Goal: Information Seeking & Learning: Learn about a topic

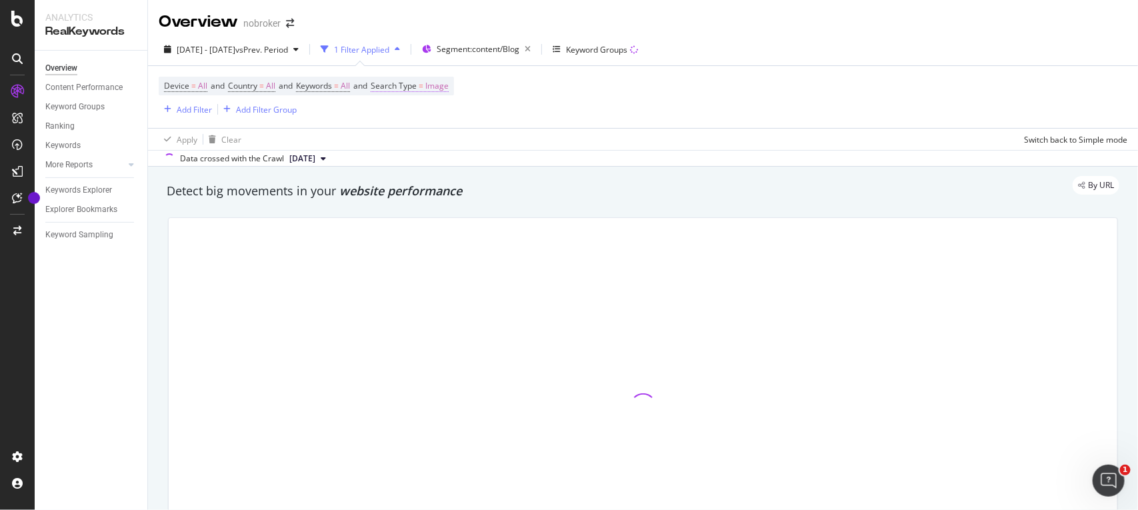
click at [447, 81] on span "Image" at bounding box center [436, 86] width 23 height 19
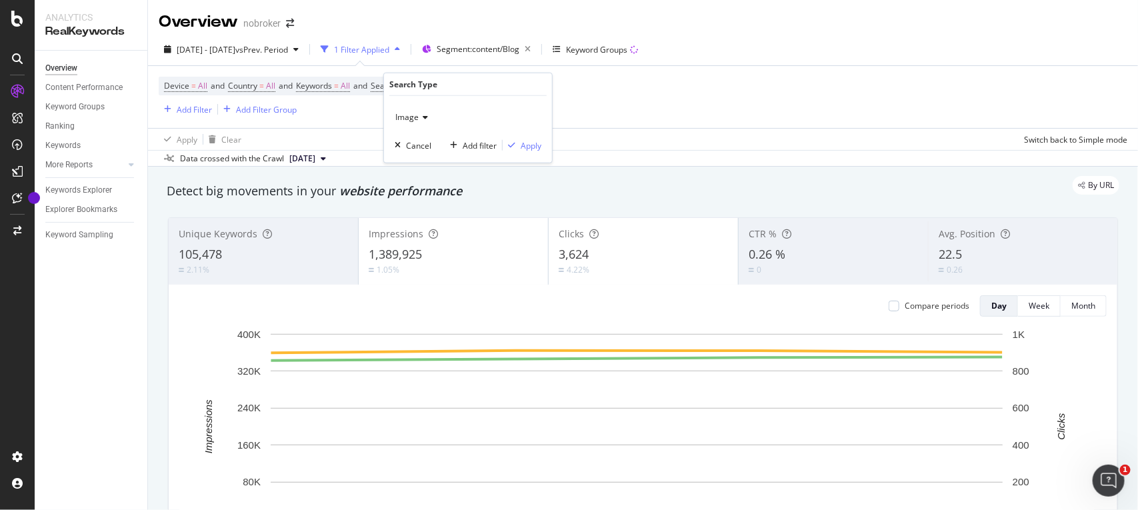
click at [415, 118] on span "Image" at bounding box center [406, 116] width 23 height 11
click at [412, 143] on div "All" at bounding box center [469, 144] width 143 height 17
click at [533, 145] on div "Apply" at bounding box center [531, 144] width 21 height 11
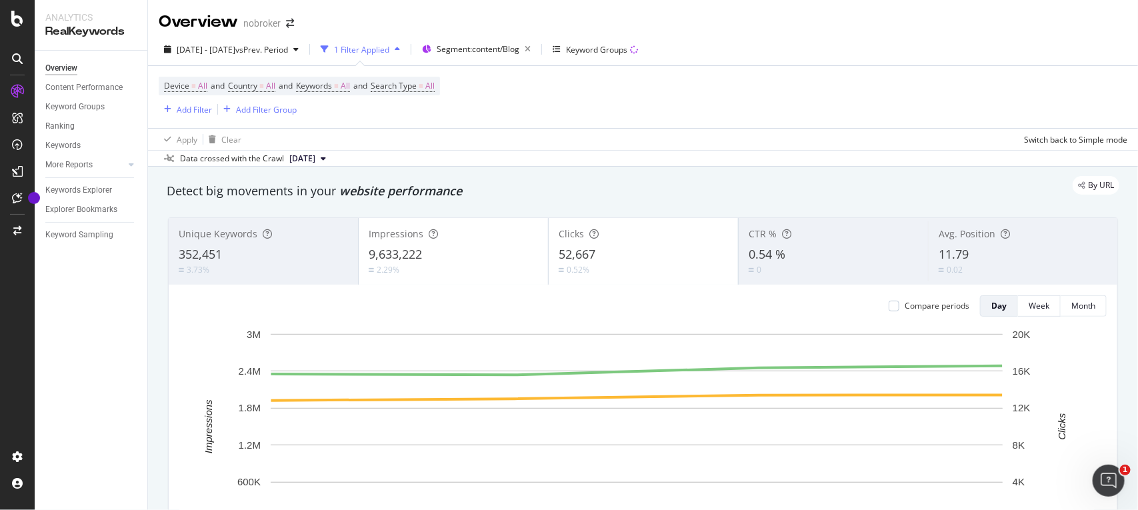
click at [195, 99] on div "Device = All and Country = All and Keywords = All and Search Type = All Add Fil…" at bounding box center [299, 97] width 281 height 41
click at [195, 102] on div "Add Filter" at bounding box center [185, 109] width 53 height 15
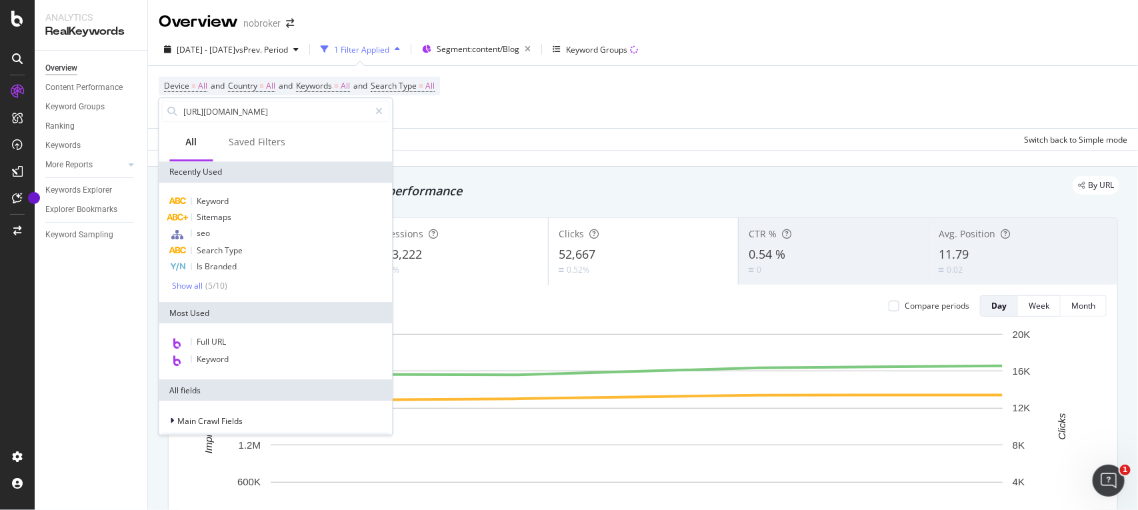
scroll to position [0, 48]
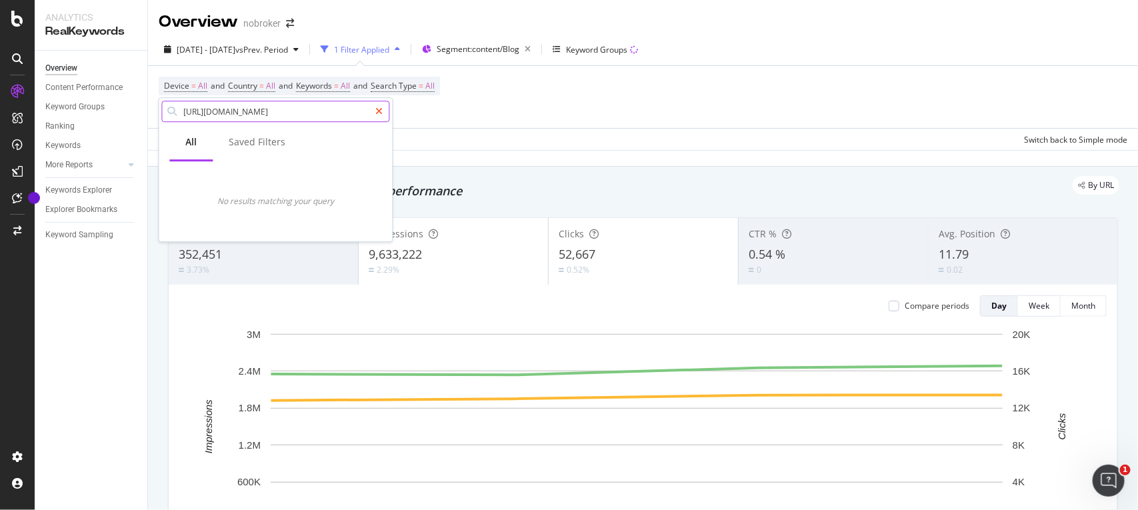
type input "[URL][DOMAIN_NAME]"
click at [385, 107] on div at bounding box center [379, 111] width 19 height 21
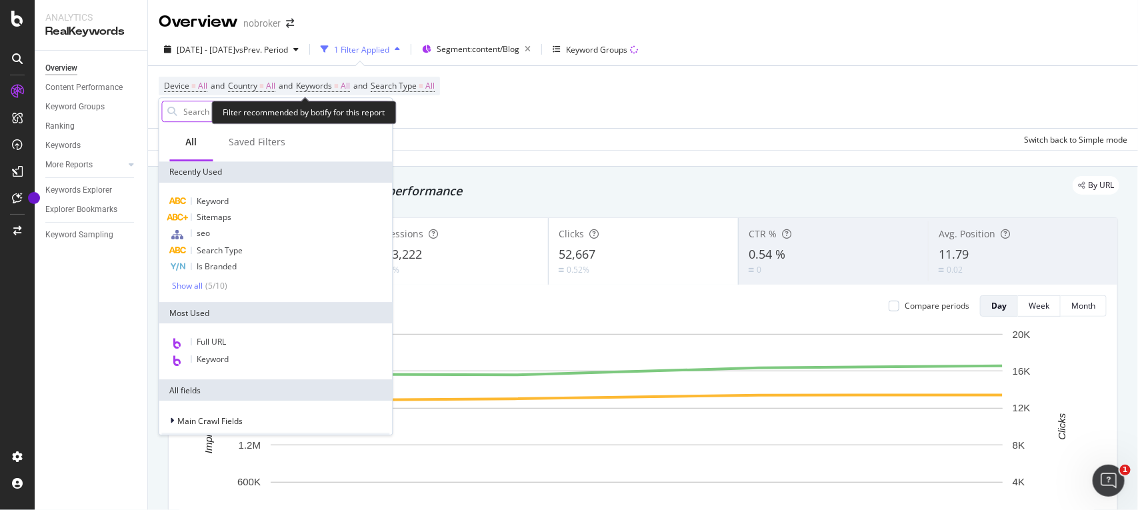
click at [331, 112] on div "Filter recommended by botify for this report" at bounding box center [304, 112] width 185 height 23
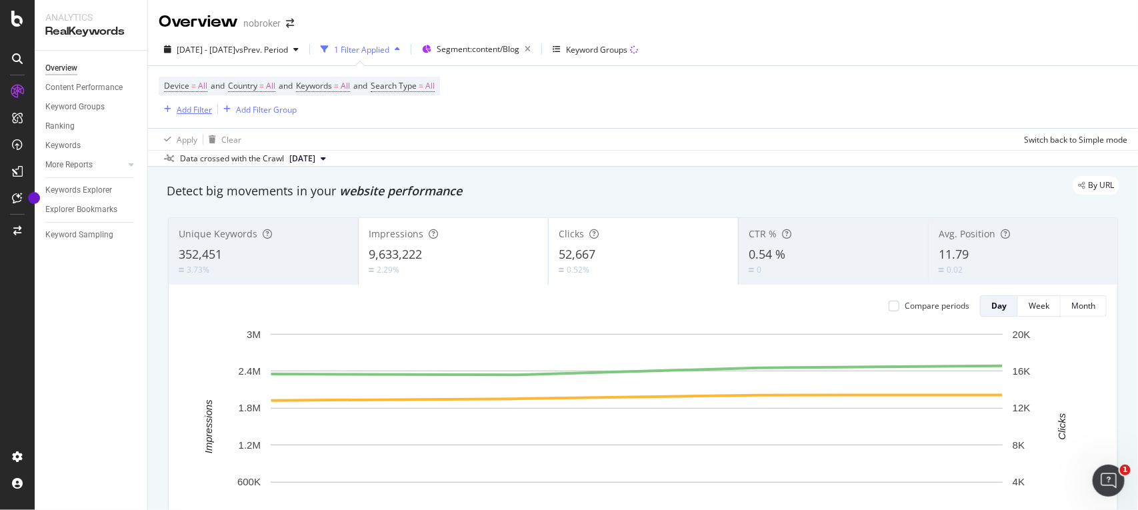
click at [205, 107] on div "Add Filter" at bounding box center [194, 109] width 35 height 11
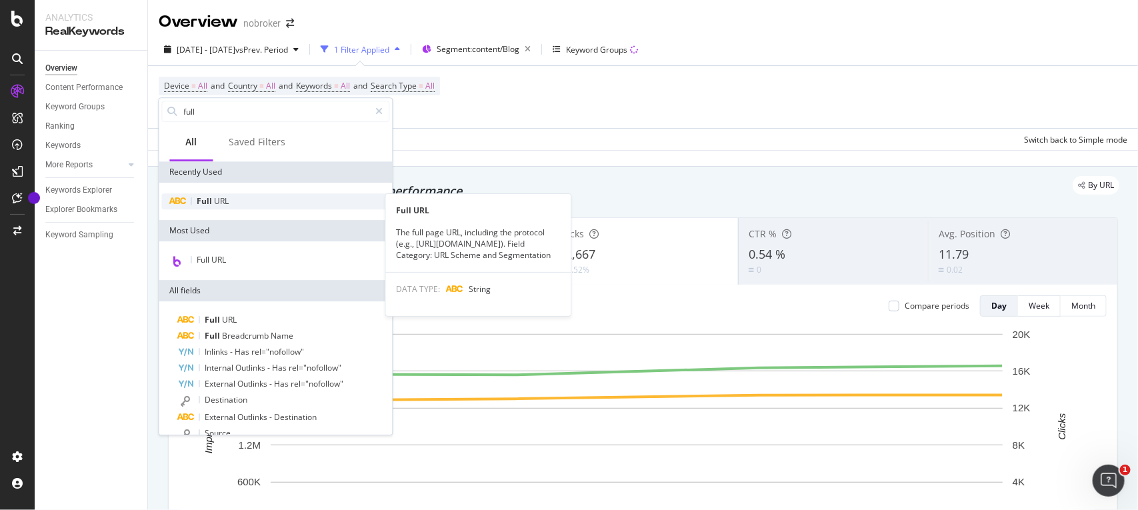
type input "full"
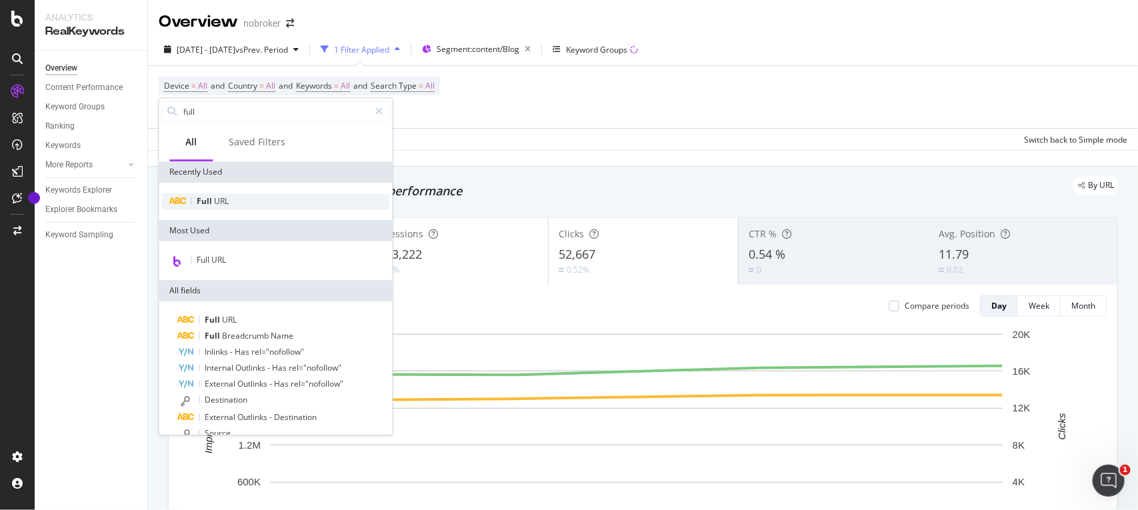
click at [249, 203] on div "Full URL" at bounding box center [276, 201] width 228 height 16
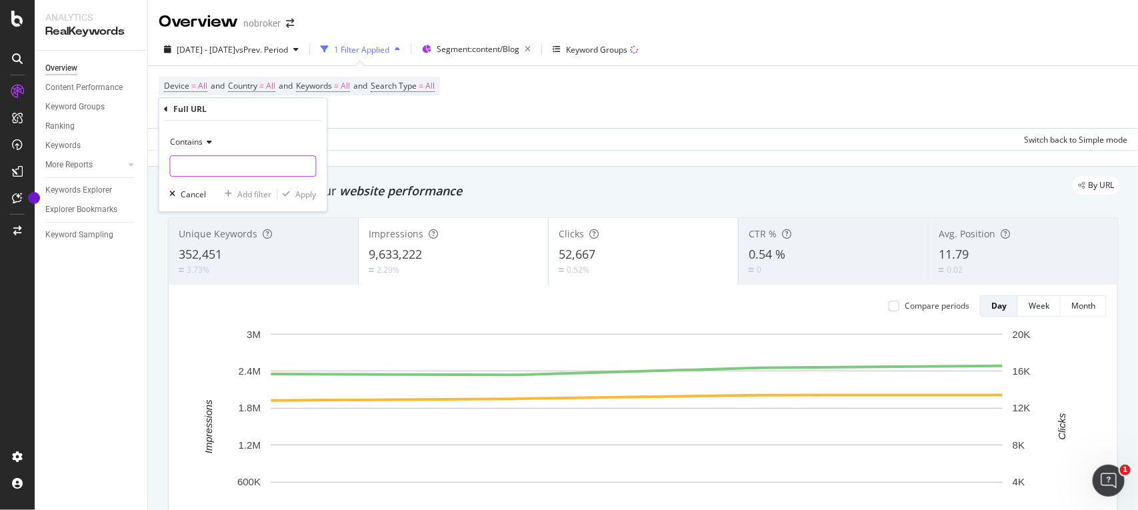
click at [235, 168] on input "text" at bounding box center [243, 165] width 145 height 21
paste input "[URL][DOMAIN_NAME]"
type input "[URL][DOMAIN_NAME]"
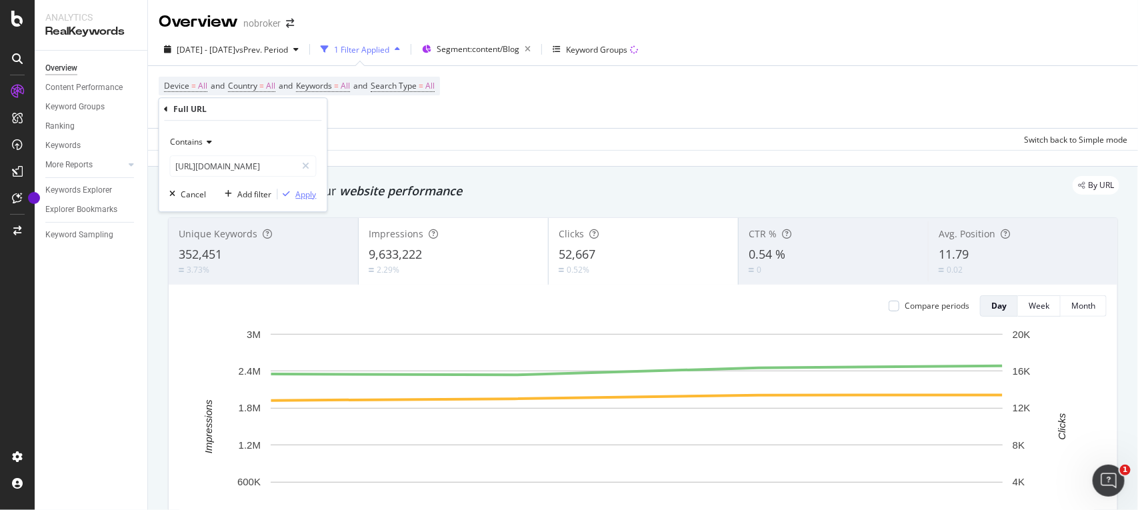
click at [307, 193] on div "Apply" at bounding box center [306, 194] width 21 height 11
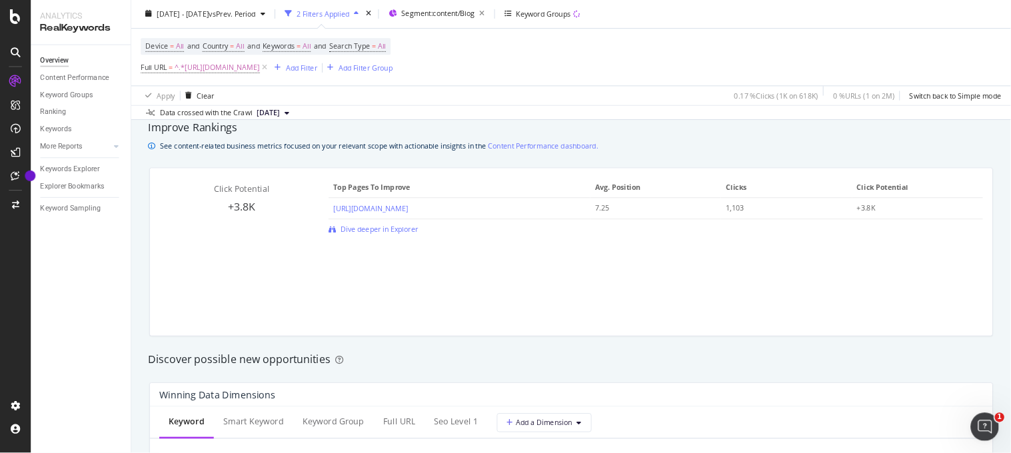
scroll to position [934, 0]
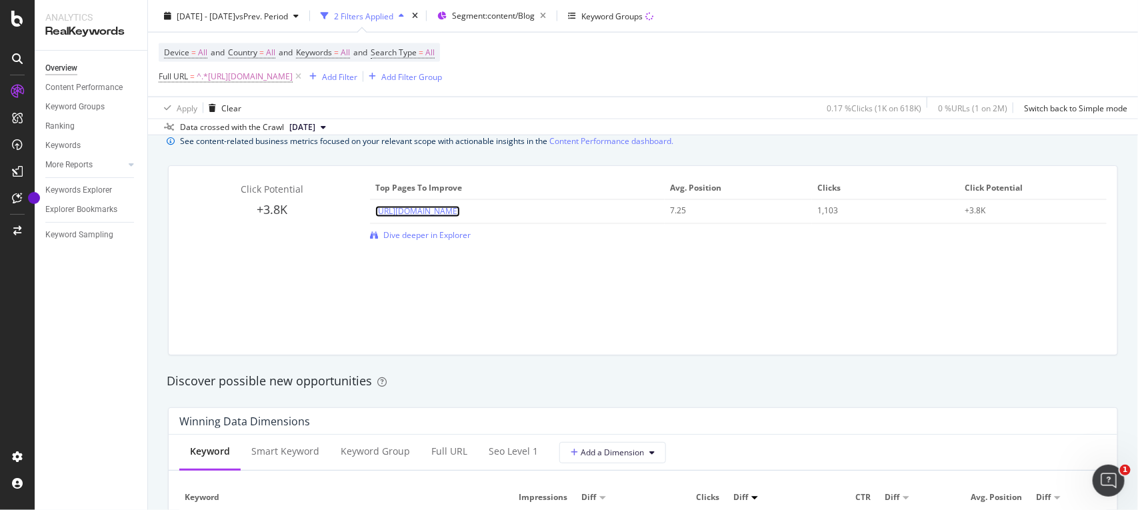
click at [460, 207] on link "[URL][DOMAIN_NAME]" at bounding box center [417, 211] width 85 height 11
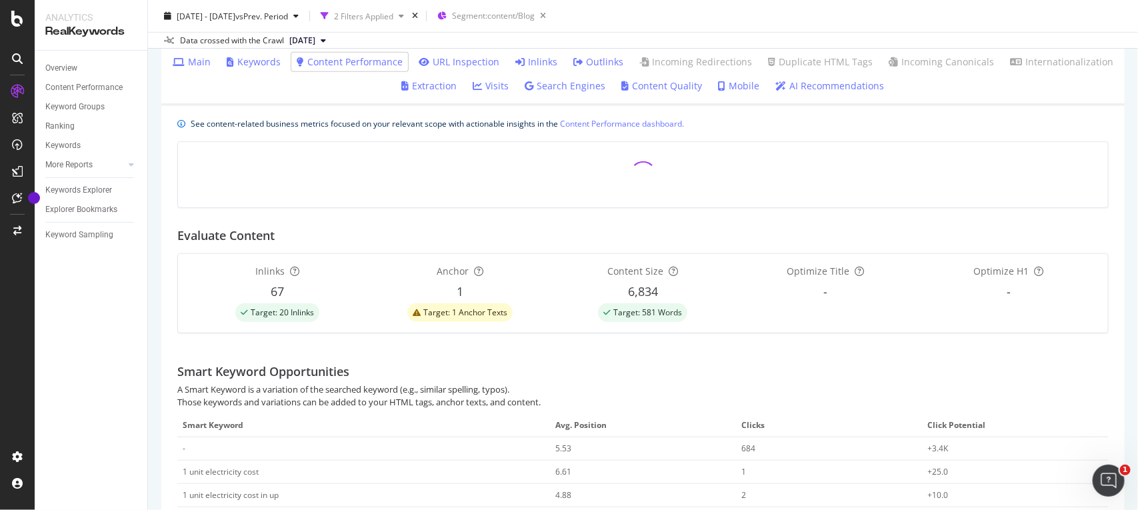
scroll to position [262, 0]
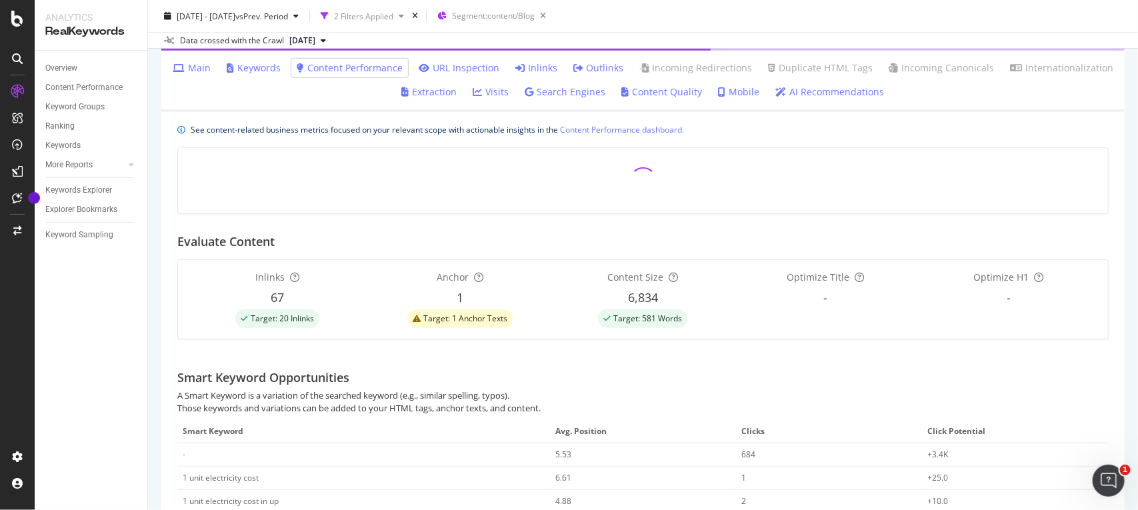
click at [631, 321] on span "Target: 581 Words" at bounding box center [647, 319] width 69 height 8
click at [645, 320] on span "Target: 581 Words" at bounding box center [647, 319] width 69 height 8
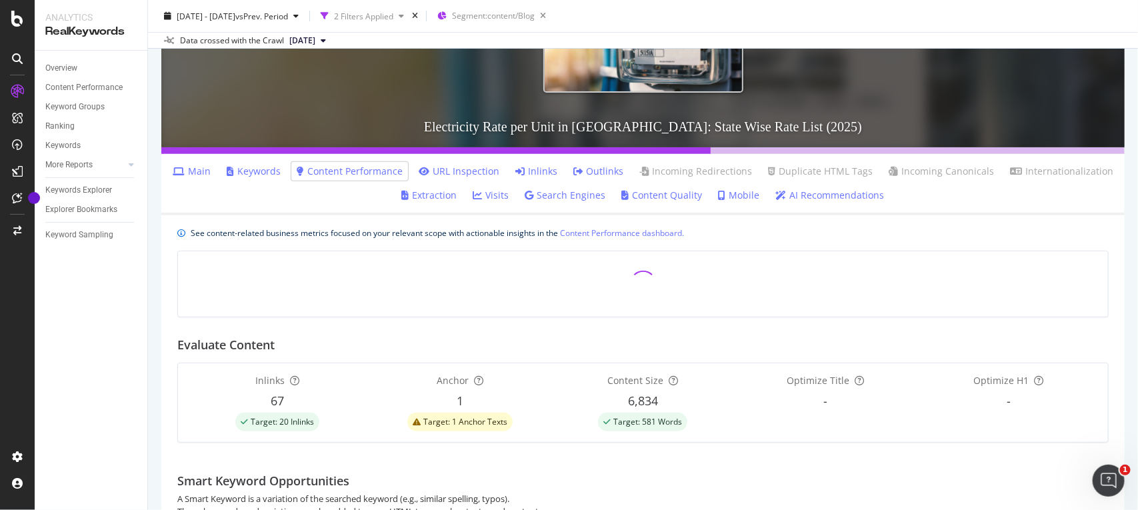
scroll to position [165, 0]
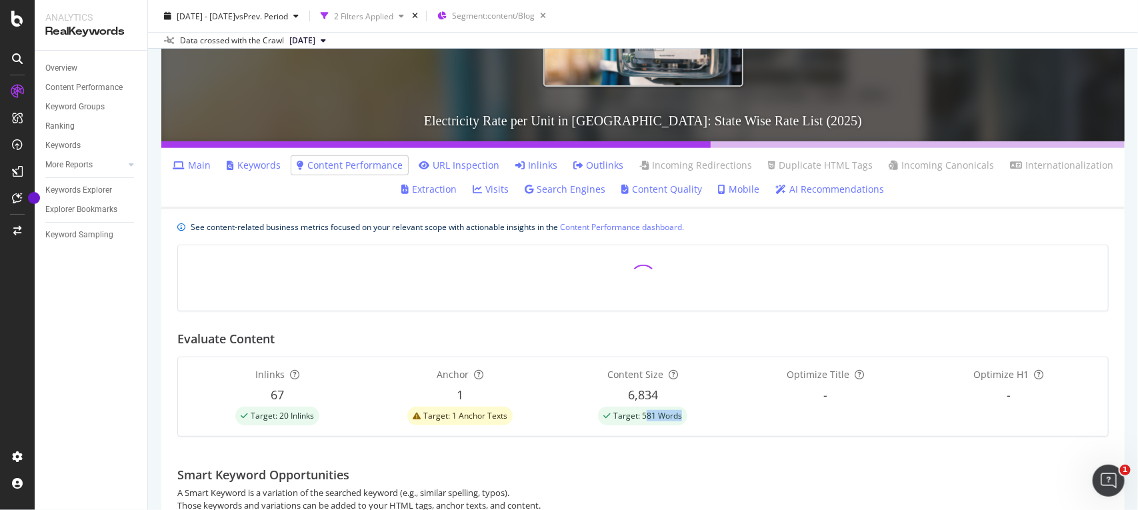
drag, startPoint x: 640, startPoint y: 417, endPoint x: 678, endPoint y: 421, distance: 38.2
click at [678, 421] on div "Target: 581 Words" at bounding box center [642, 416] width 89 height 19
click at [628, 395] on span "6,834" at bounding box center [643, 395] width 30 height 16
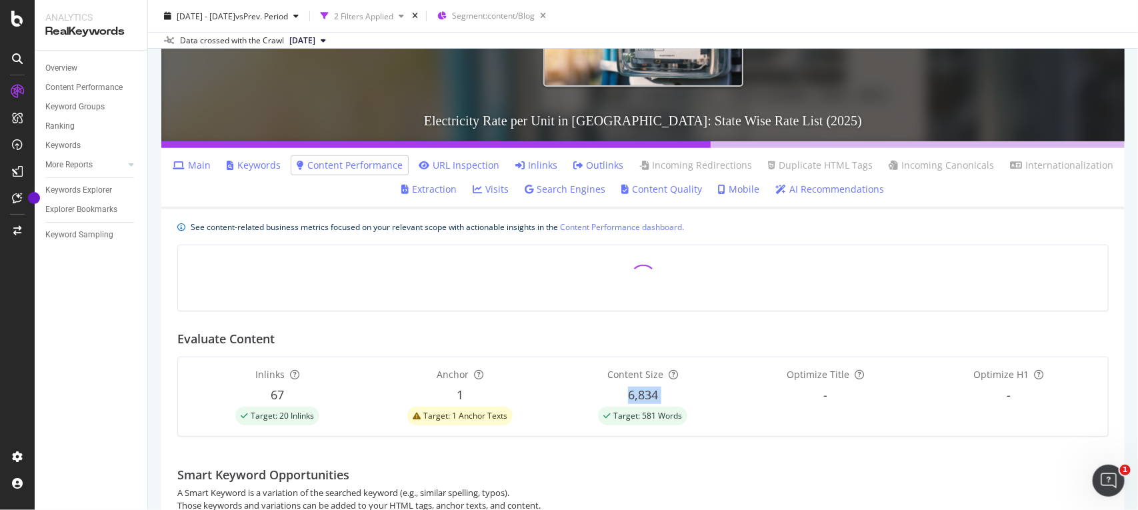
click at [628, 395] on span "6,834" at bounding box center [643, 395] width 30 height 16
click at [650, 431] on div "Inlinks 67 Target: 20 Inlinks Anchor 1 Target: 1 Anchor Texts Content Size 6,83…" at bounding box center [643, 396] width 930 height 79
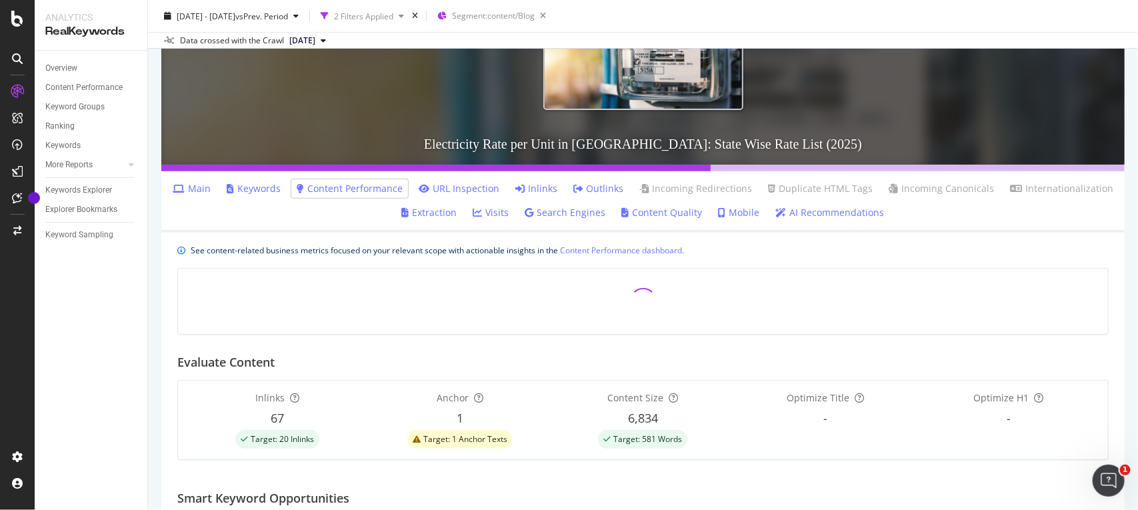
scroll to position [68, 0]
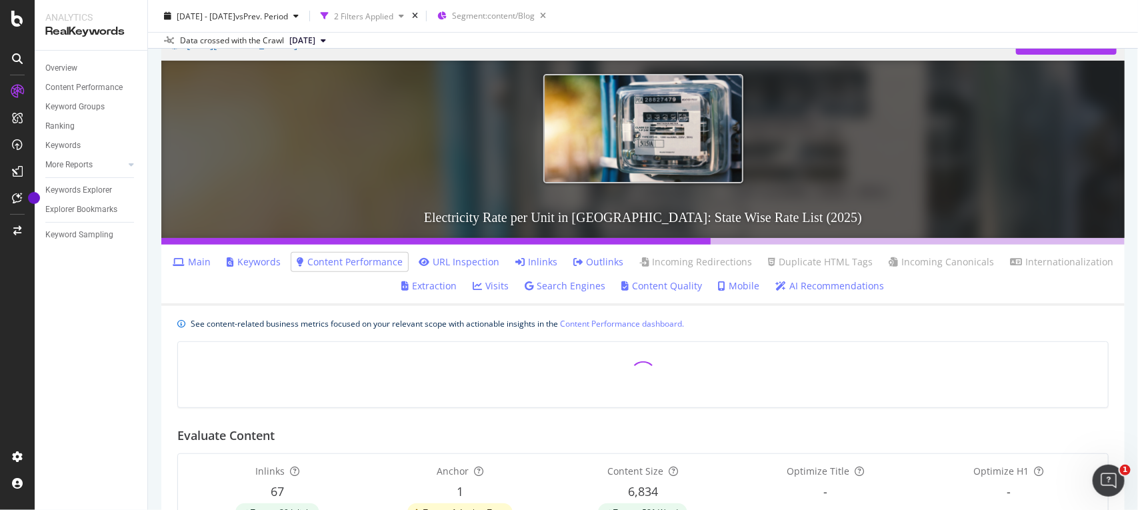
click at [728, 285] on link "Mobile" at bounding box center [739, 285] width 41 height 13
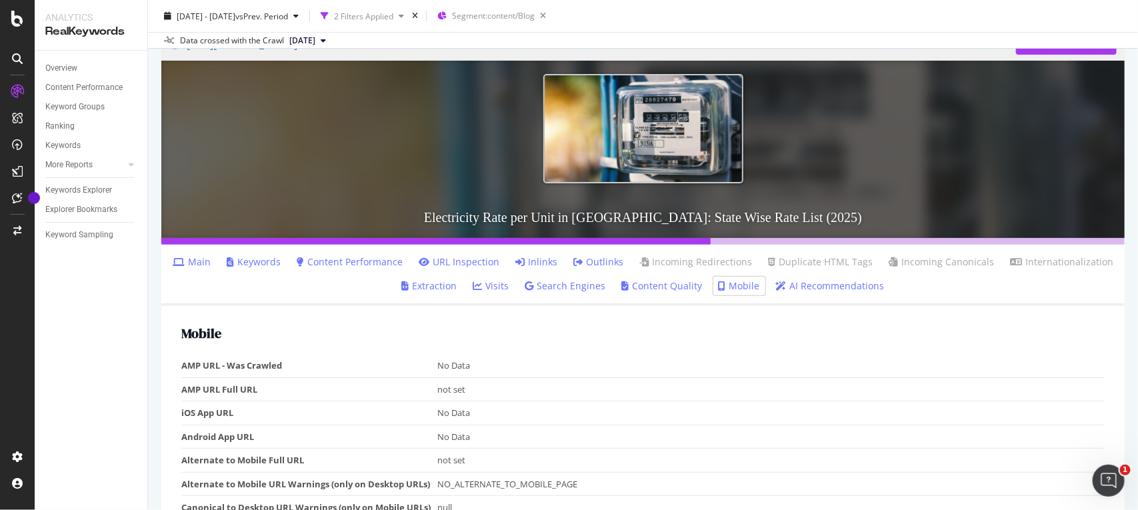
scroll to position [111, 0]
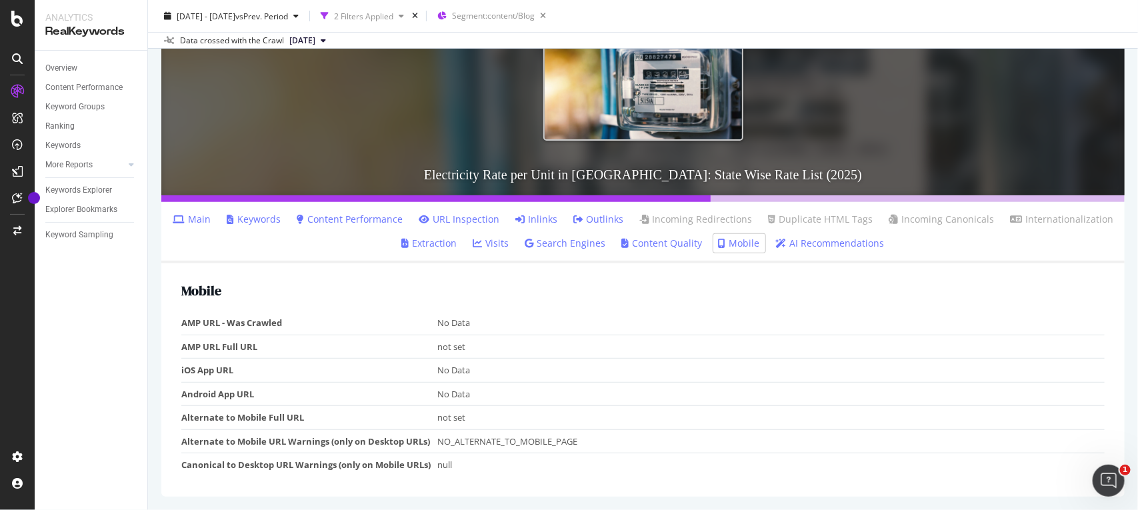
click at [660, 240] on link "Content Quality" at bounding box center [662, 243] width 81 height 13
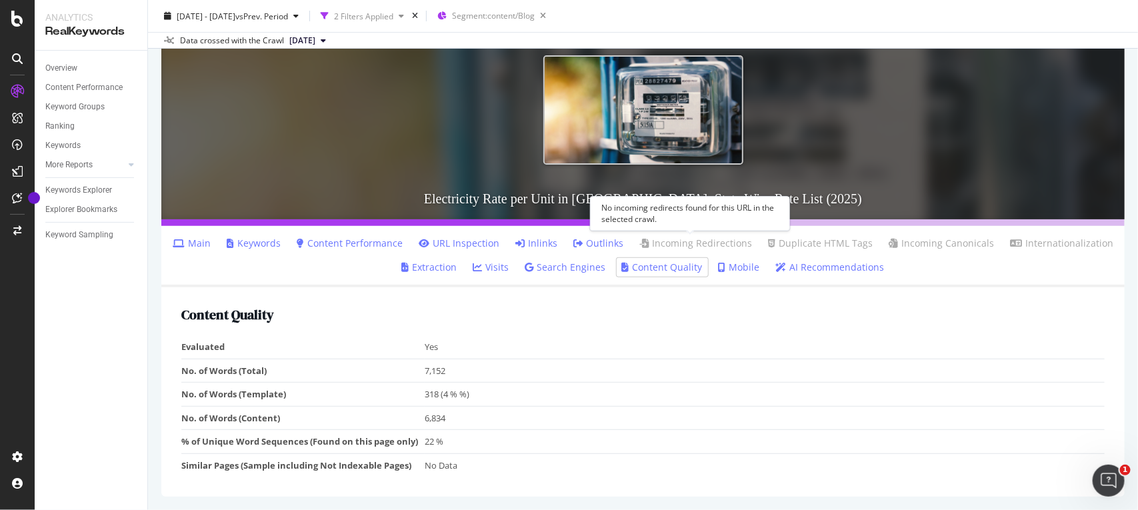
scroll to position [87, 0]
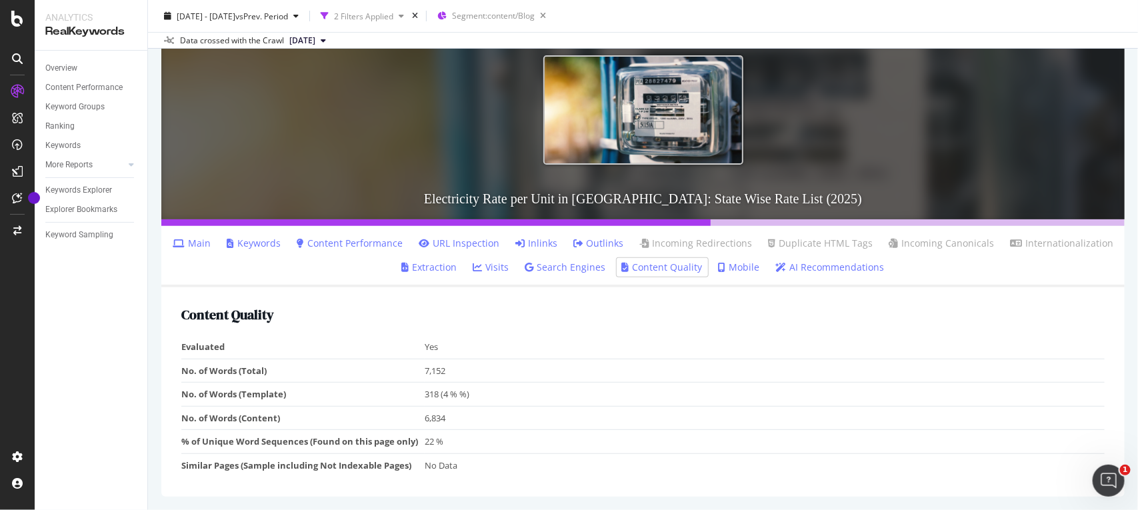
click at [551, 264] on link "Search Engines" at bounding box center [565, 267] width 81 height 13
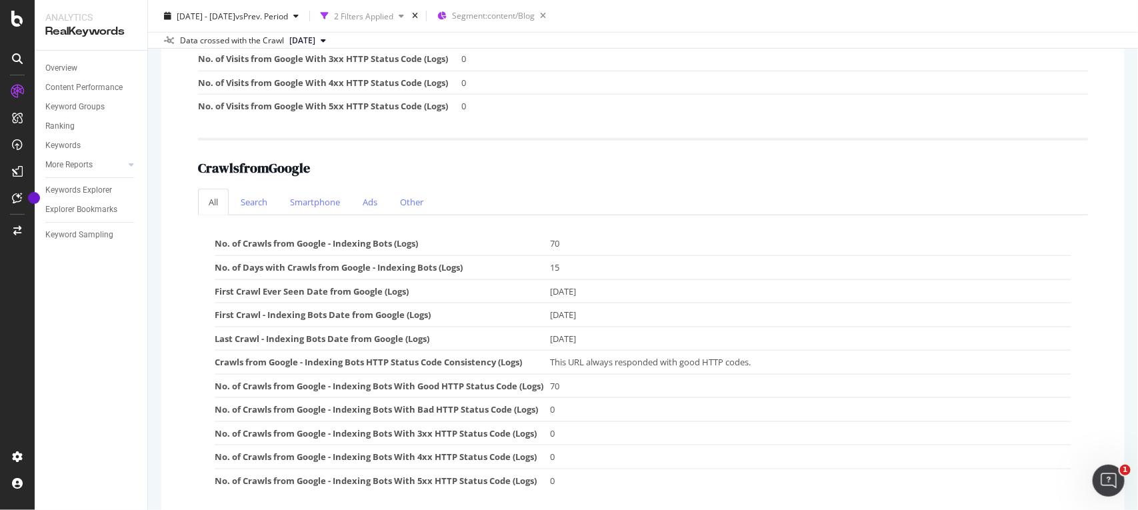
scroll to position [661, 0]
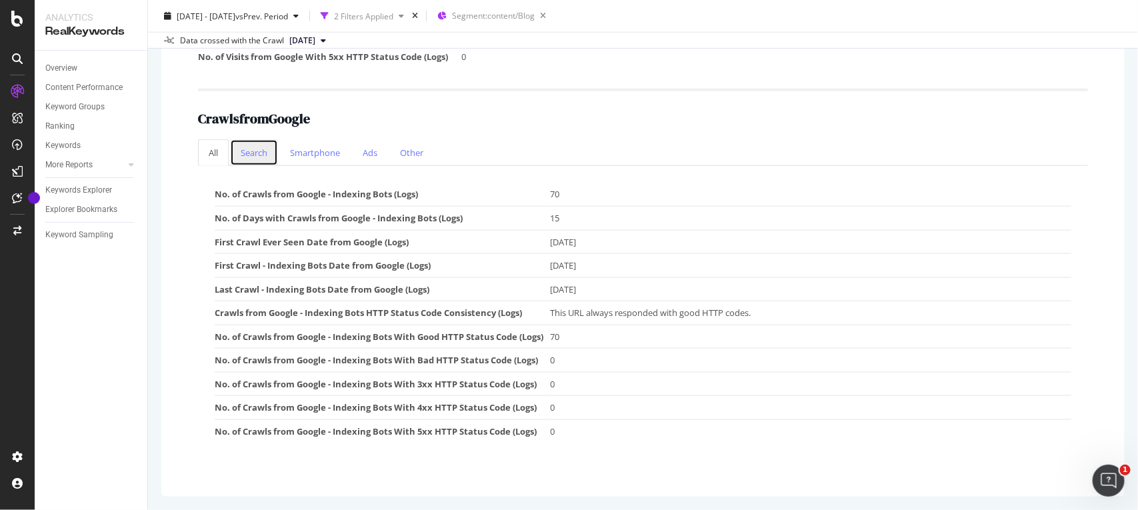
click at [247, 161] on link "Search" at bounding box center [254, 152] width 48 height 27
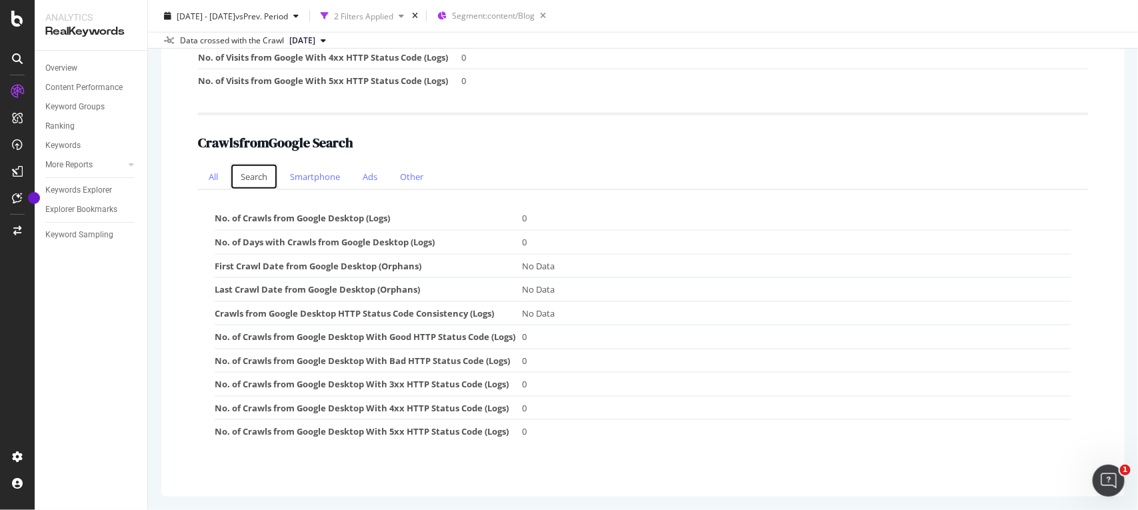
scroll to position [637, 0]
click at [288, 164] on link "Smartphone" at bounding box center [314, 176] width 71 height 27
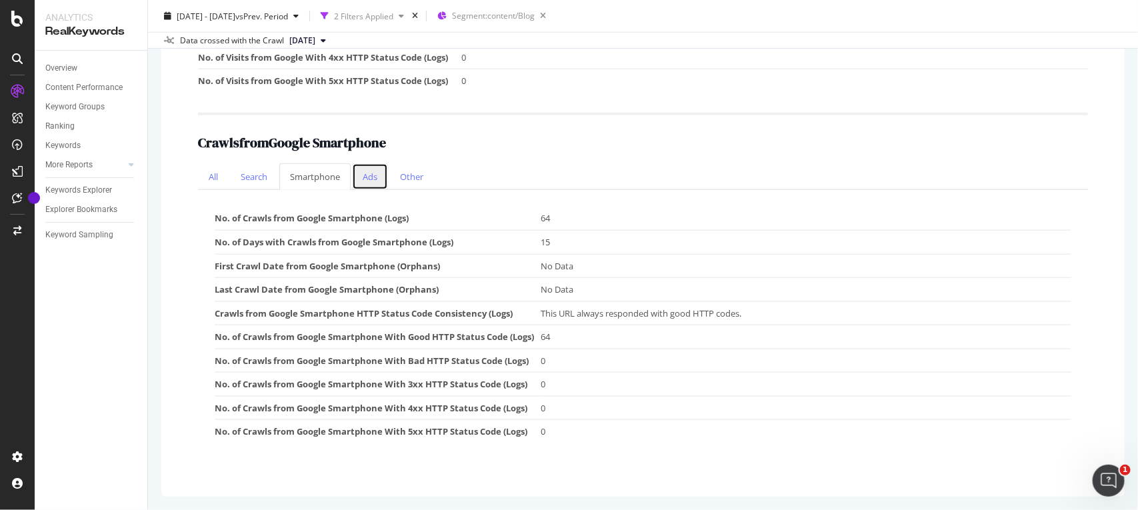
click at [368, 179] on link "Ads" at bounding box center [370, 176] width 36 height 27
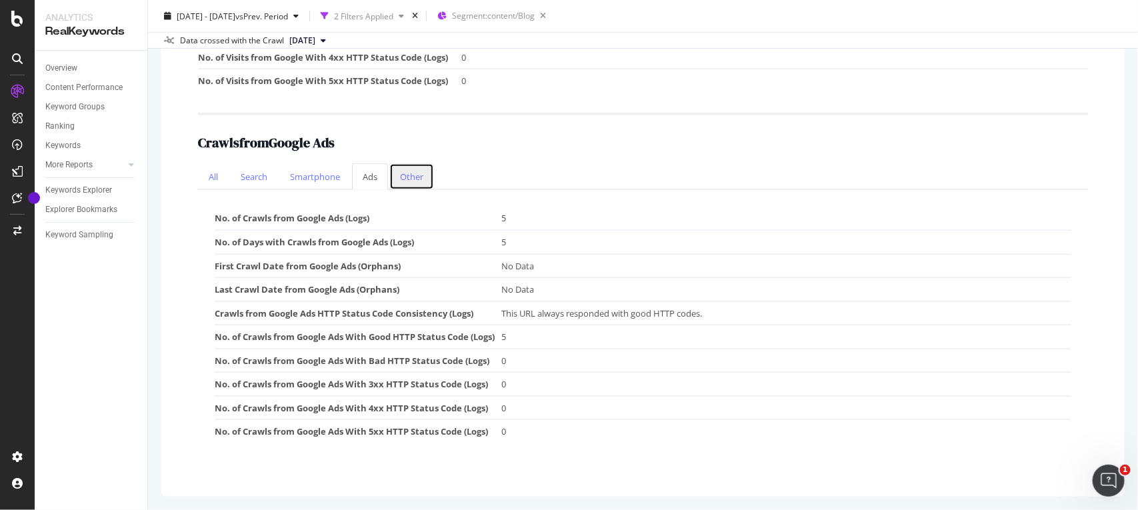
click at [404, 182] on link "Other" at bounding box center [411, 176] width 45 height 27
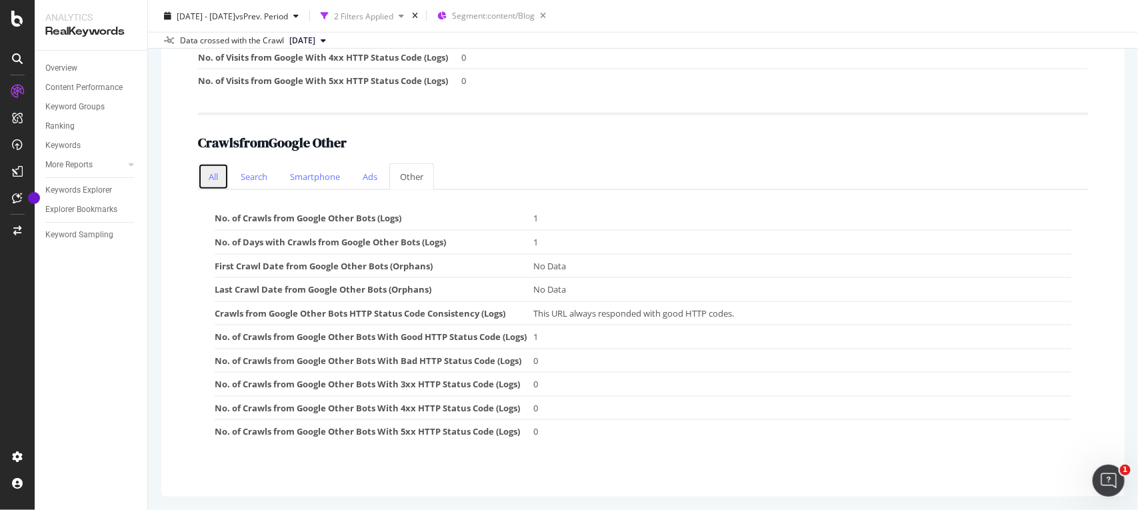
click at [220, 179] on link "All" at bounding box center [213, 176] width 31 height 27
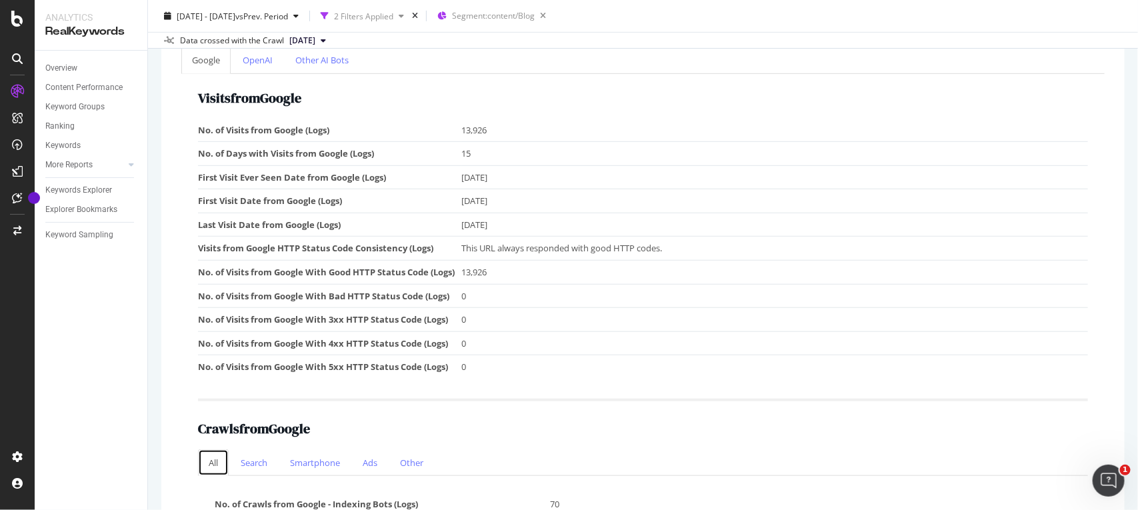
scroll to position [345, 0]
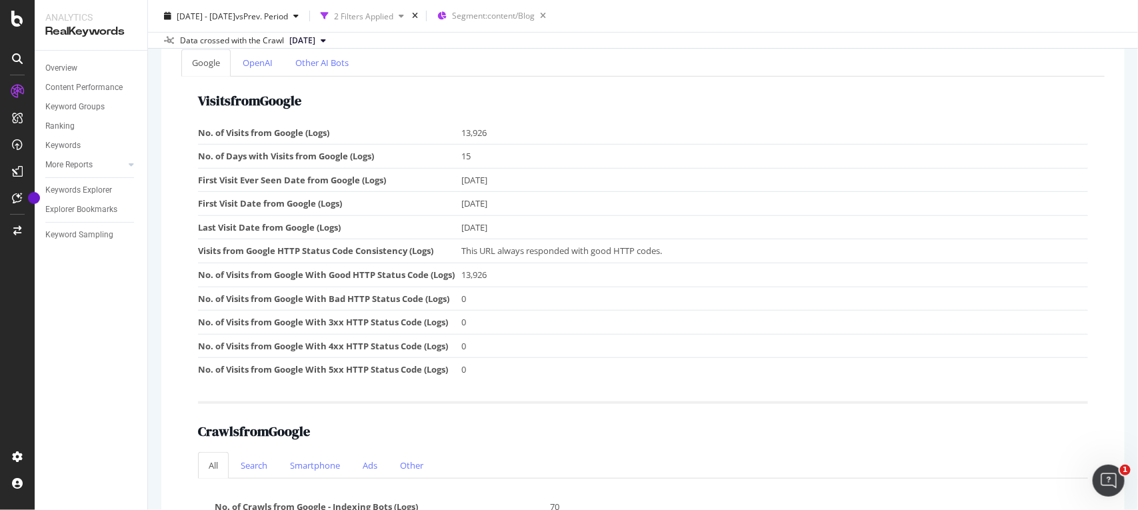
click at [291, 207] on td "First Visit Date from Google (Logs)" at bounding box center [329, 204] width 263 height 24
click at [477, 204] on td "[DATE]" at bounding box center [774, 204] width 627 height 24
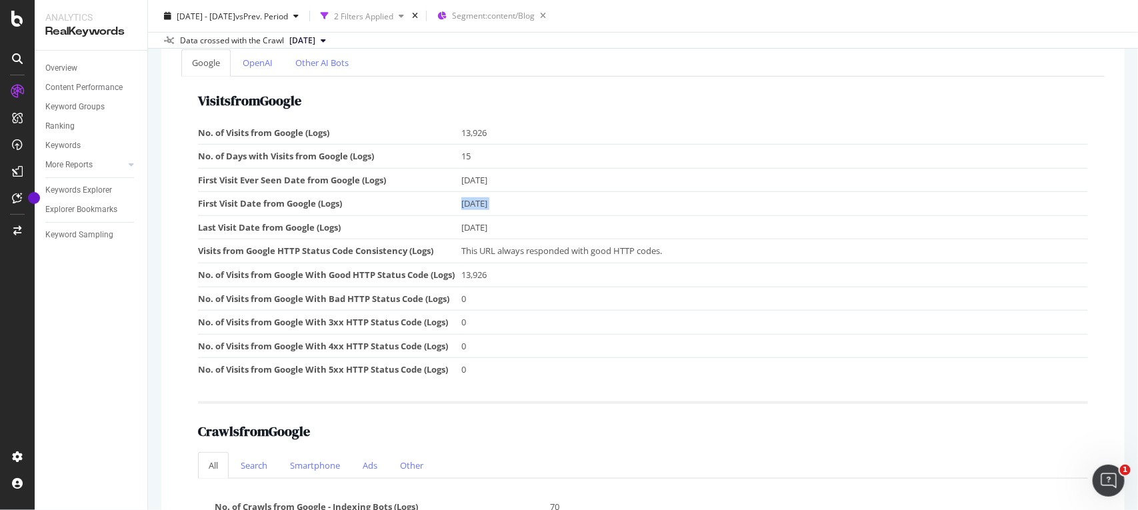
click at [477, 204] on td "[DATE]" at bounding box center [774, 204] width 627 height 24
click at [427, 211] on td "First Visit Date from Google (Logs)" at bounding box center [329, 204] width 263 height 24
click at [295, 177] on td "First Visit Ever Seen Date from Google (Logs)" at bounding box center [329, 180] width 263 height 24
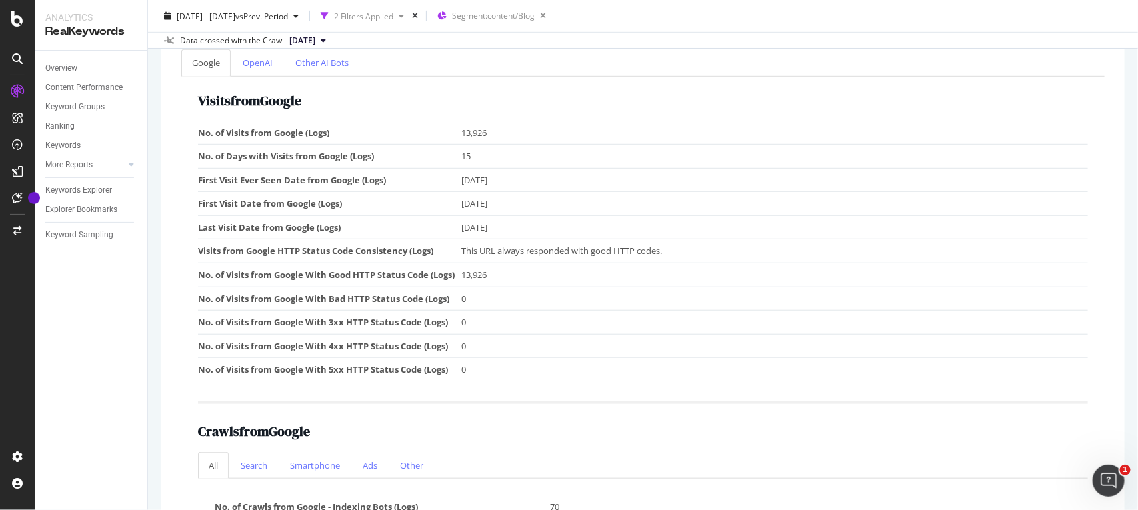
click at [321, 193] on td "First Visit Date from Google (Logs)" at bounding box center [329, 204] width 263 height 24
click at [474, 173] on td "[DATE]" at bounding box center [774, 180] width 627 height 24
click at [407, 204] on td "First Visit Date from Google (Logs)" at bounding box center [329, 204] width 263 height 24
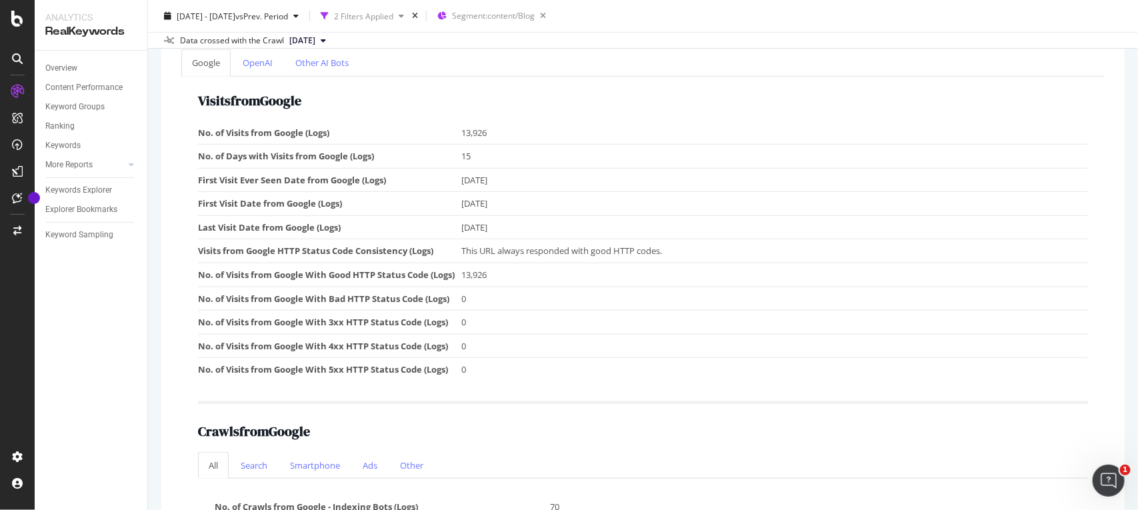
click at [321, 228] on td "Last Visit Date from Google (Logs)" at bounding box center [329, 227] width 263 height 24
click at [290, 367] on td "No. of Visits from Google With 5xx HTTP Status Code (Logs)" at bounding box center [329, 369] width 263 height 23
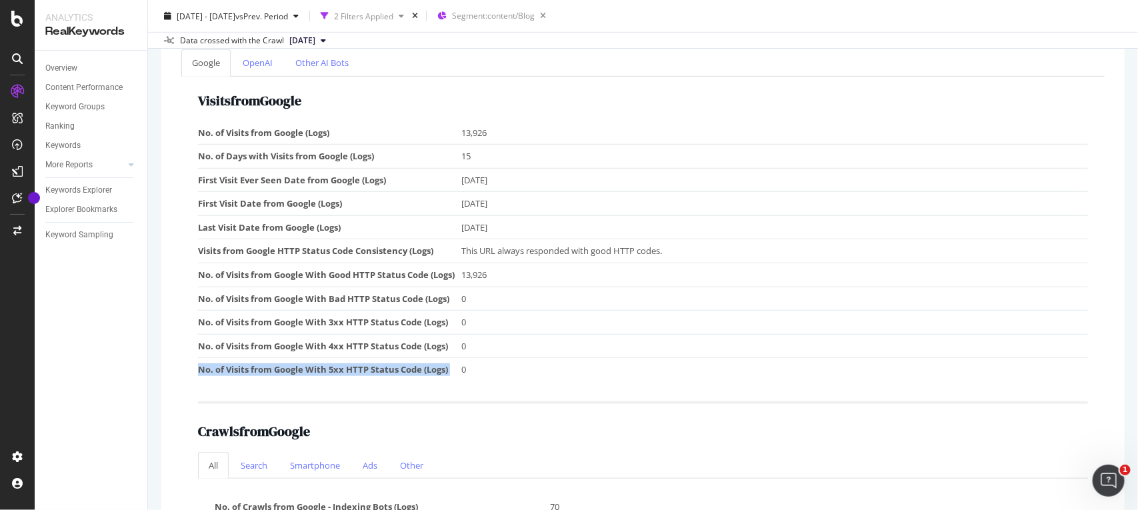
click at [290, 367] on td "No. of Visits from Google With 5xx HTTP Status Code (Logs)" at bounding box center [329, 369] width 263 height 23
click at [288, 369] on td "No. of Visits from Google With 5xx HTTP Status Code (Logs)" at bounding box center [329, 369] width 263 height 23
click at [297, 342] on td "No. of Visits from Google With 4xx HTTP Status Code (Logs)" at bounding box center [329, 346] width 263 height 24
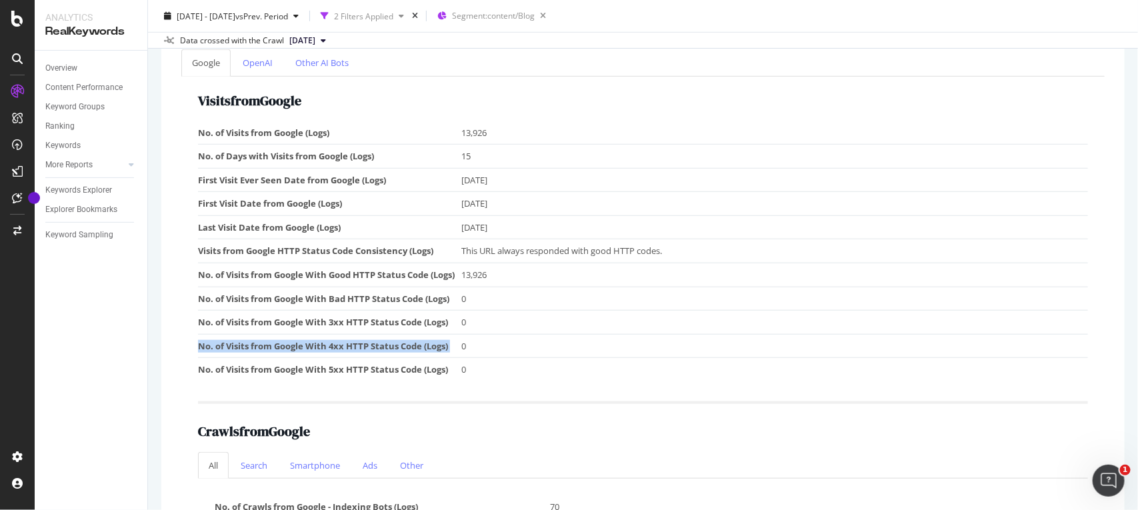
click at [297, 342] on td "No. of Visits from Google With 4xx HTTP Status Code (Logs)" at bounding box center [329, 346] width 263 height 24
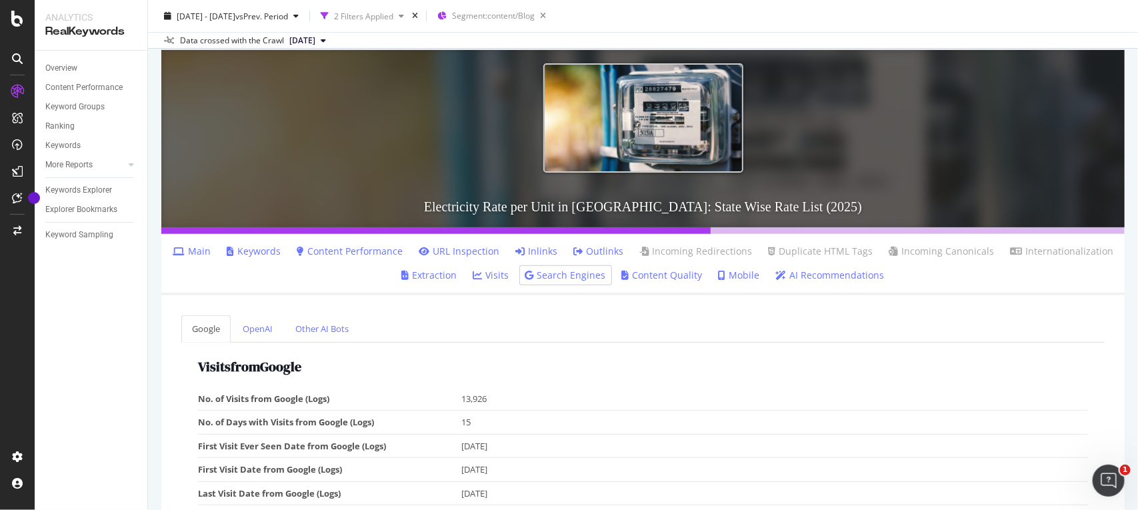
scroll to position [67, 0]
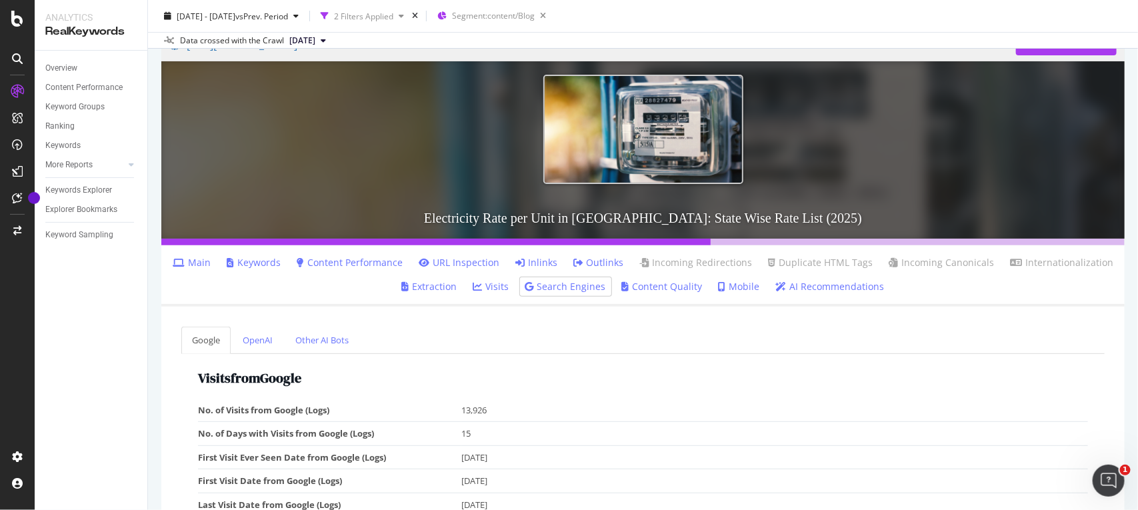
click at [484, 281] on link "Visits" at bounding box center [491, 286] width 36 height 13
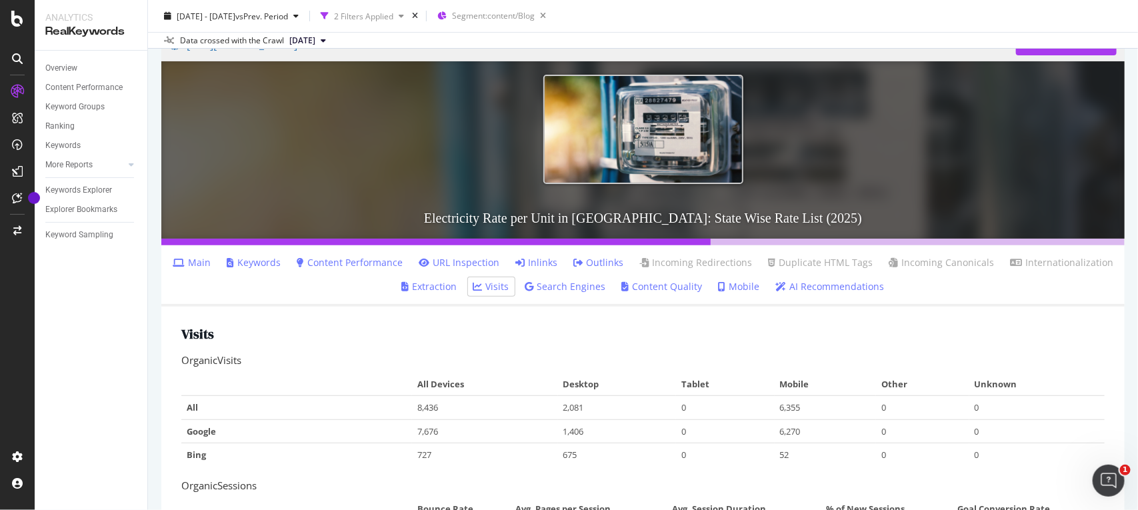
scroll to position [87, 0]
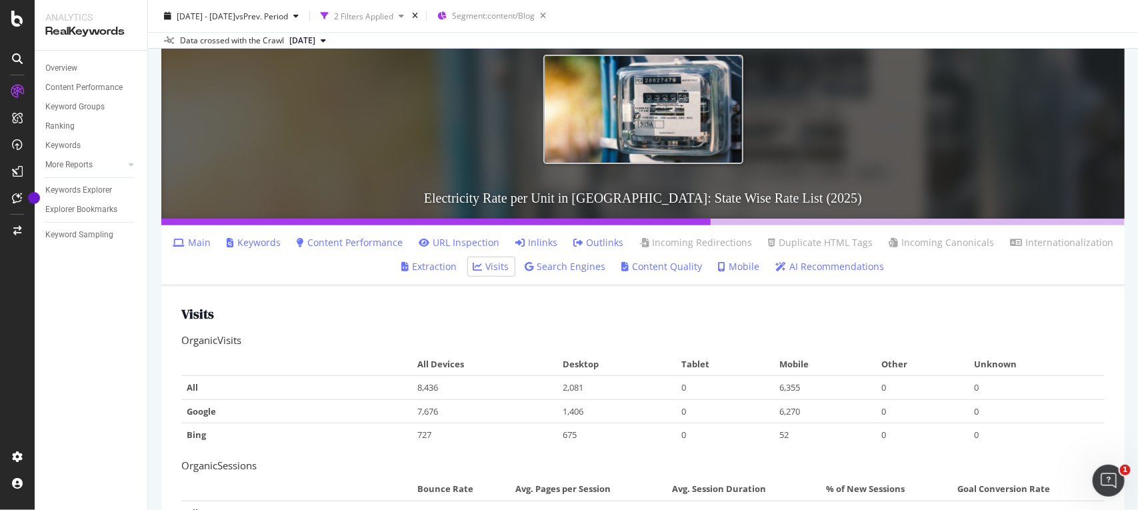
click at [561, 273] on link "Search Engines" at bounding box center [565, 266] width 81 height 13
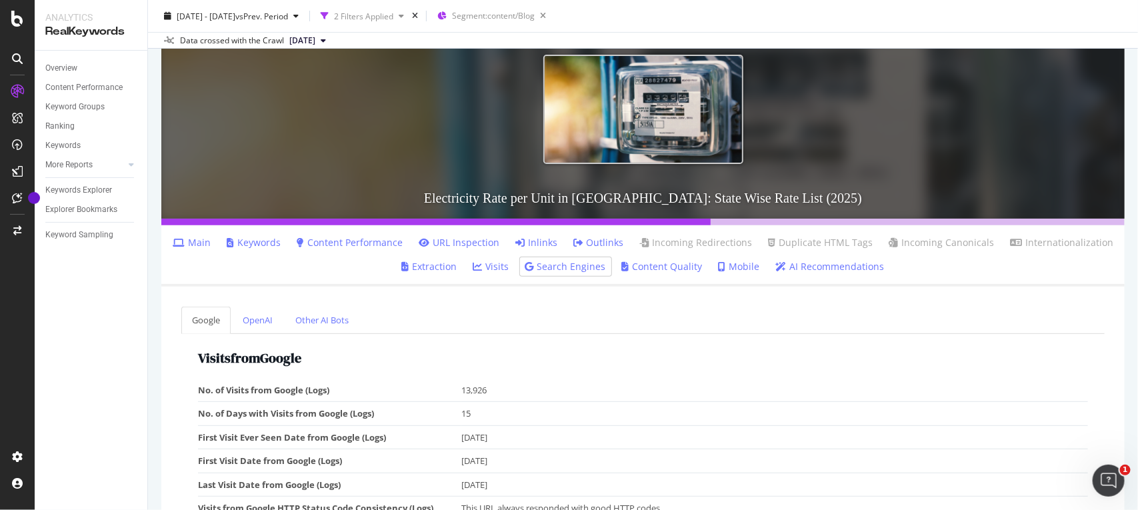
scroll to position [278, 0]
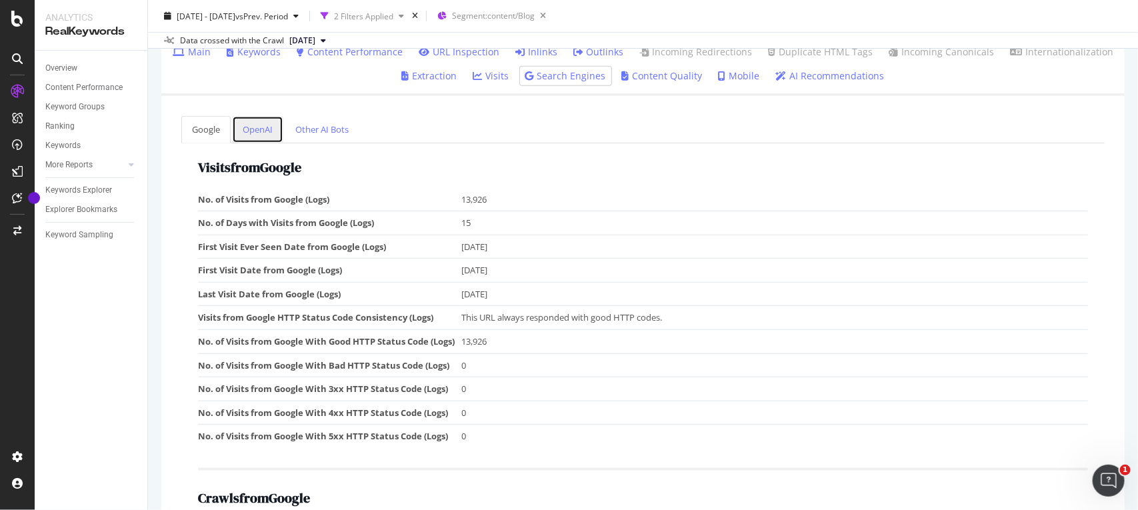
click at [258, 130] on link "OpenAI" at bounding box center [257, 129] width 51 height 27
click at [331, 125] on link "Other AI Bots" at bounding box center [322, 129] width 75 height 27
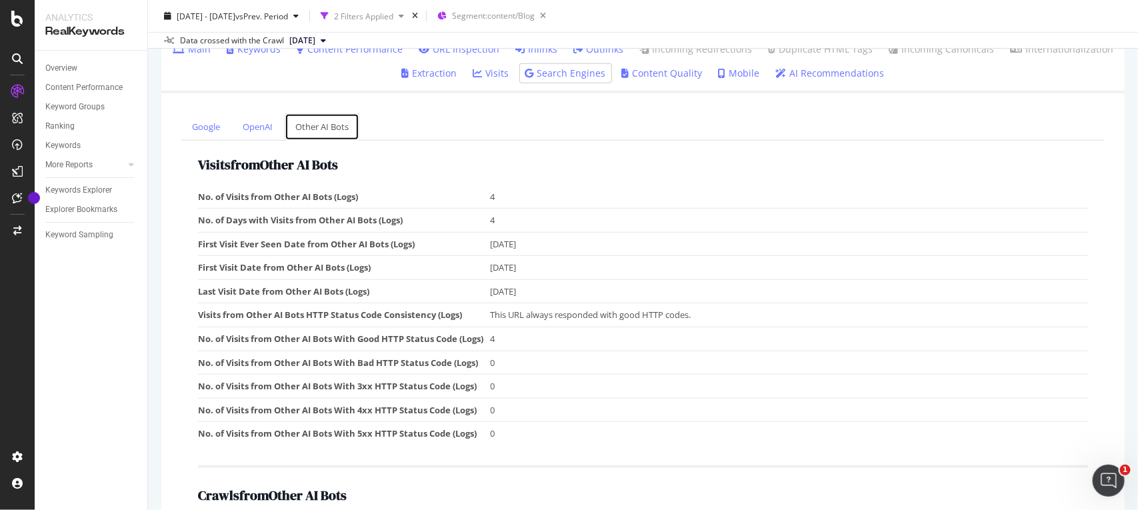
scroll to position [277, 0]
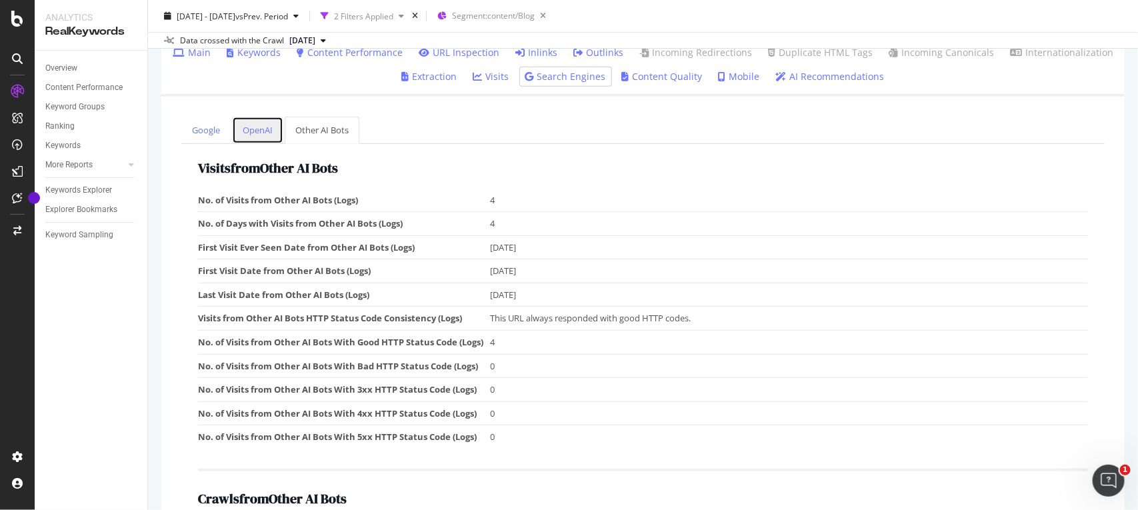
click at [263, 137] on link "OpenAI" at bounding box center [257, 130] width 51 height 27
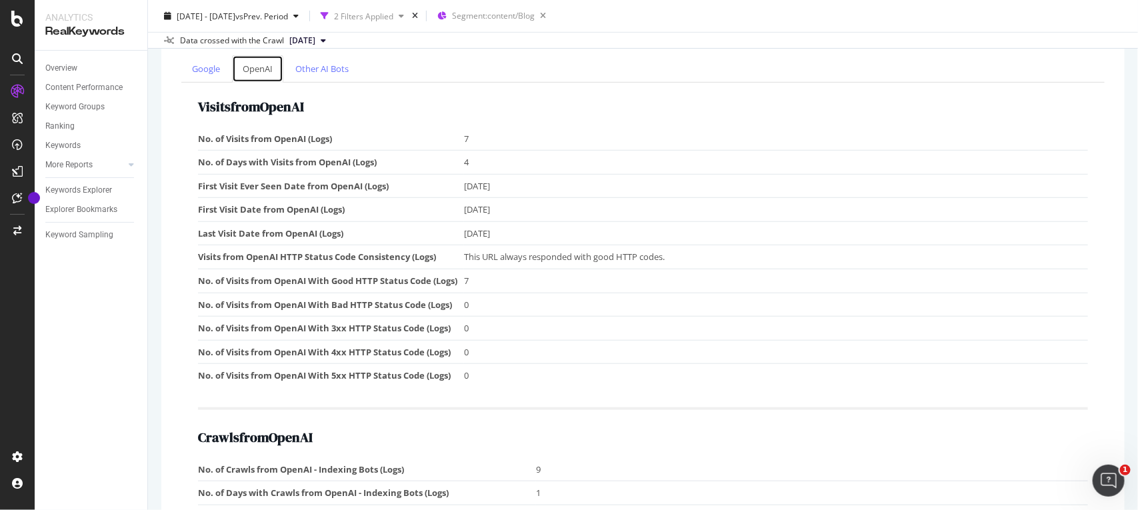
scroll to position [149, 0]
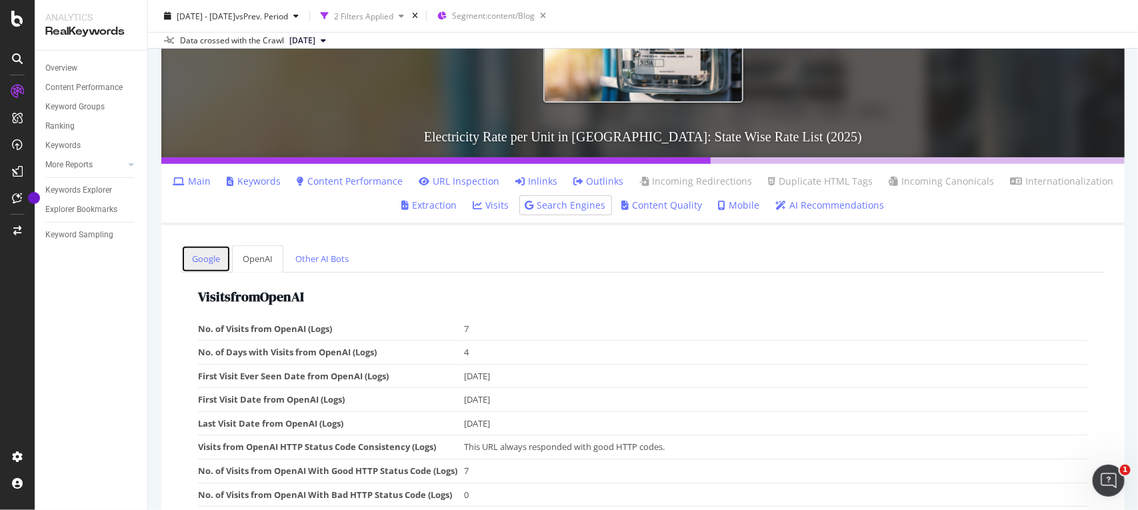
click at [203, 253] on link "Google" at bounding box center [205, 258] width 49 height 27
click at [348, 193] on ul "Main Keywords Content Performance URL Inspection Inlinks Outlinks Incoming Redi…" at bounding box center [642, 194] width 963 height 61
click at [343, 177] on link "Content Performance" at bounding box center [350, 181] width 106 height 13
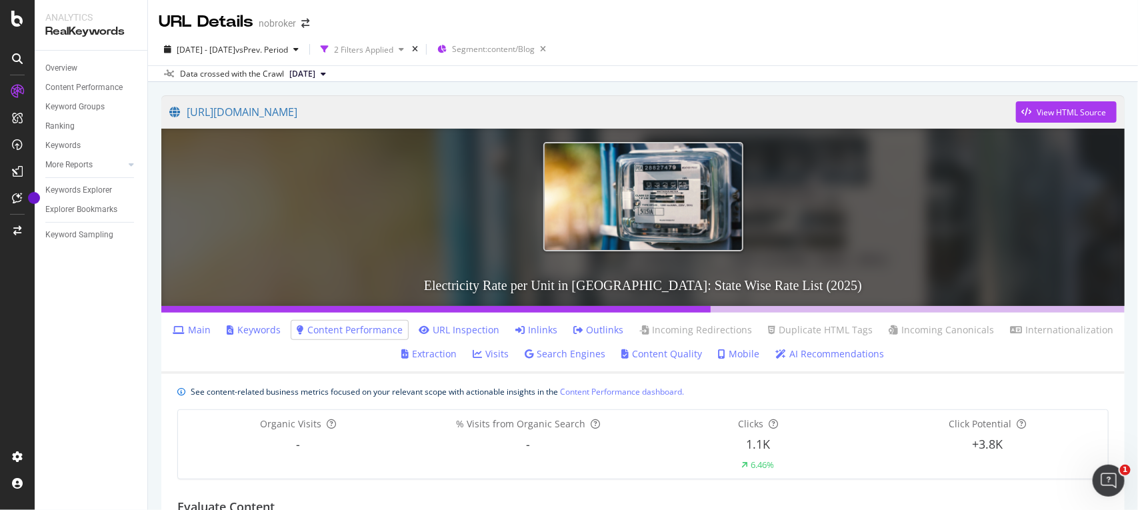
click at [451, 325] on link "URL Inspection" at bounding box center [459, 329] width 81 height 13
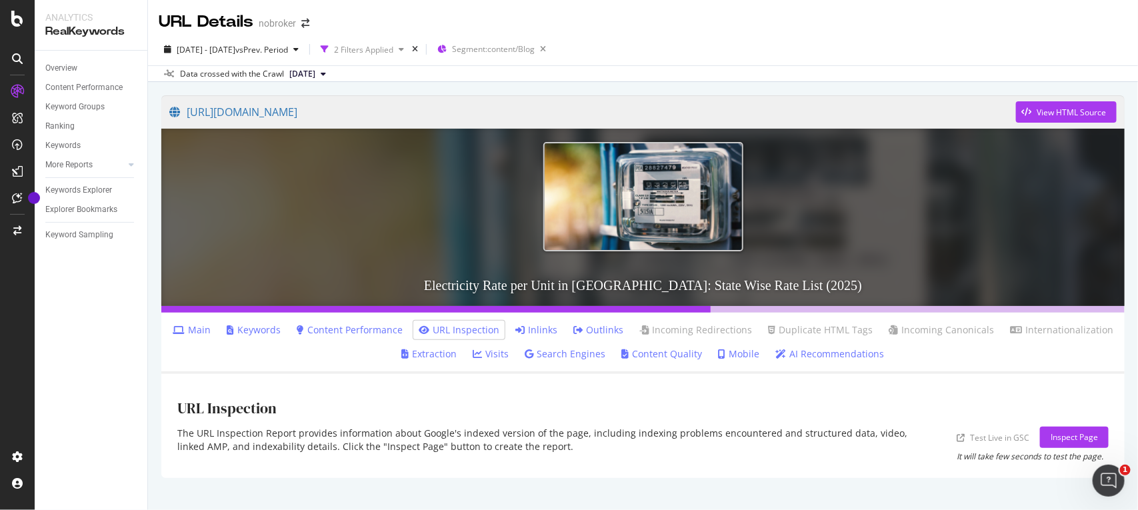
click at [188, 323] on link "Main" at bounding box center [192, 329] width 38 height 13
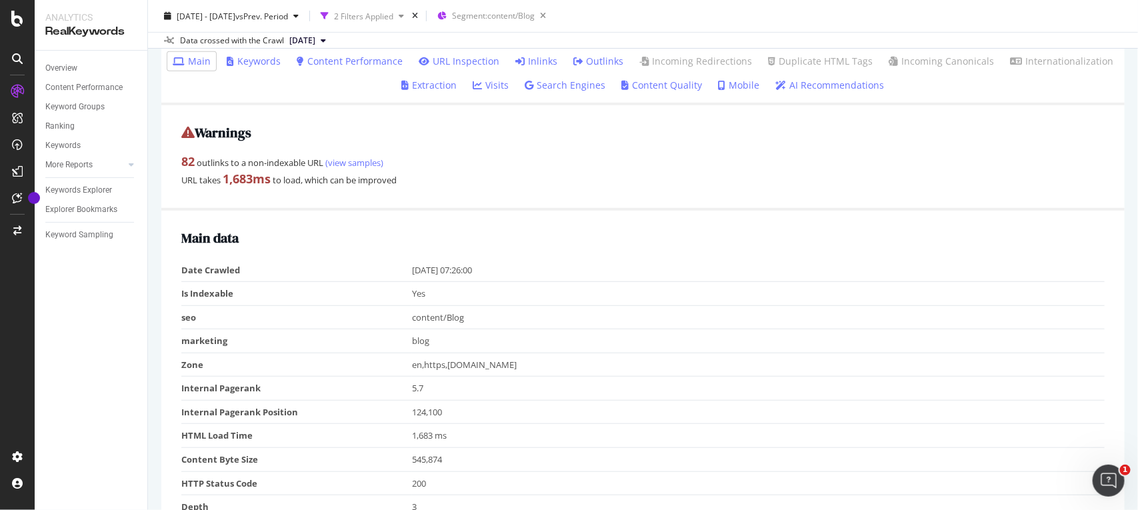
scroll to position [284, 0]
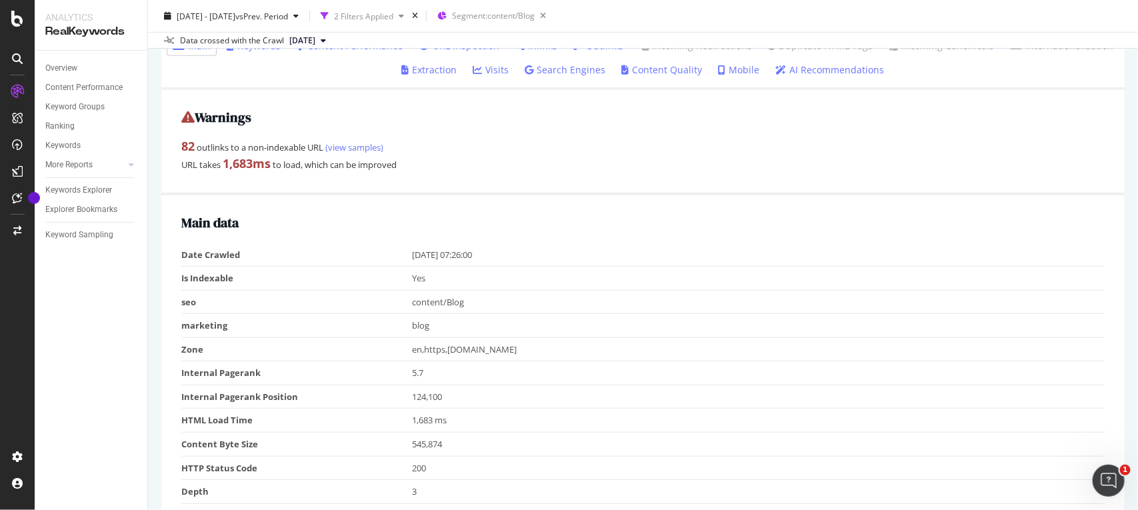
click at [230, 165] on strong "1,683 ms" at bounding box center [247, 163] width 48 height 16
drag, startPoint x: 230, startPoint y: 165, endPoint x: 269, endPoint y: 165, distance: 38.7
click at [269, 165] on strong "1,683 ms" at bounding box center [247, 163] width 48 height 16
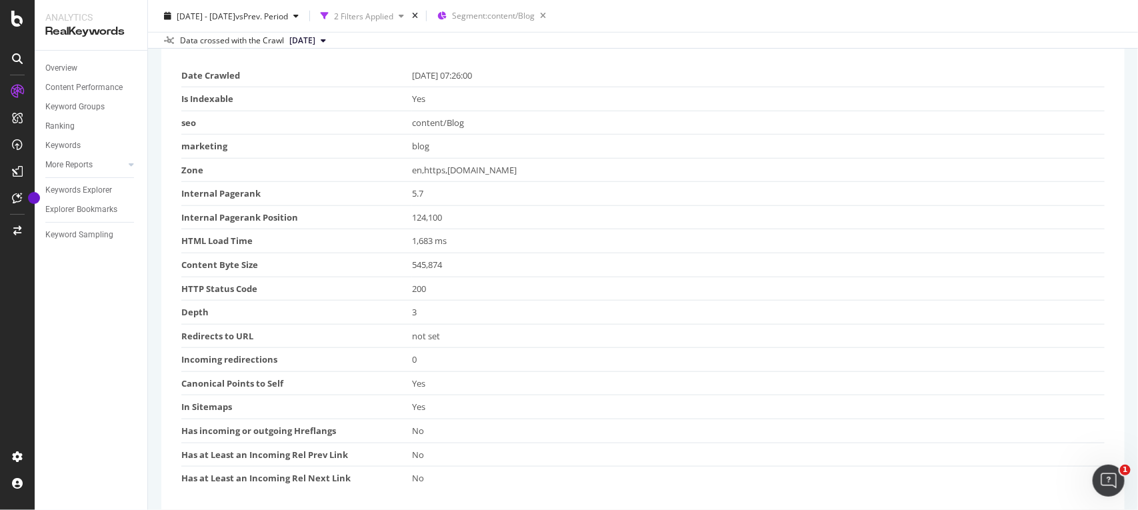
scroll to position [0, 0]
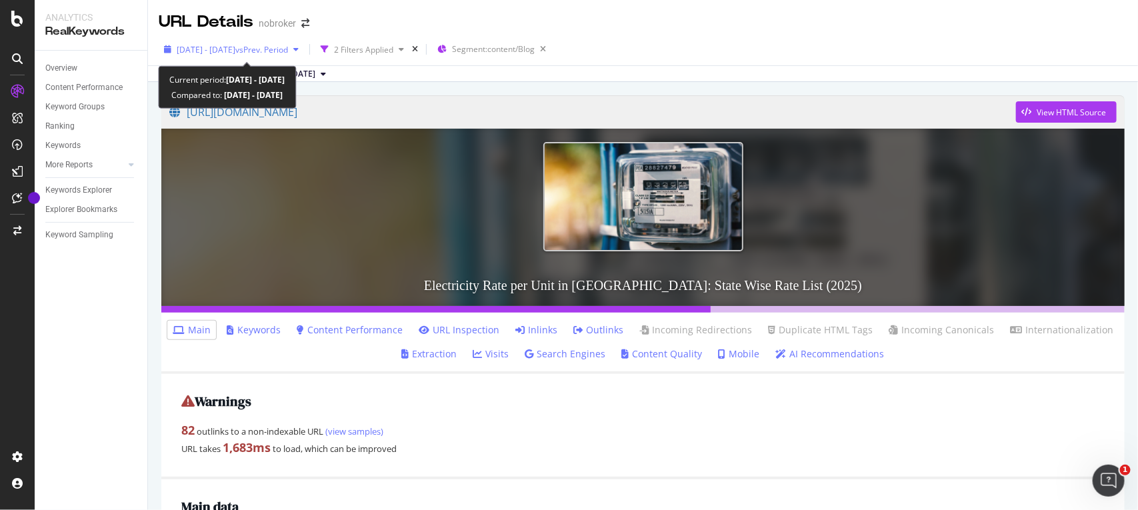
click at [288, 44] on span "vs Prev. Period" at bounding box center [261, 49] width 53 height 11
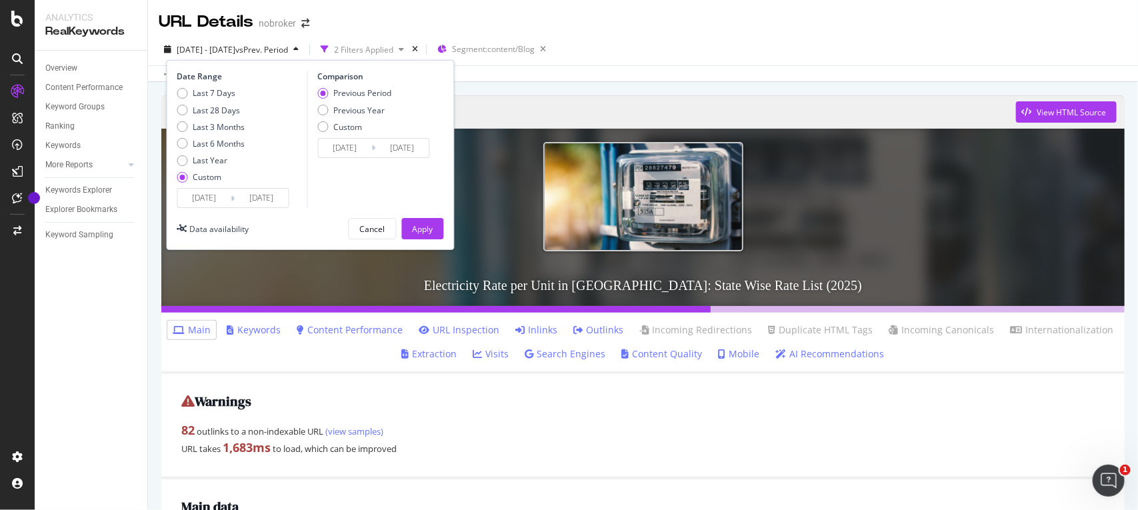
click at [218, 201] on input "[DATE]" at bounding box center [204, 198] width 53 height 19
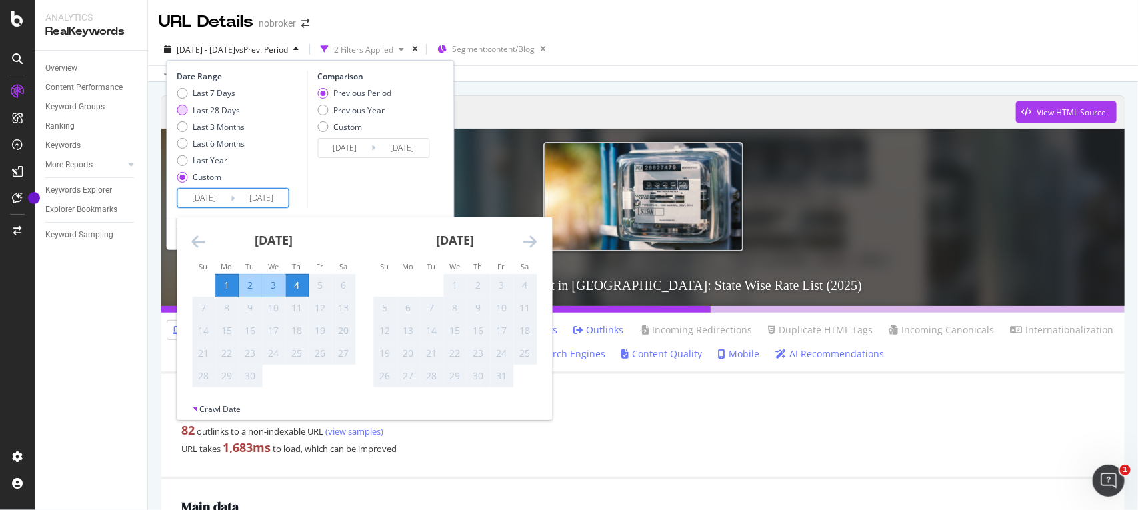
click at [185, 113] on div "Last 28 Days" at bounding box center [182, 110] width 11 height 11
type input "[DATE]"
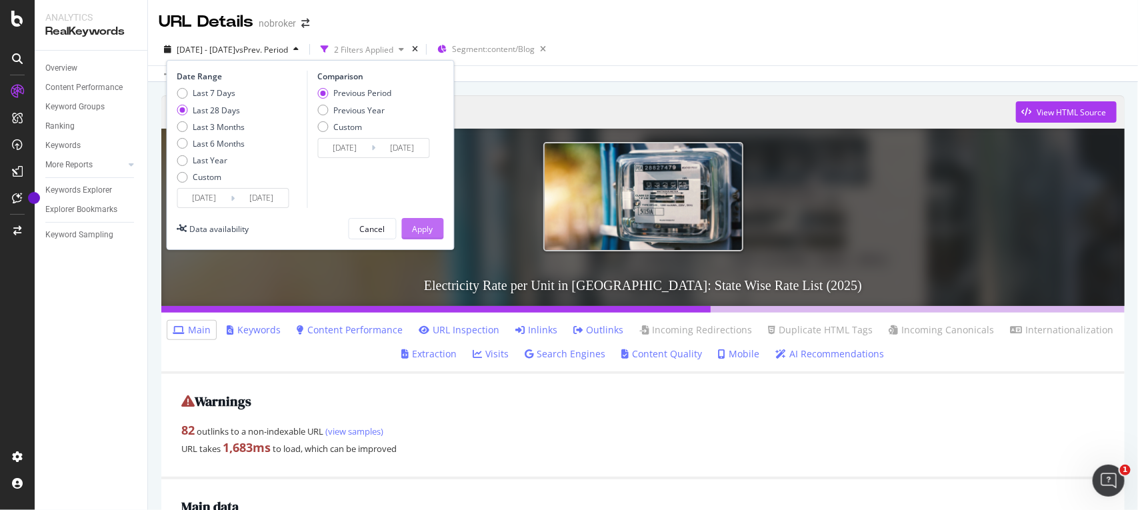
click at [434, 235] on button "Apply" at bounding box center [423, 228] width 42 height 21
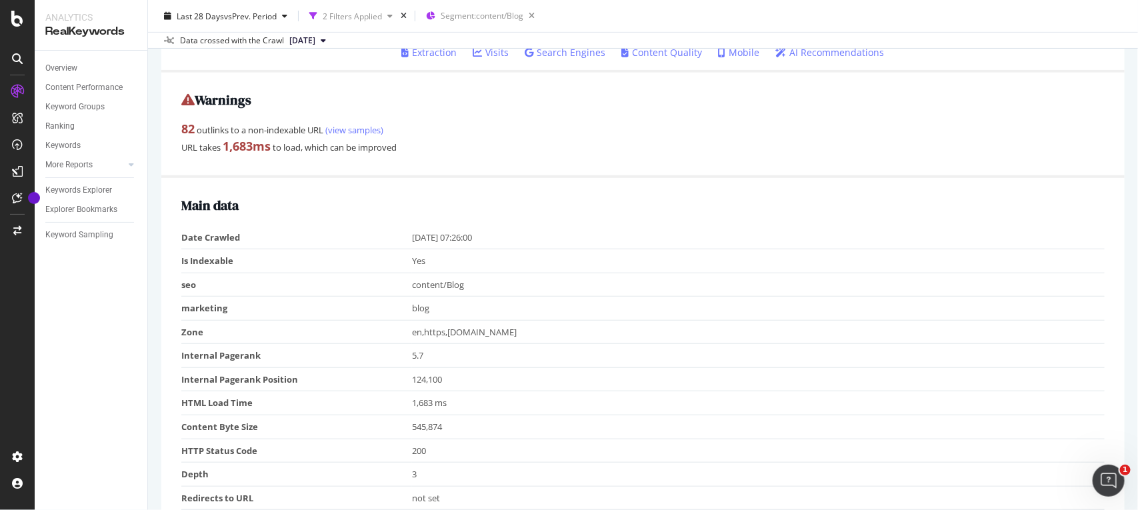
scroll to position [284, 0]
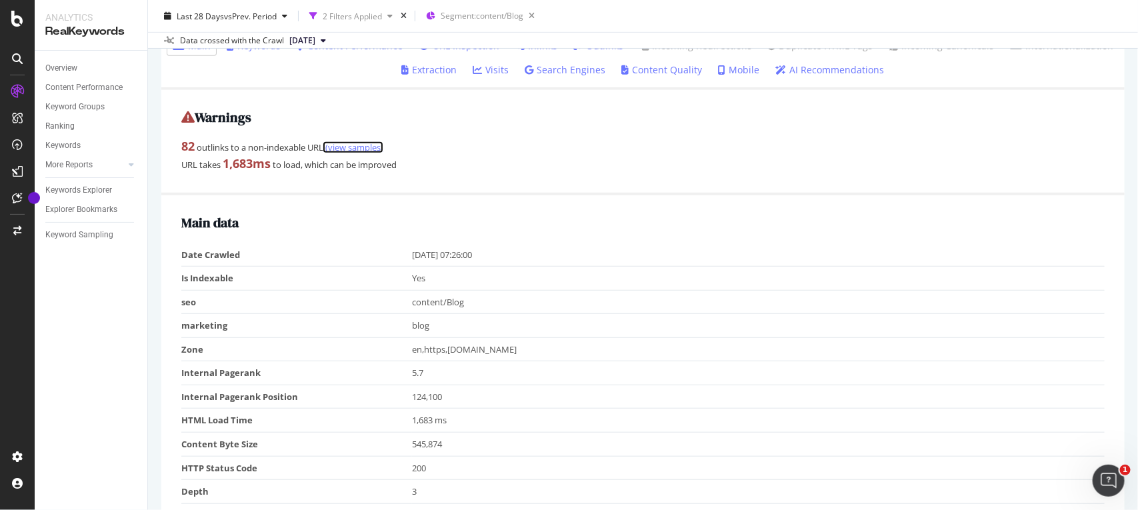
click at [357, 149] on link "(view samples)" at bounding box center [353, 147] width 60 height 12
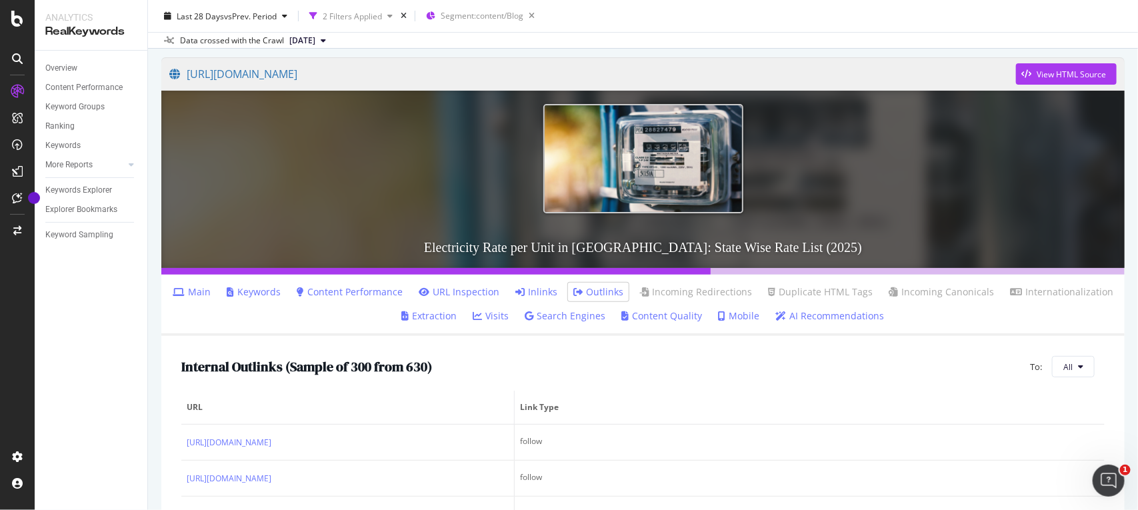
scroll to position [41, 0]
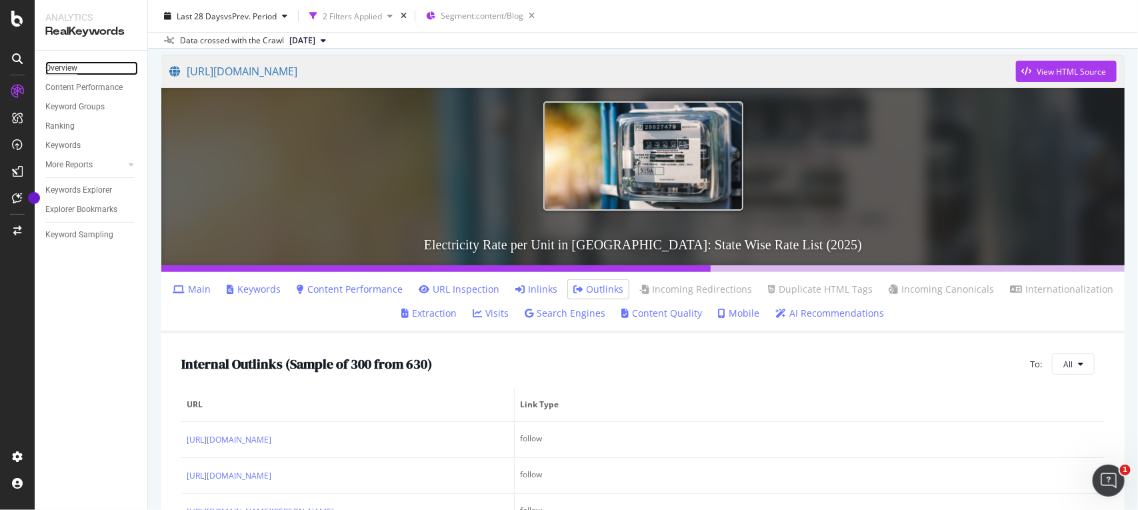
click at [67, 73] on div "Overview" at bounding box center [61, 68] width 32 height 14
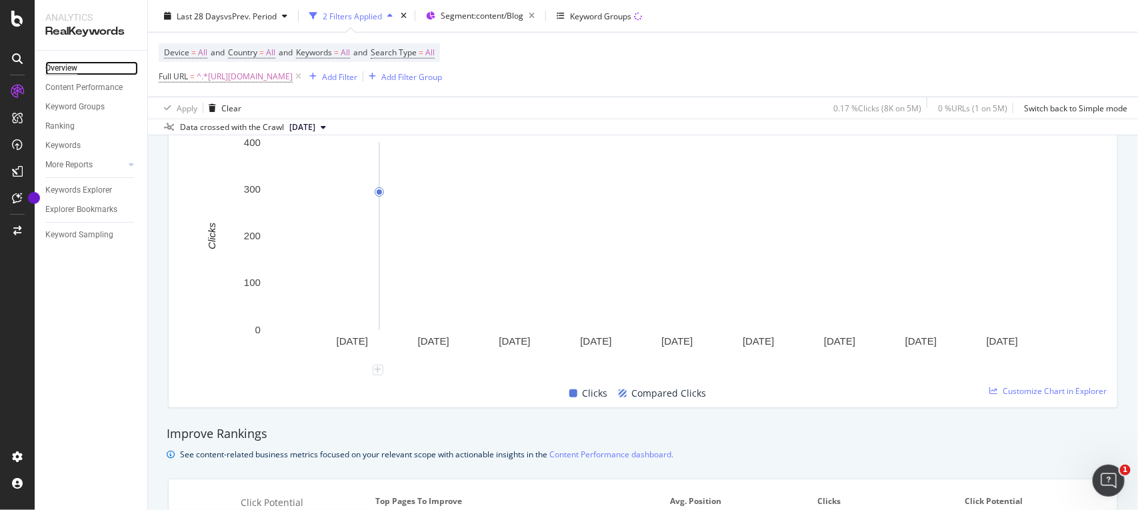
scroll to position [925, 0]
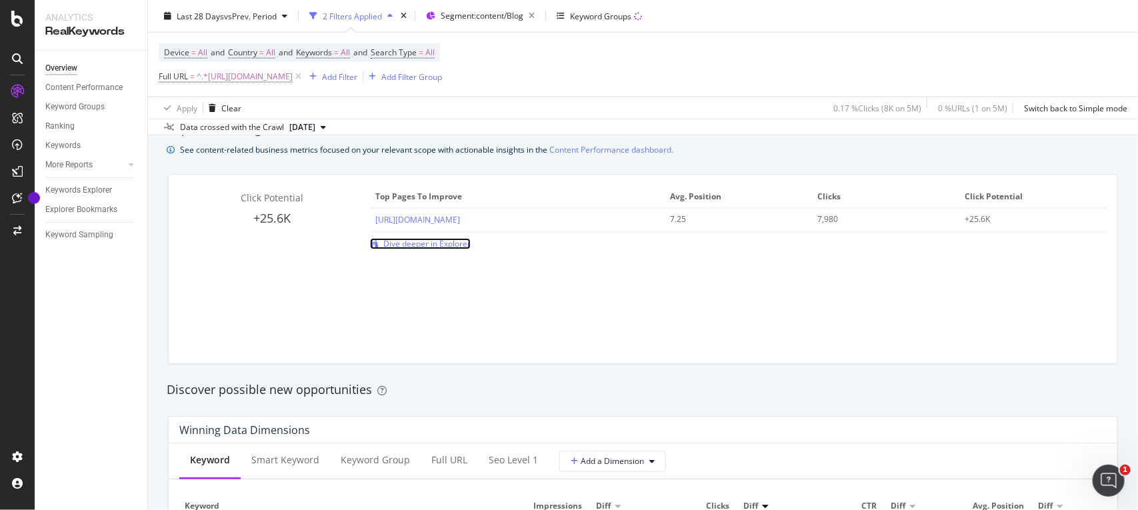
click at [437, 245] on span "Dive deeper in Explorer" at bounding box center [426, 243] width 87 height 11
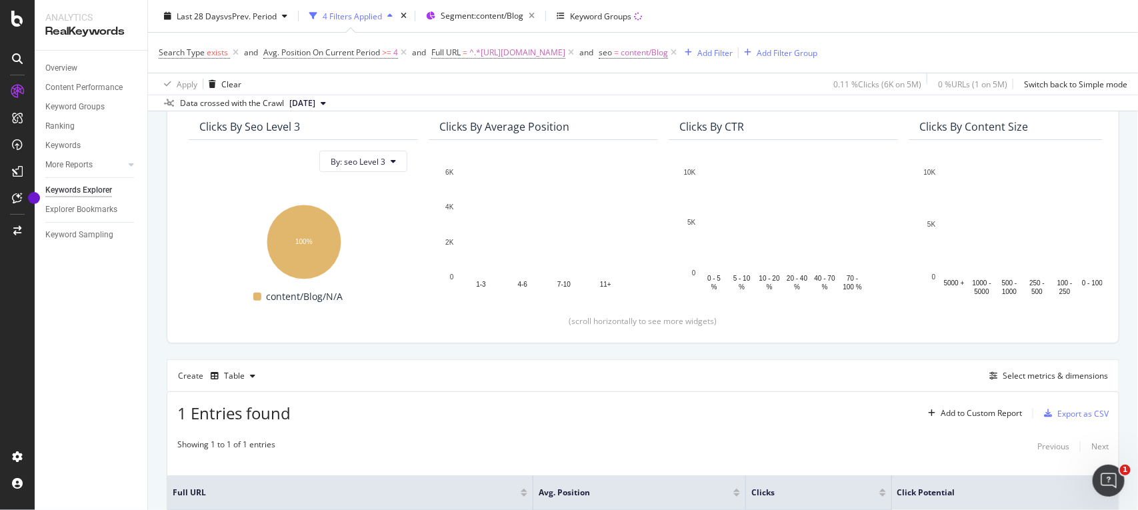
scroll to position [247, 0]
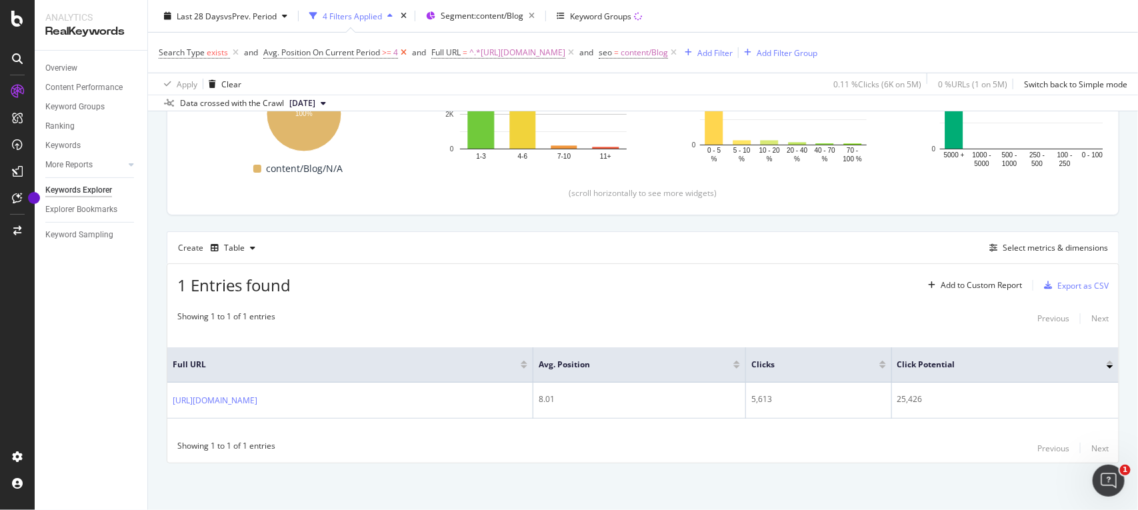
click at [403, 46] on icon at bounding box center [403, 52] width 11 height 13
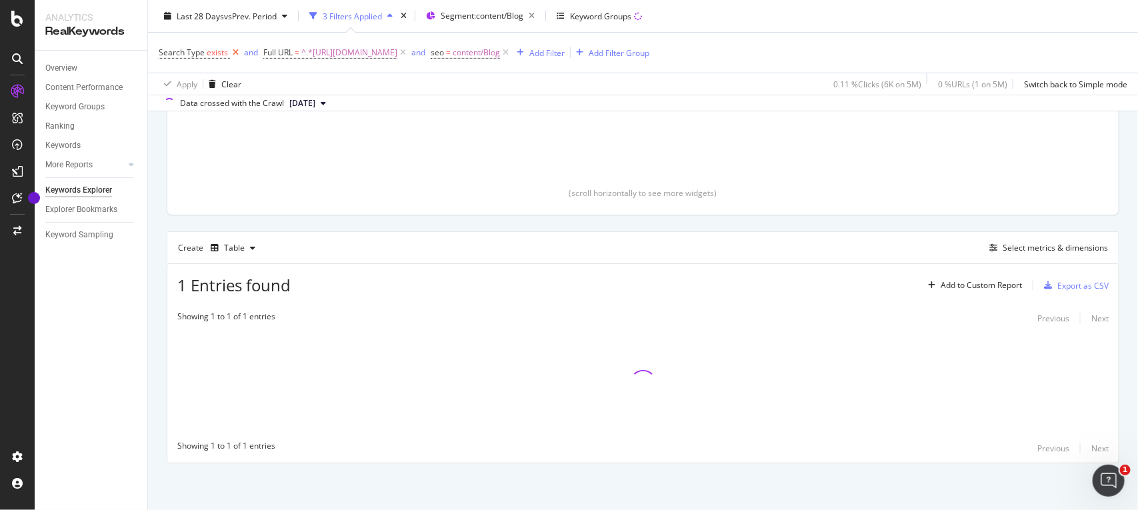
click at [235, 52] on icon at bounding box center [235, 52] width 11 height 13
click at [1023, 240] on button "Select metrics & dimensions" at bounding box center [1046, 248] width 124 height 16
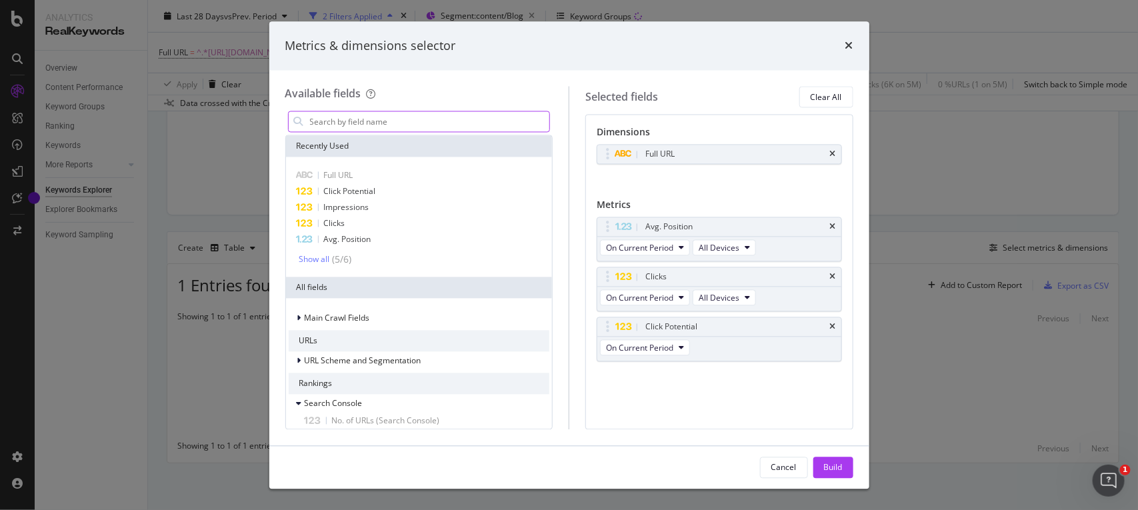
click at [441, 117] on input "modal" at bounding box center [429, 122] width 241 height 20
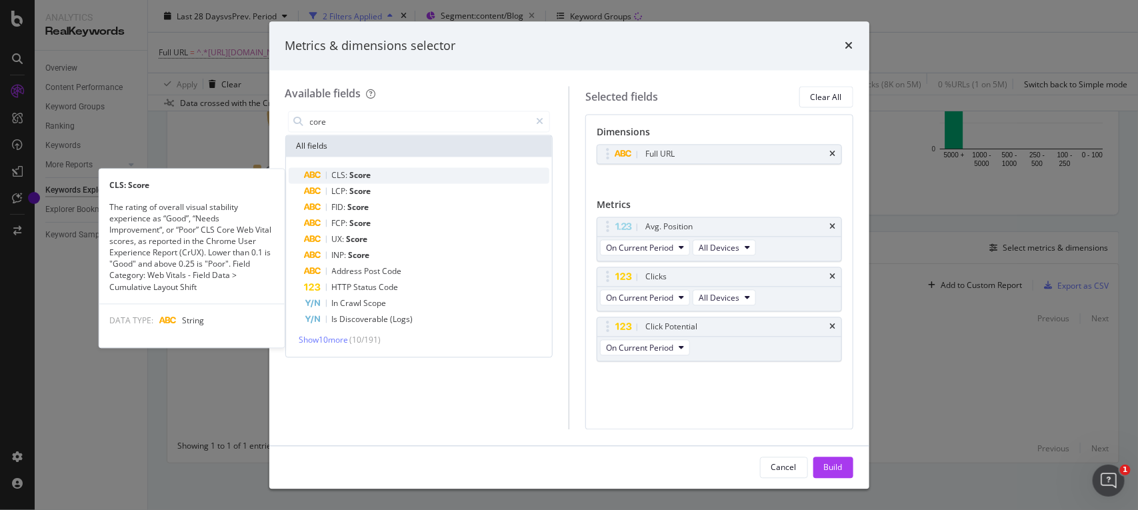
type input "core"
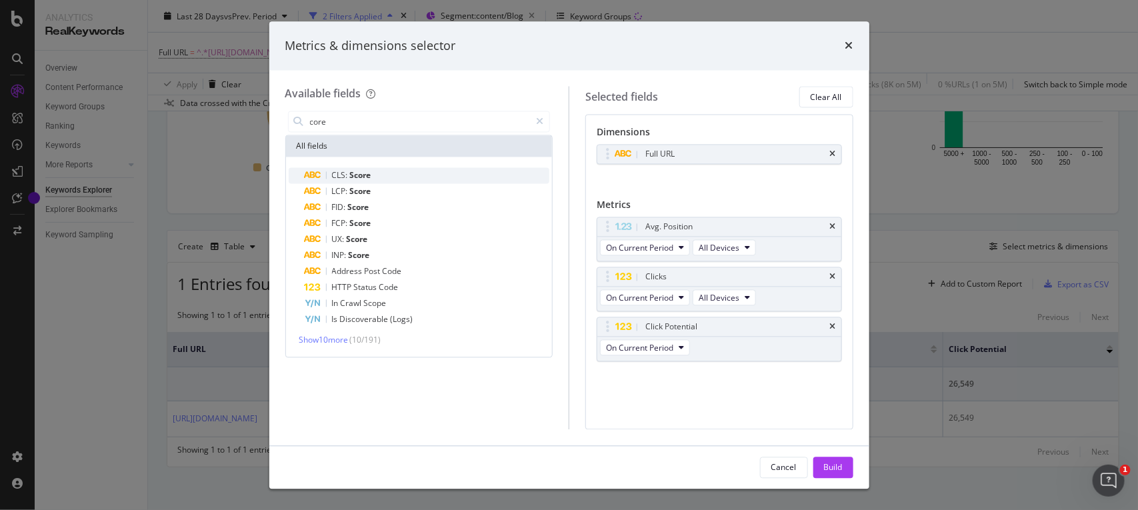
click at [371, 177] on div "CLS: Score" at bounding box center [427, 176] width 245 height 16
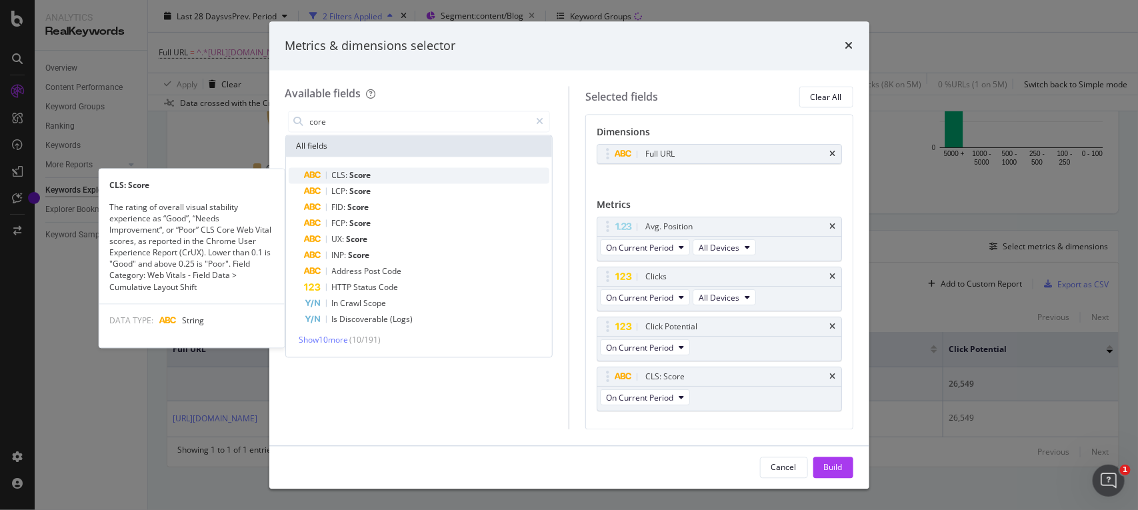
click at [375, 181] on div "CLS: Score" at bounding box center [427, 176] width 245 height 16
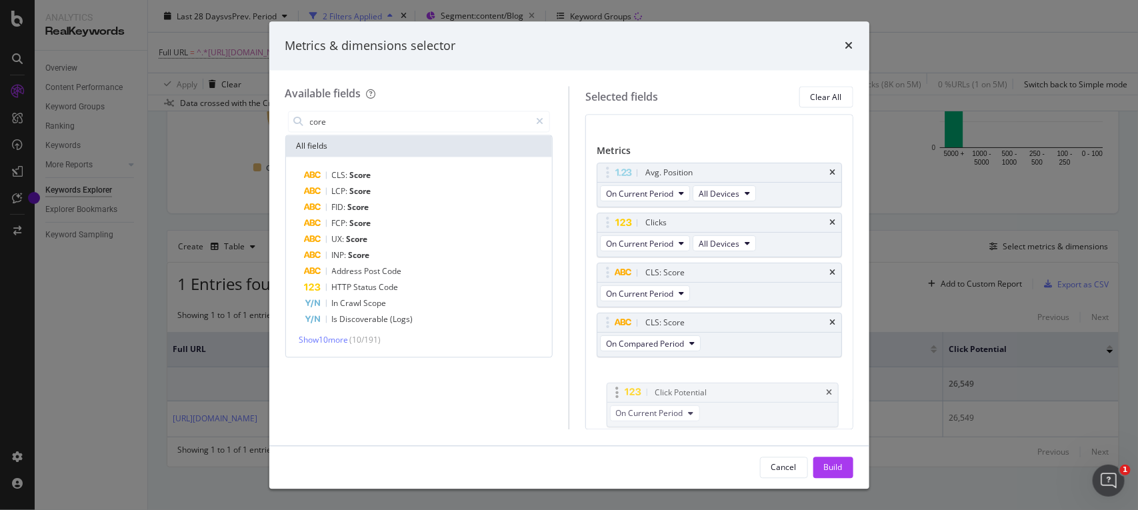
drag, startPoint x: 692, startPoint y: 291, endPoint x: 701, endPoint y: 391, distance: 100.4
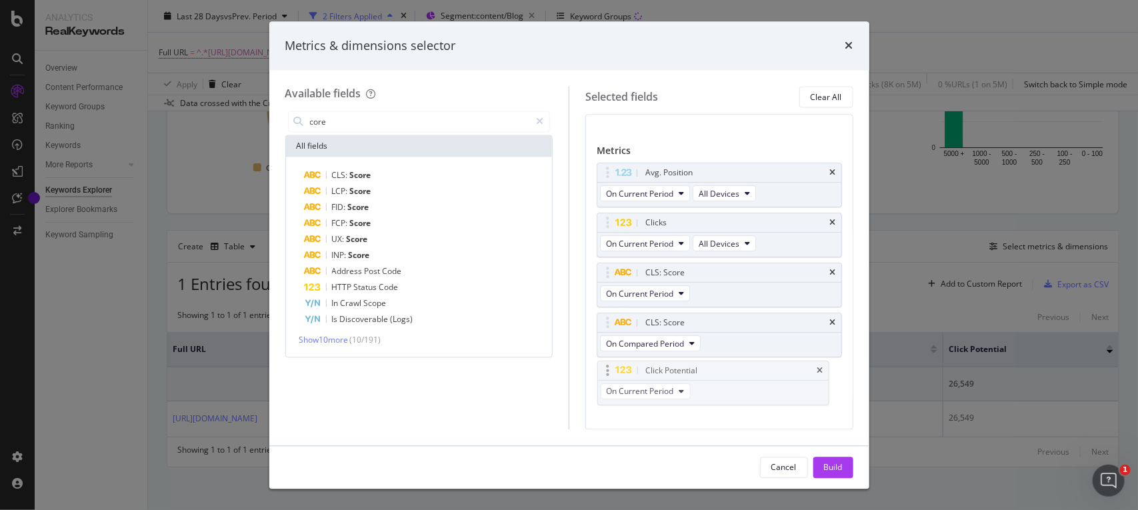
scroll to position [59, 0]
click at [827, 470] on div "Build" at bounding box center [833, 466] width 19 height 11
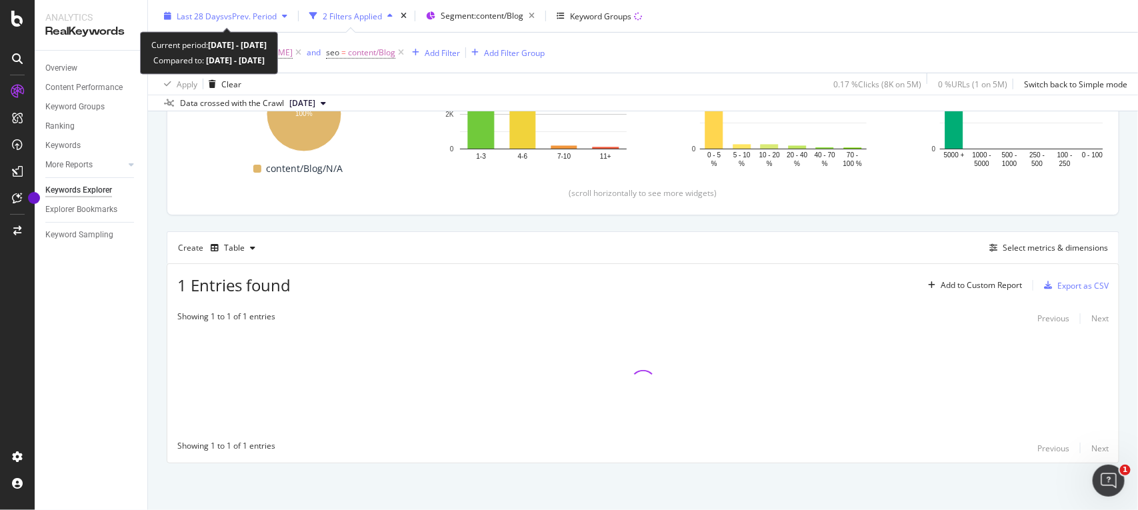
click at [262, 7] on div "Last 28 Days vs Prev. Period" at bounding box center [226, 16] width 134 height 20
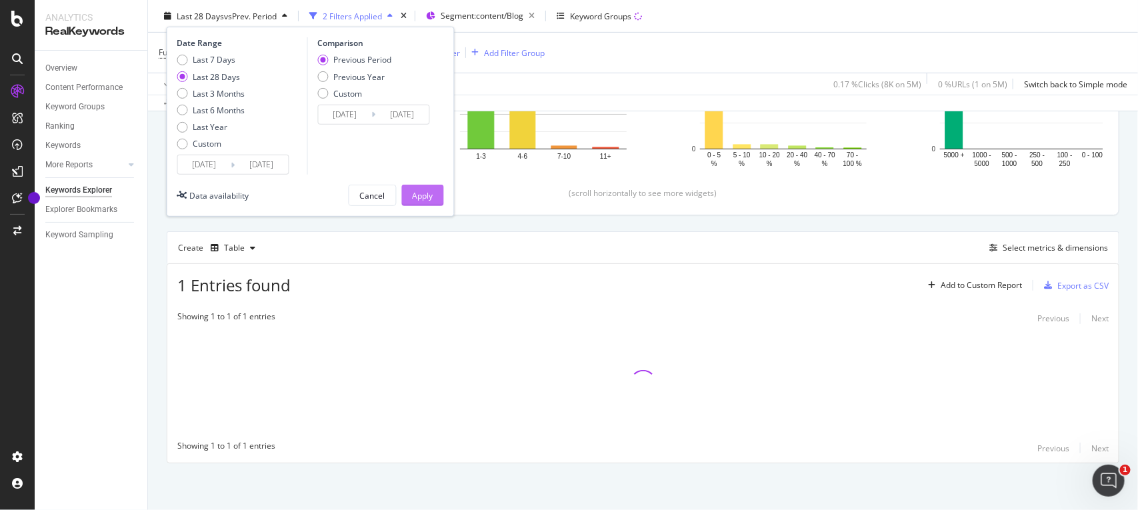
click at [414, 200] on div "Apply" at bounding box center [423, 194] width 21 height 11
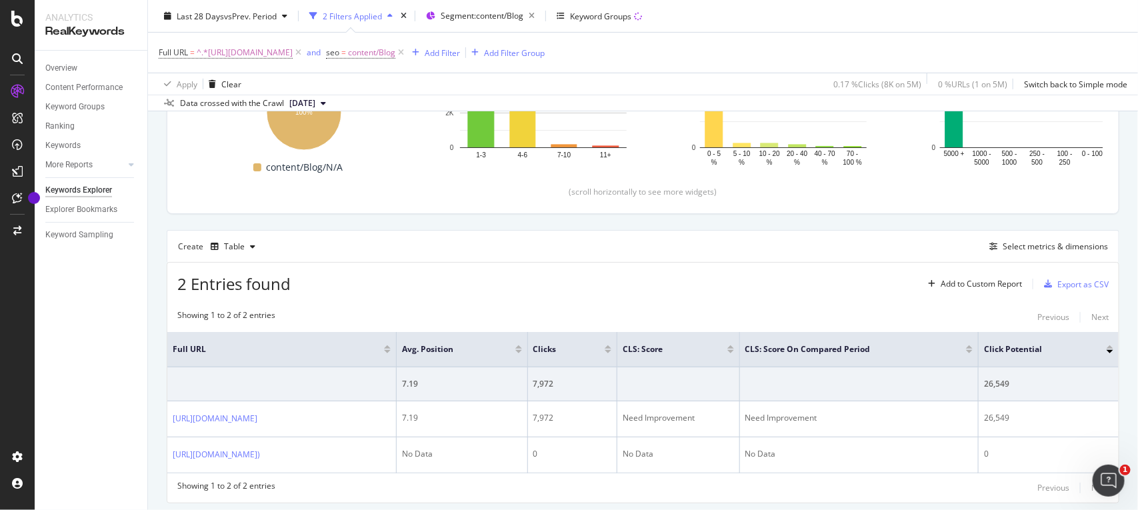
scroll to position [289, 0]
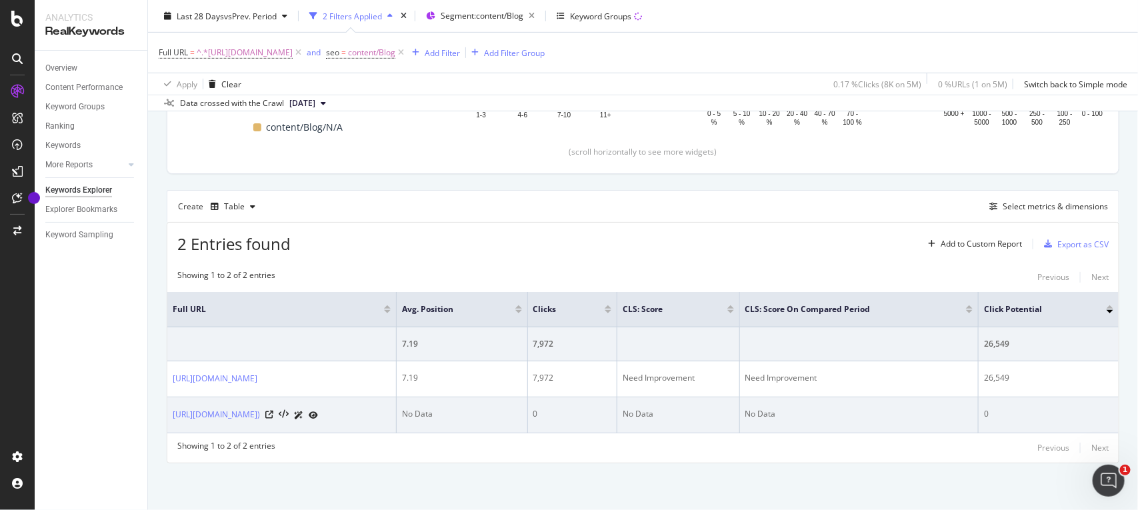
click at [318, 411] on icon at bounding box center [313, 415] width 9 height 8
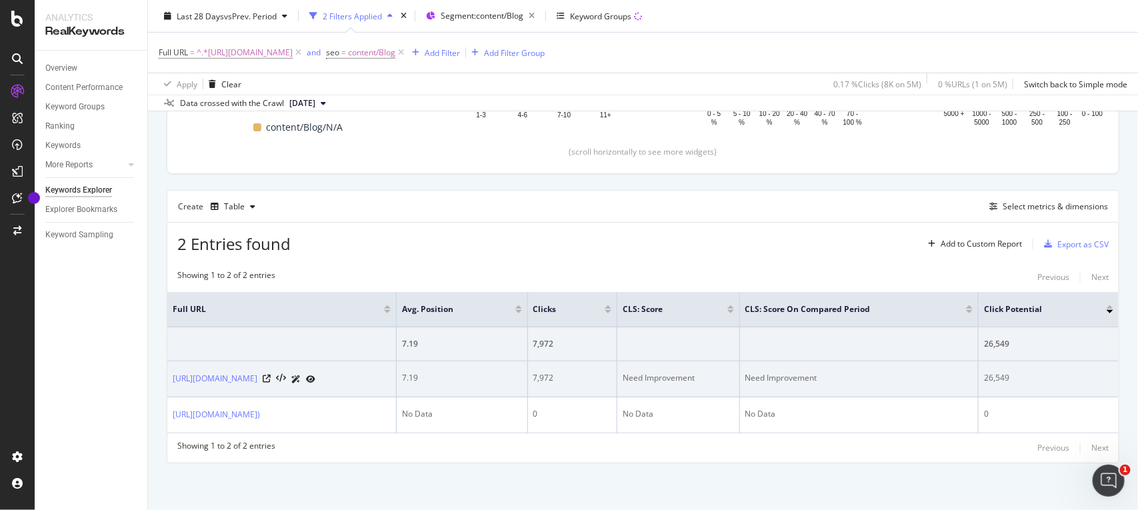
click at [733, 375] on div "Need Improvement" at bounding box center [678, 378] width 111 height 12
click at [872, 373] on div "Need Improvement" at bounding box center [859, 378] width 228 height 12
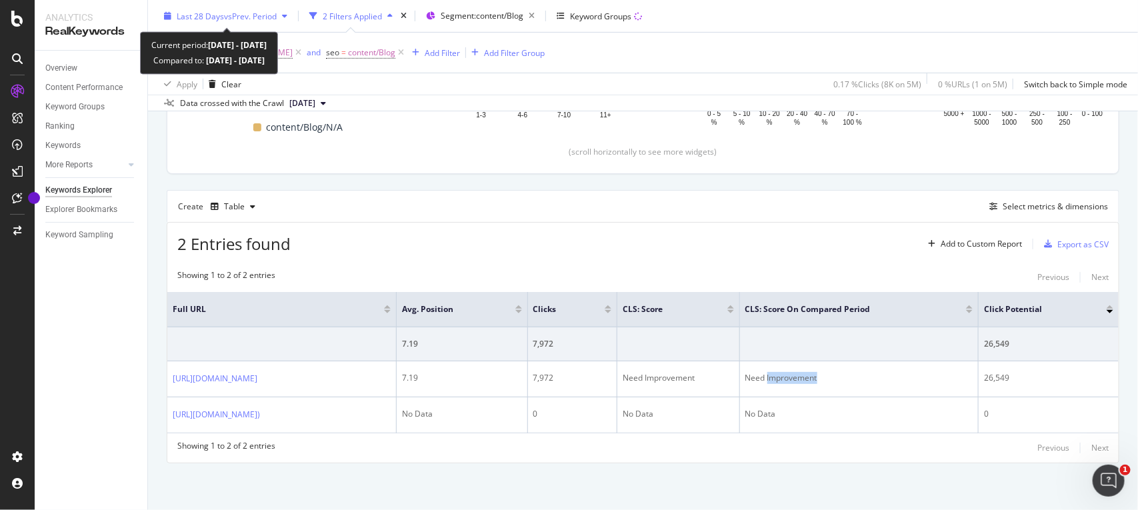
click at [252, 21] on div "Last 28 Days vs Prev. Period" at bounding box center [227, 15] width 100 height 11
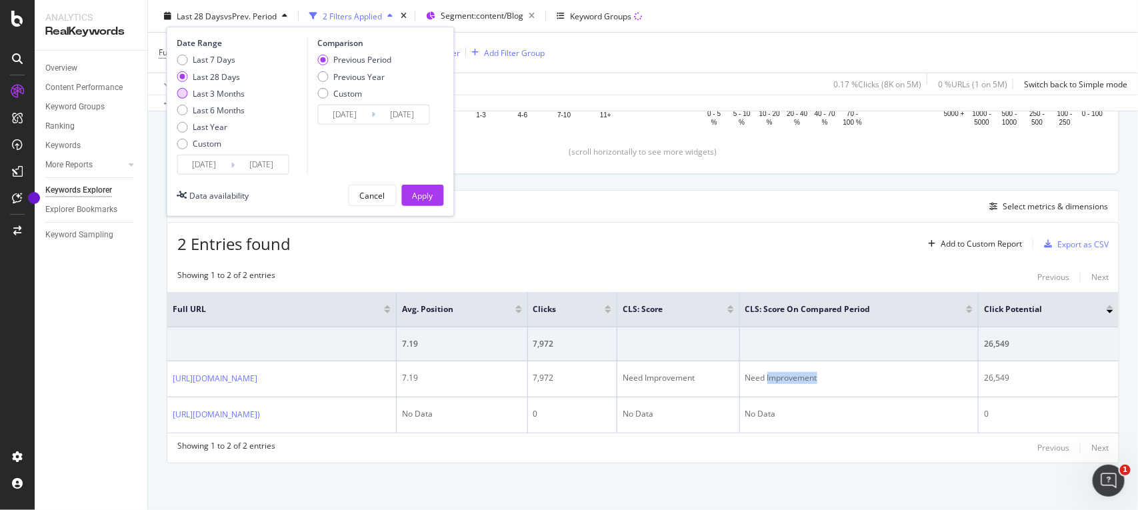
click at [220, 95] on div "Last 3 Months" at bounding box center [219, 92] width 52 height 11
type input "[DATE]"
click at [425, 195] on div "Apply" at bounding box center [423, 194] width 21 height 11
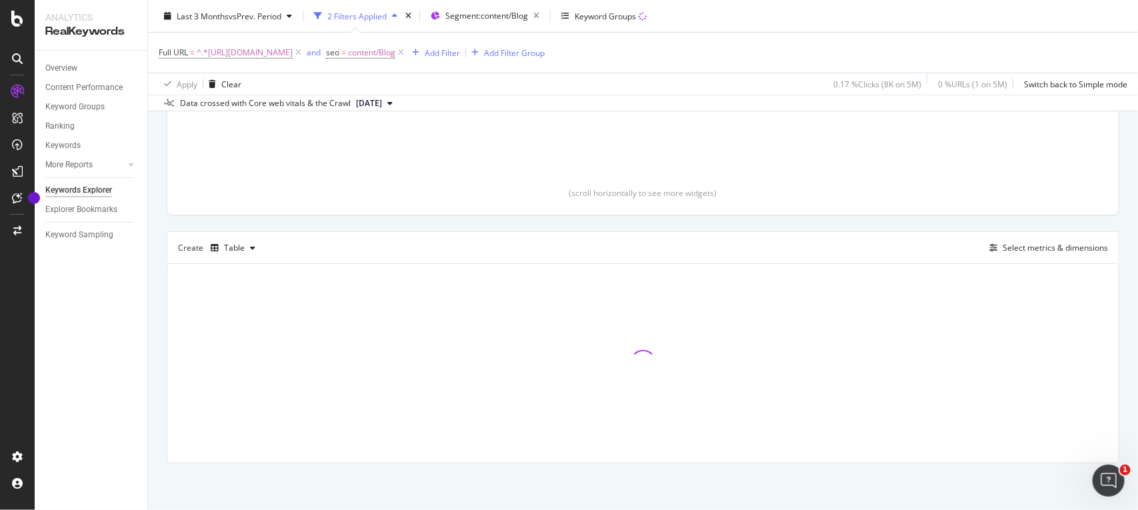
scroll to position [247, 0]
click at [1007, 251] on div "Select metrics & dimensions" at bounding box center [1055, 247] width 105 height 11
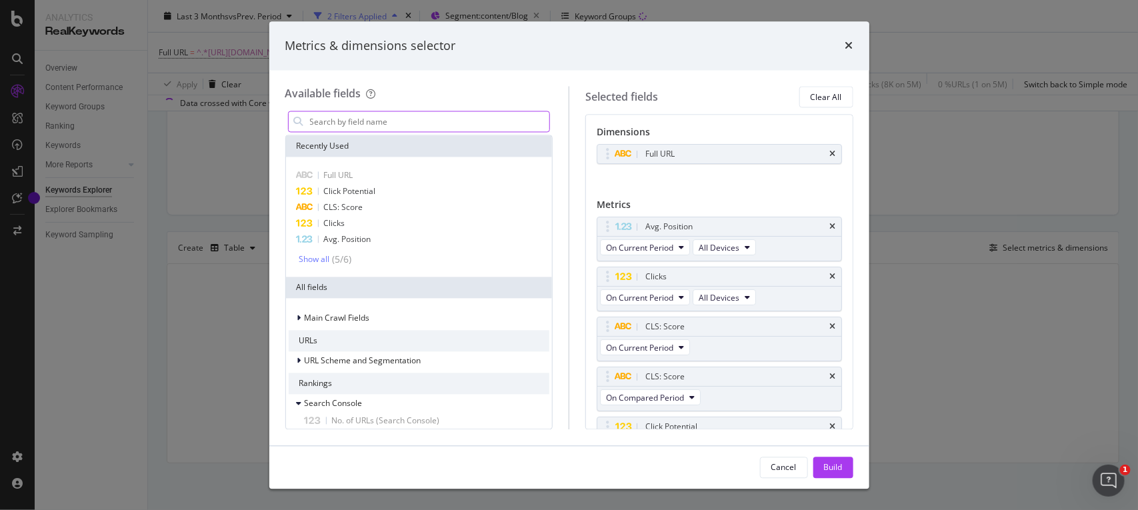
click at [397, 114] on input "modal" at bounding box center [429, 122] width 241 height 20
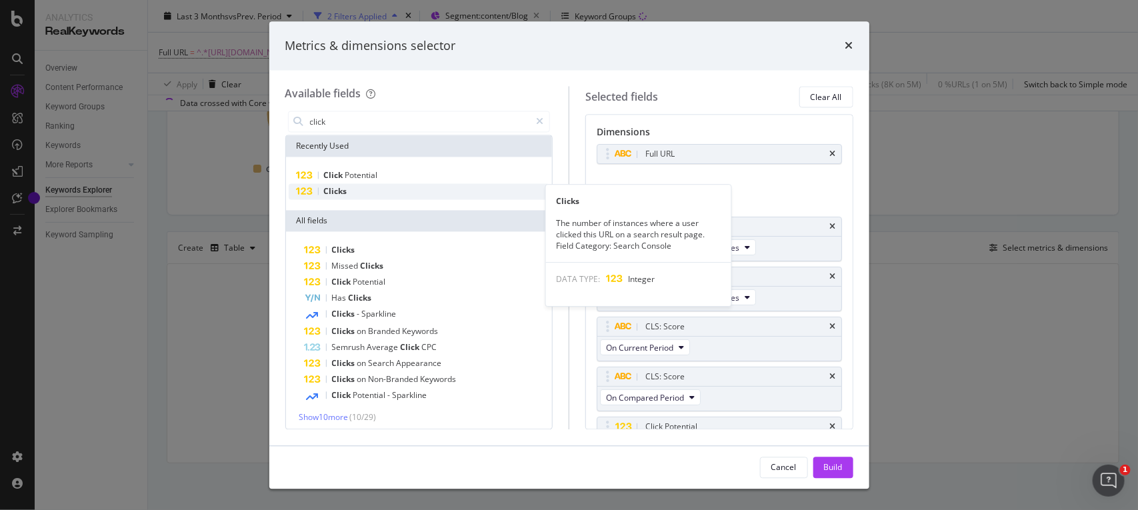
type input "click"
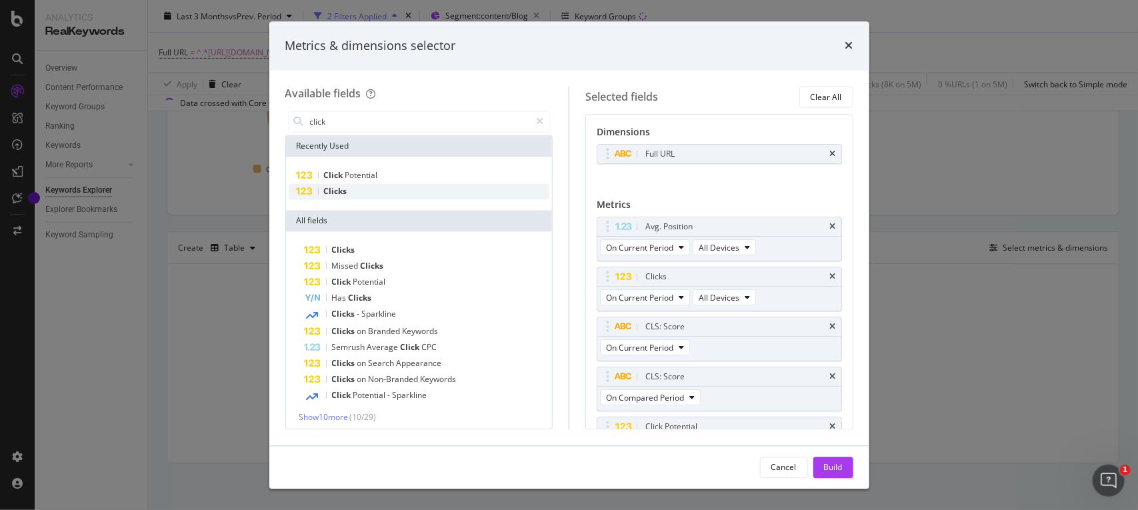
click at [354, 189] on div "Clicks" at bounding box center [419, 192] width 261 height 16
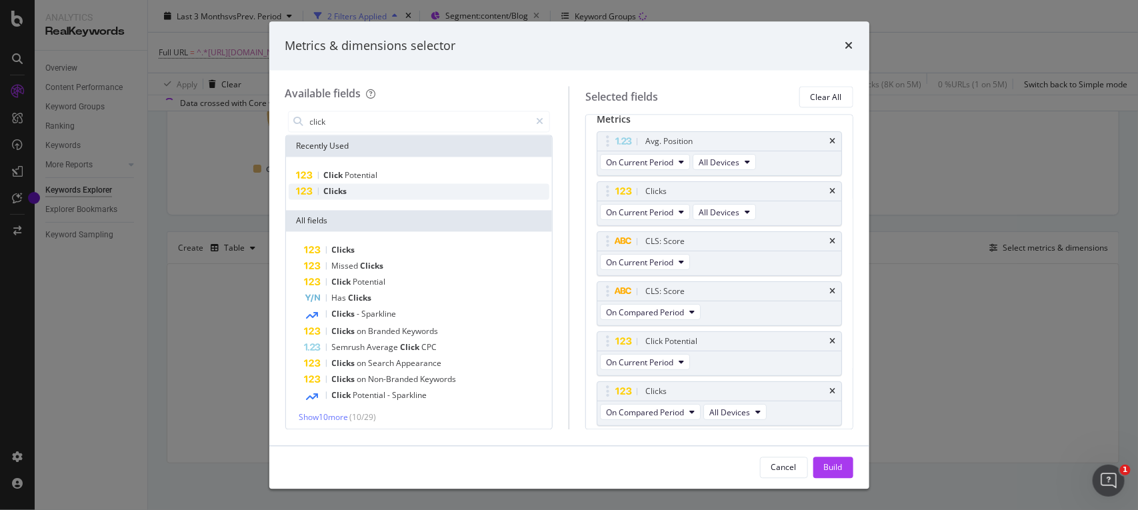
click at [354, 189] on div "Clicks" at bounding box center [419, 192] width 261 height 16
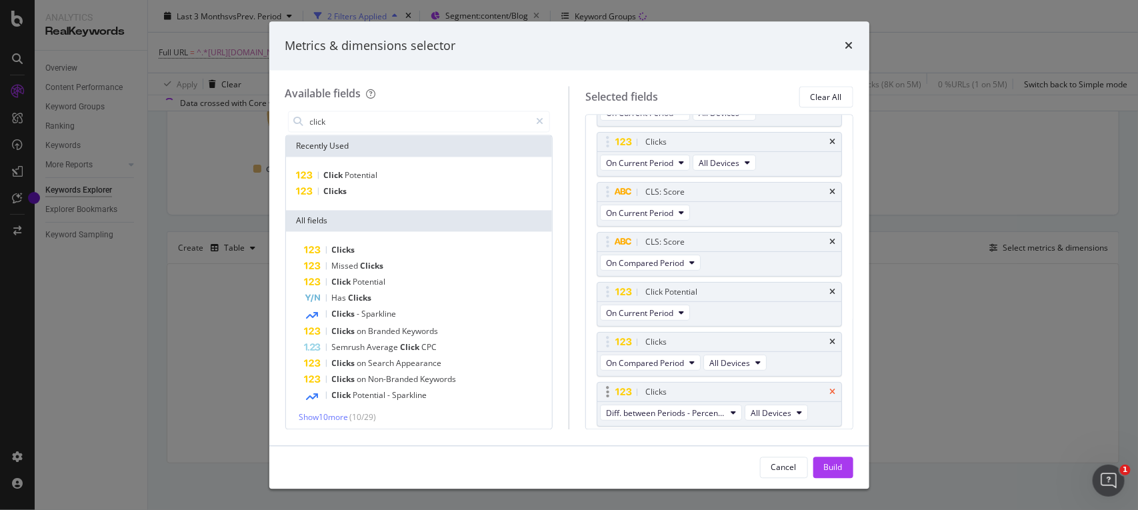
click at [830, 396] on icon "times" at bounding box center [833, 392] width 6 height 8
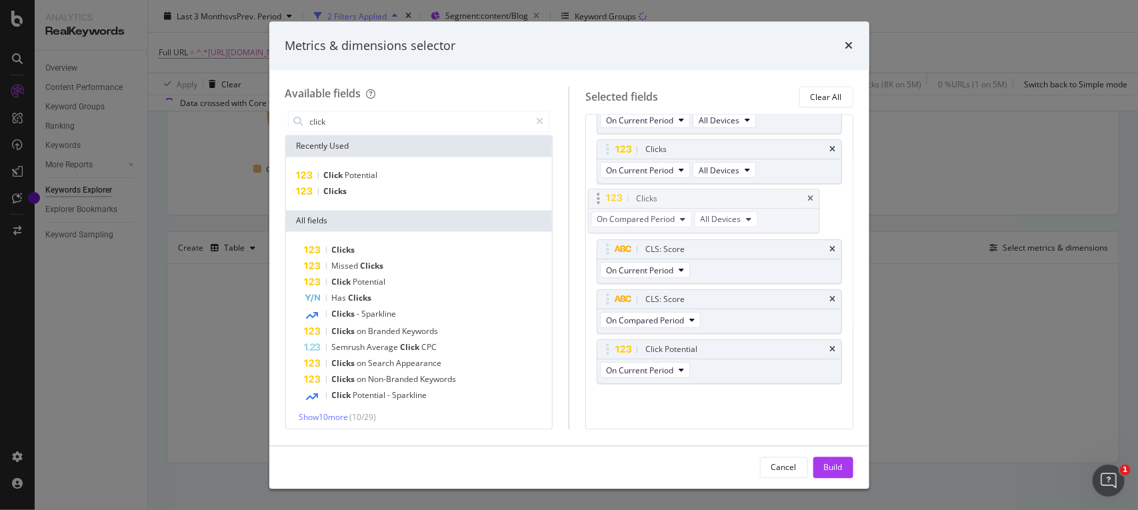
drag, startPoint x: 601, startPoint y: 340, endPoint x: 591, endPoint y: 190, distance: 150.3
click at [591, 190] on body "Analytics RealKeywords Overview Content Performance Keyword Groups Ranking Keyw…" at bounding box center [569, 255] width 1138 height 510
click at [831, 461] on div "Build" at bounding box center [833, 466] width 19 height 11
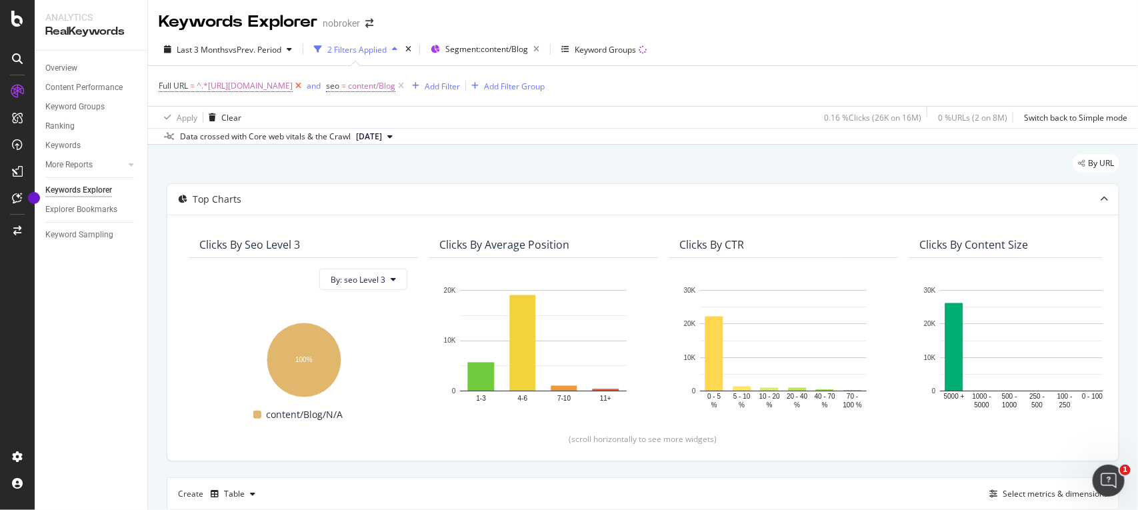
click at [304, 84] on icon at bounding box center [298, 85] width 11 height 13
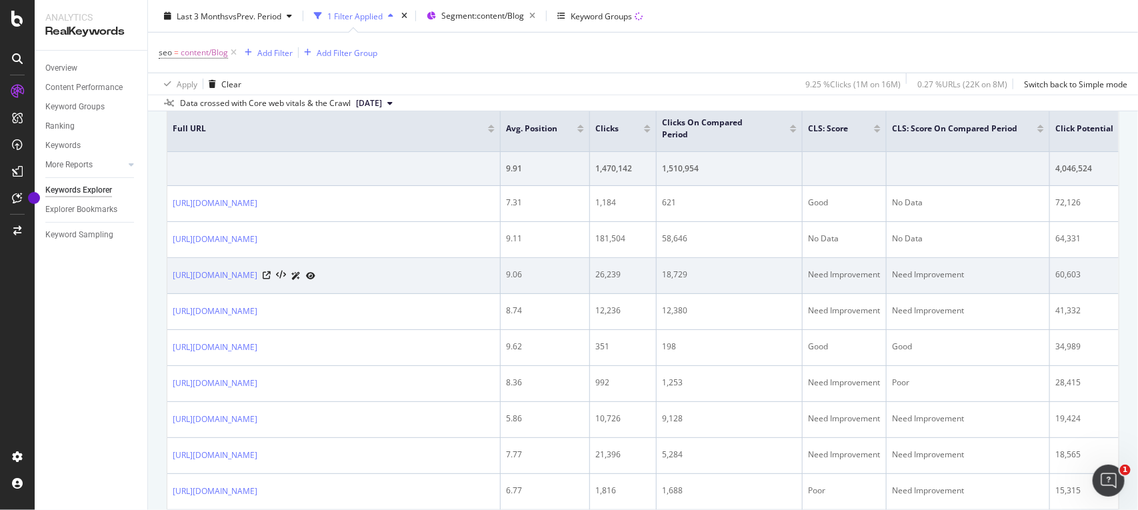
scroll to position [0, 38]
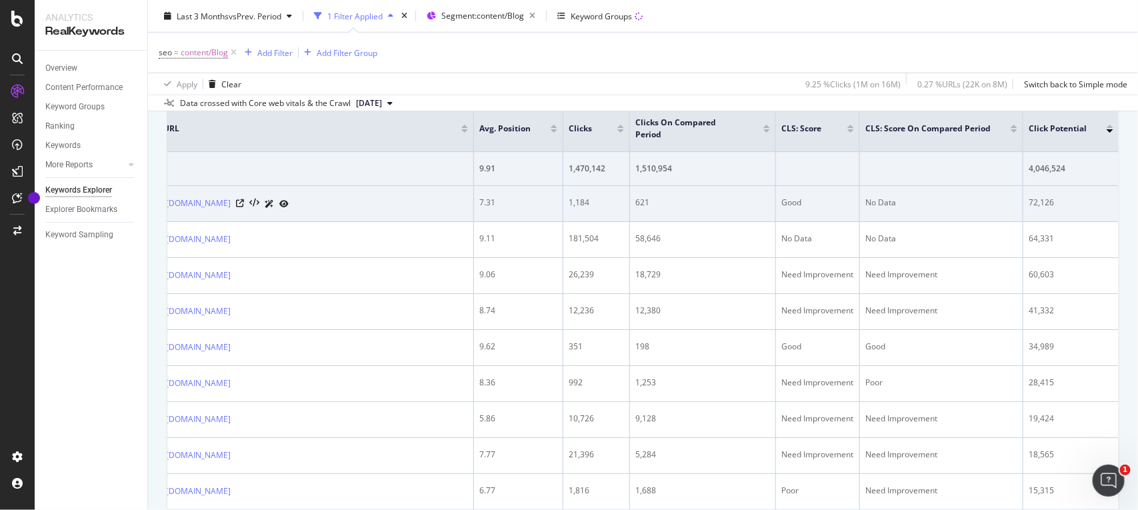
click at [781, 211] on td "Good" at bounding box center [818, 204] width 84 height 36
click at [573, 198] on div "1,184" at bounding box center [596, 203] width 55 height 12
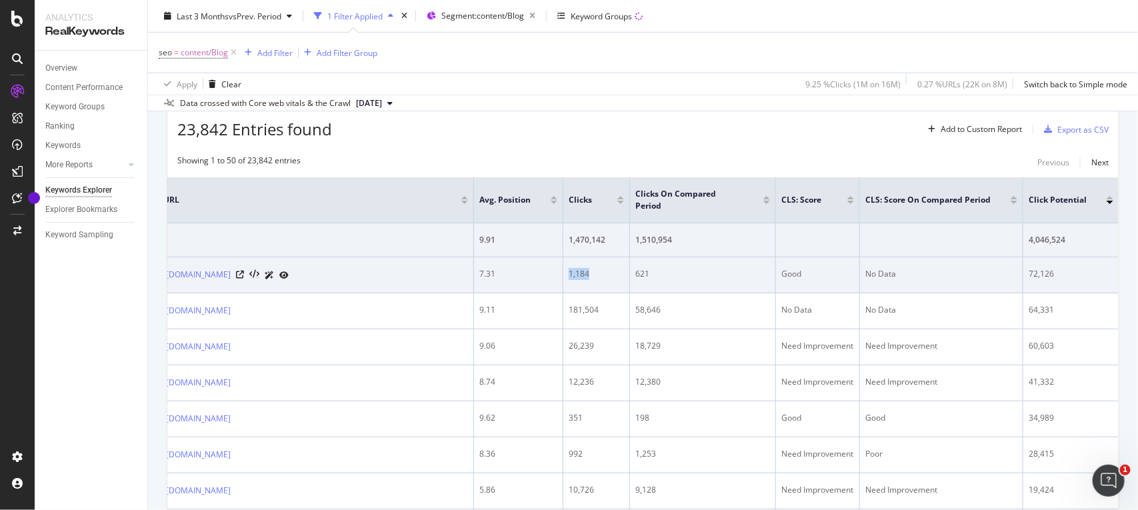
scroll to position [0, 0]
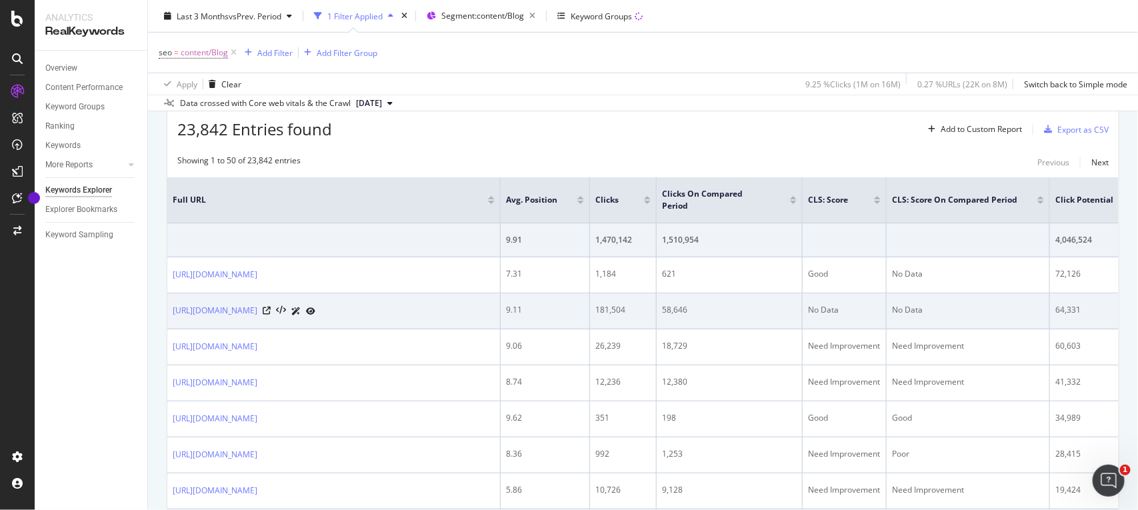
click at [658, 317] on td "58,646" at bounding box center [730, 311] width 146 height 36
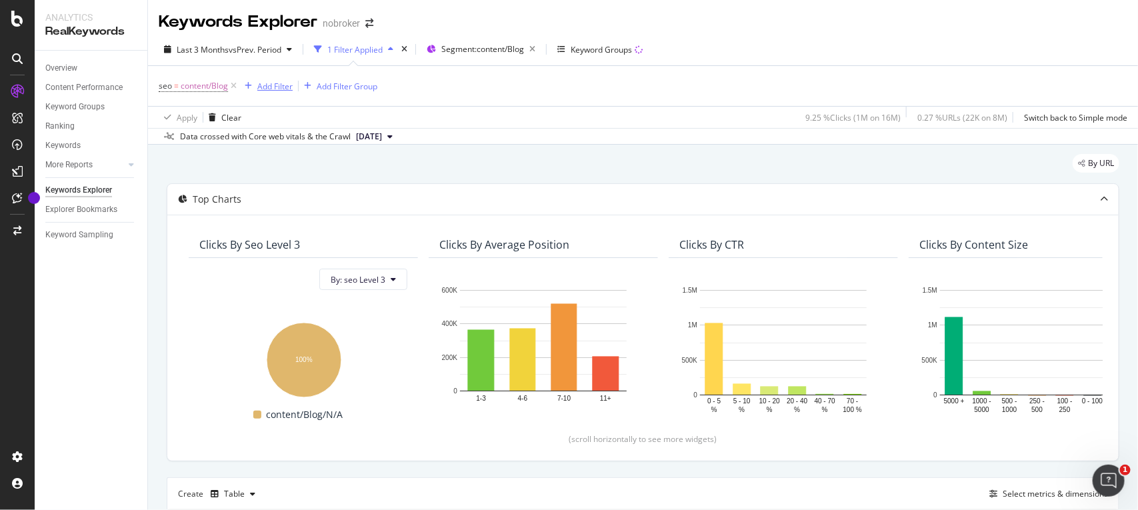
click at [287, 83] on div "Add Filter" at bounding box center [274, 86] width 35 height 11
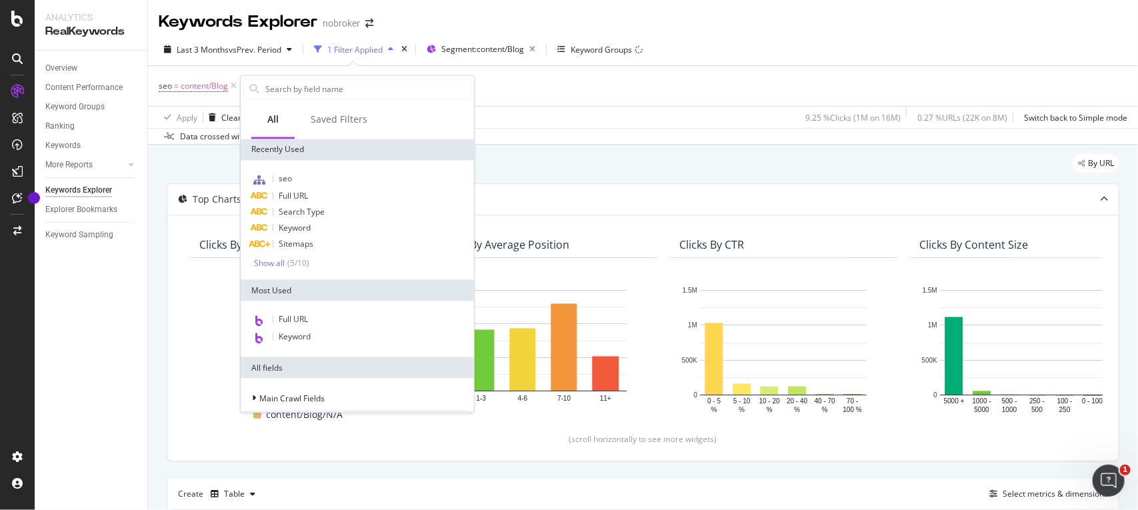
click at [587, 140] on div "Data crossed with Core web vitals & the Crawl [DATE]" at bounding box center [643, 136] width 990 height 16
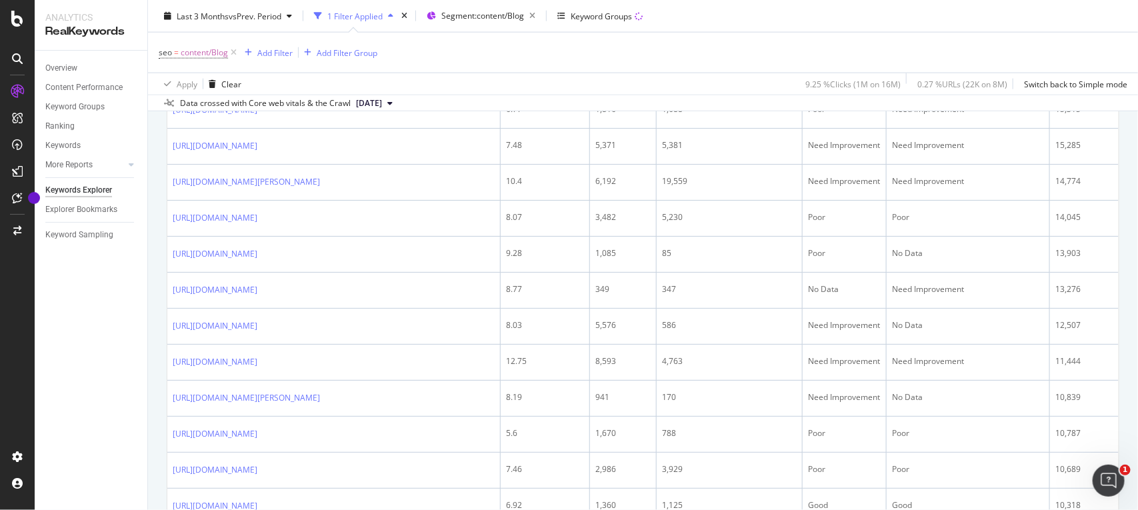
scroll to position [899, 0]
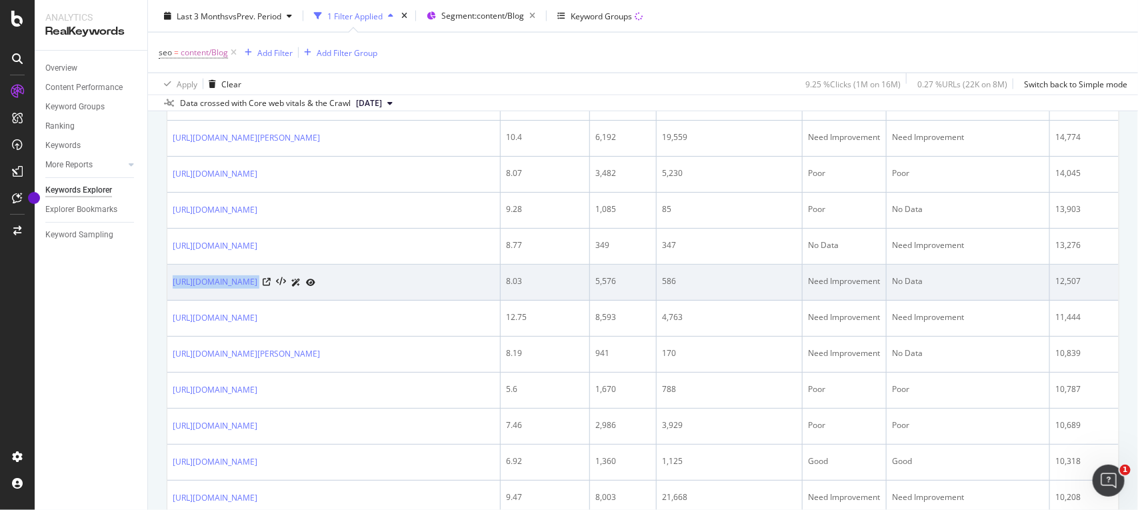
drag, startPoint x: 171, startPoint y: 369, endPoint x: 435, endPoint y: 382, distance: 265.0
click at [435, 301] on td "[URL][DOMAIN_NAME]" at bounding box center [333, 283] width 333 height 36
copy div "[URL][DOMAIN_NAME]"
click at [532, 287] on div "8.03" at bounding box center [545, 281] width 78 height 12
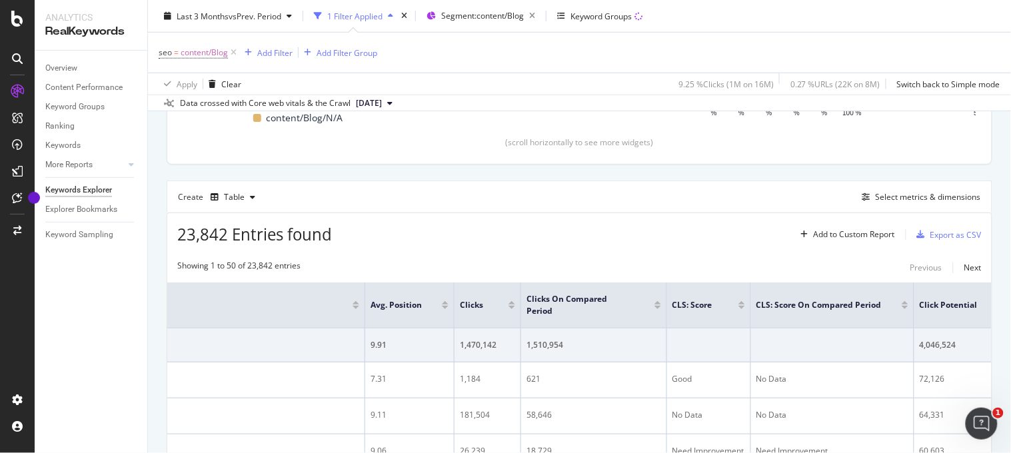
scroll to position [307, 0]
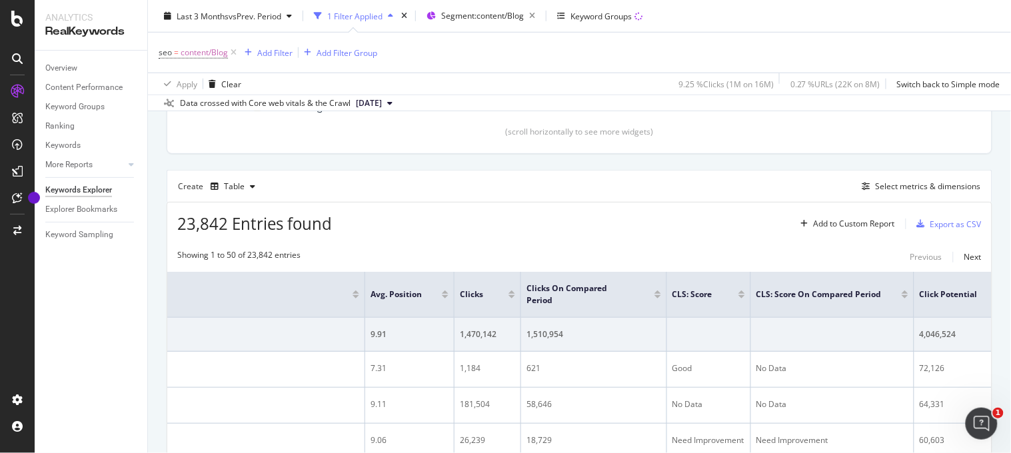
click at [739, 295] on div at bounding box center [742, 296] width 7 height 3
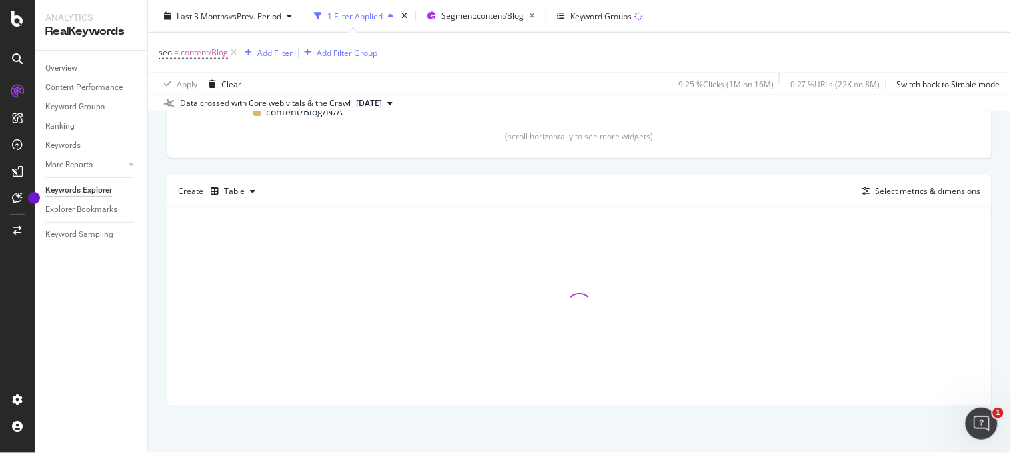
scroll to position [303, 0]
click at [270, 47] on div "Add Filter" at bounding box center [274, 52] width 35 height 11
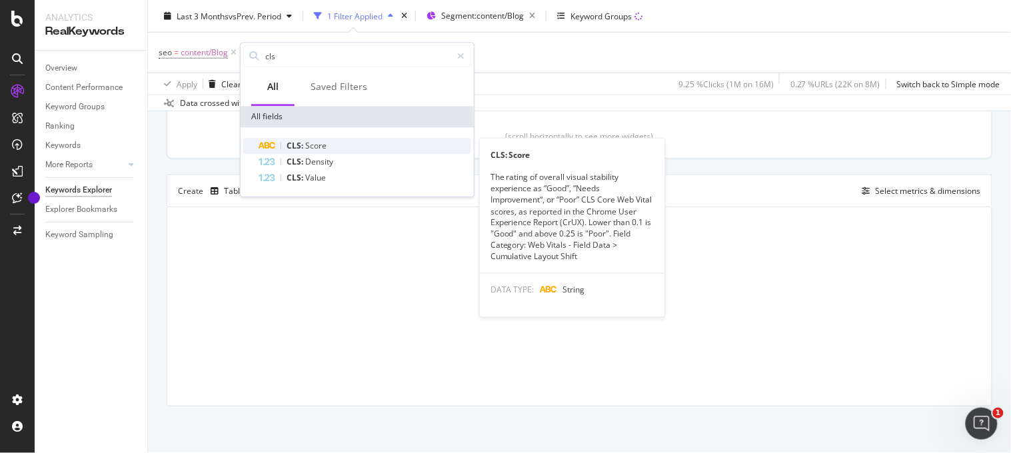
type input "cls"
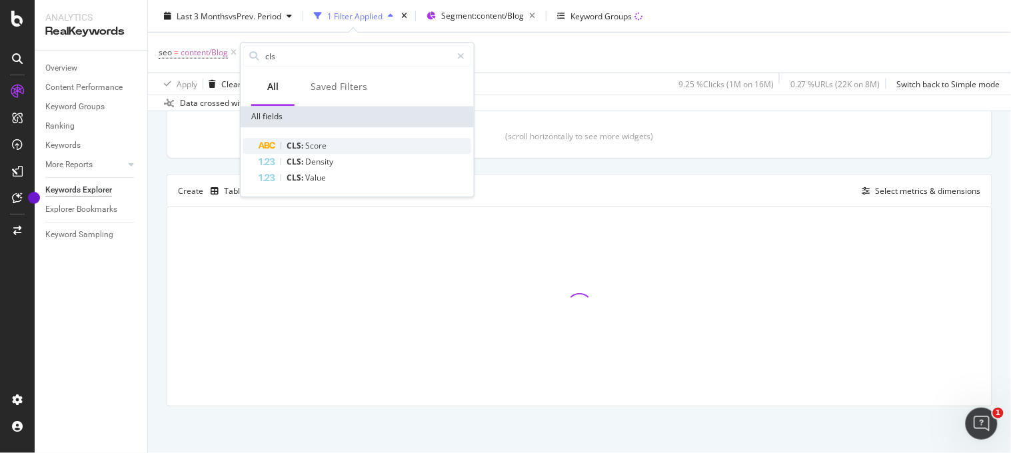
click at [327, 151] on div "CLS: Score" at bounding box center [365, 146] width 212 height 16
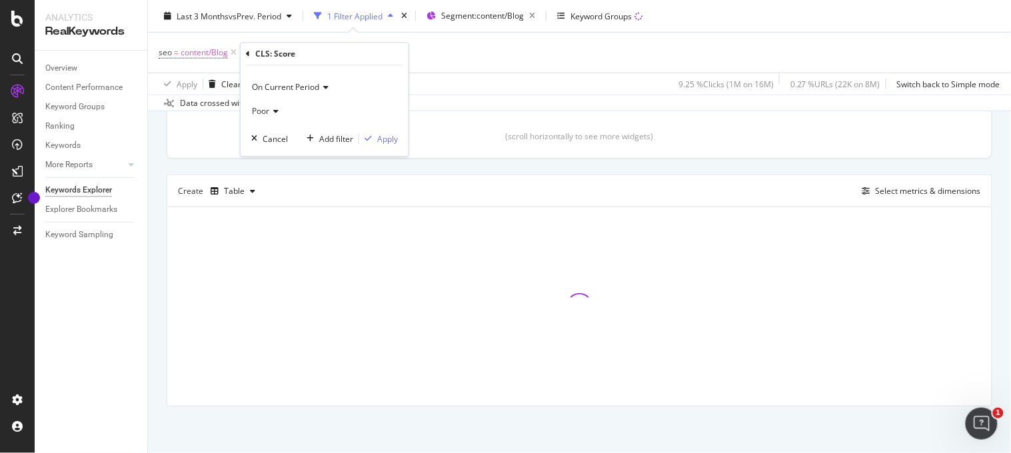
click at [275, 114] on icon at bounding box center [273, 111] width 9 height 8
click at [377, 141] on div "Apply" at bounding box center [387, 138] width 21 height 11
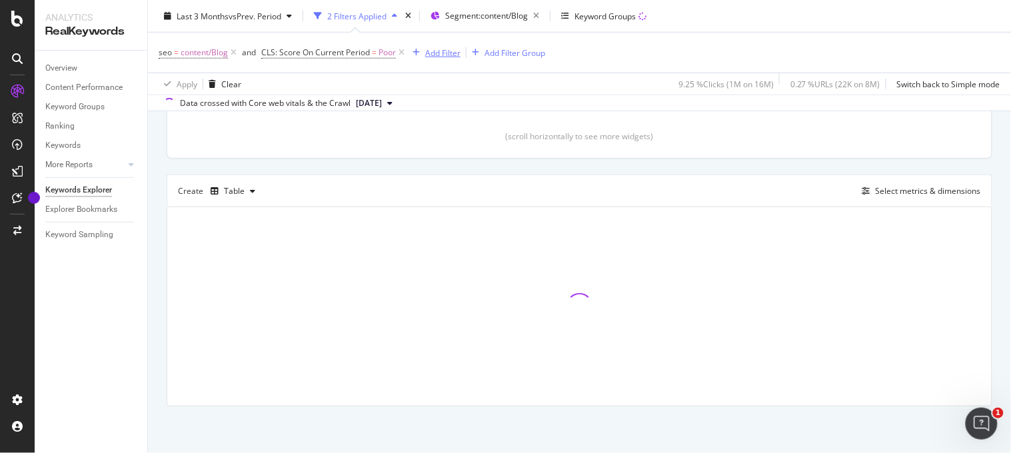
click at [429, 57] on div "Add Filter" at bounding box center [442, 52] width 35 height 11
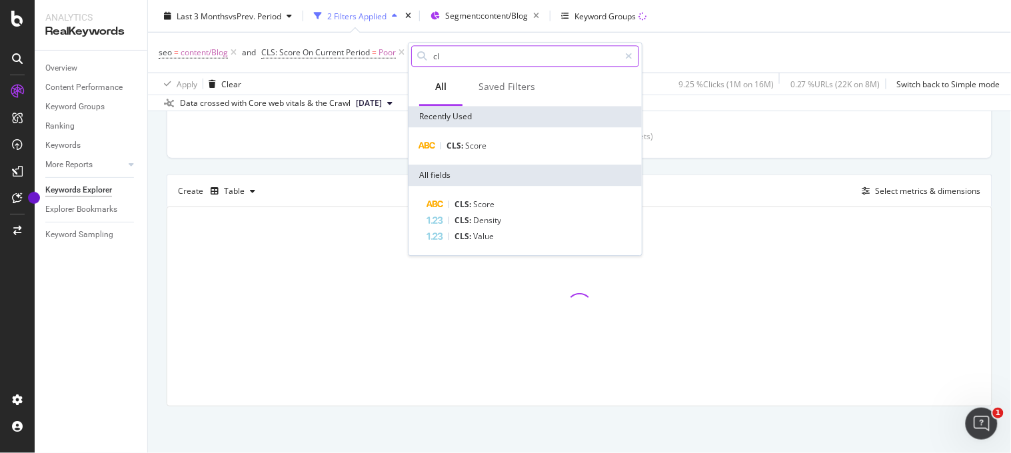
type input "cls"
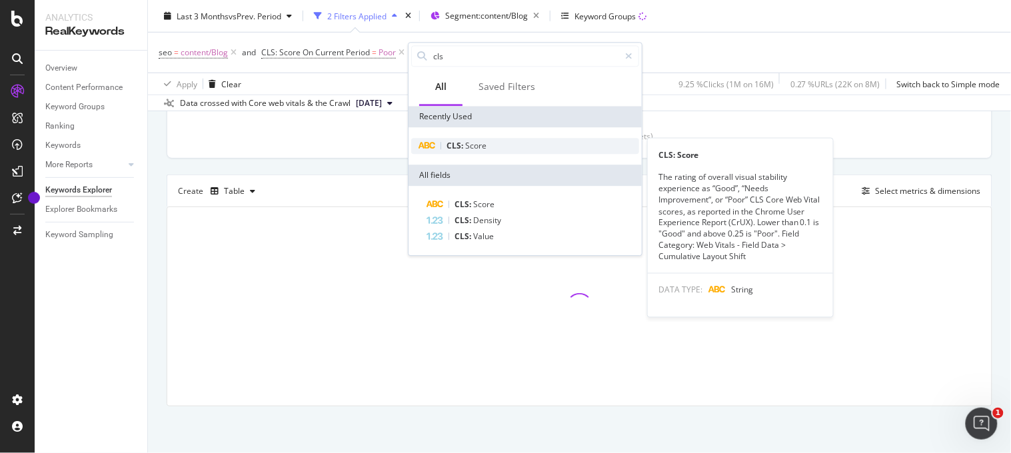
click at [480, 143] on span "Score" at bounding box center [475, 145] width 21 height 11
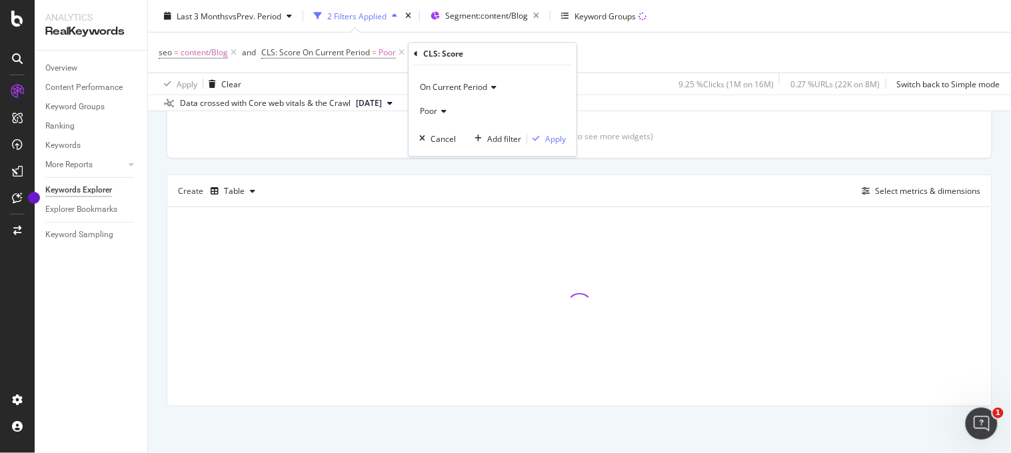
click at [438, 111] on icon at bounding box center [441, 111] width 9 height 8
click at [443, 169] on span "Good" at bounding box center [436, 172] width 20 height 11
click at [549, 134] on div "Apply" at bounding box center [555, 138] width 21 height 11
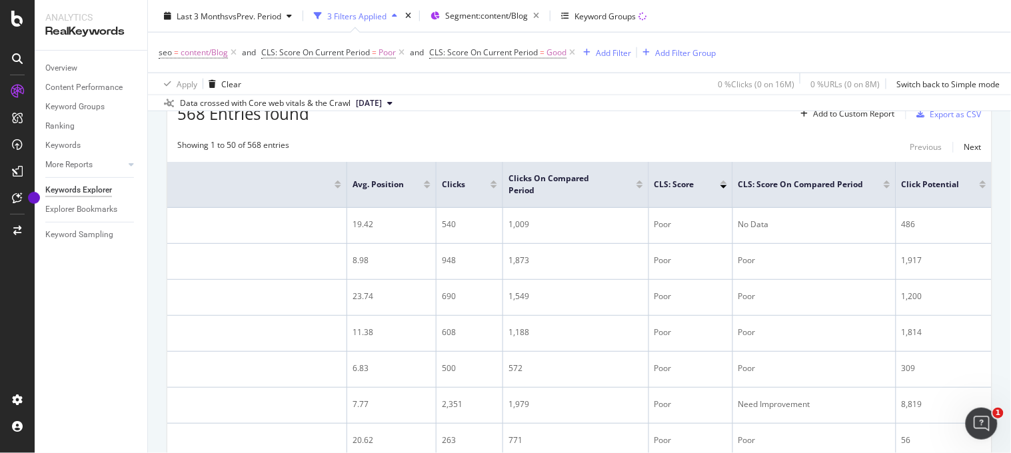
scroll to position [374, 0]
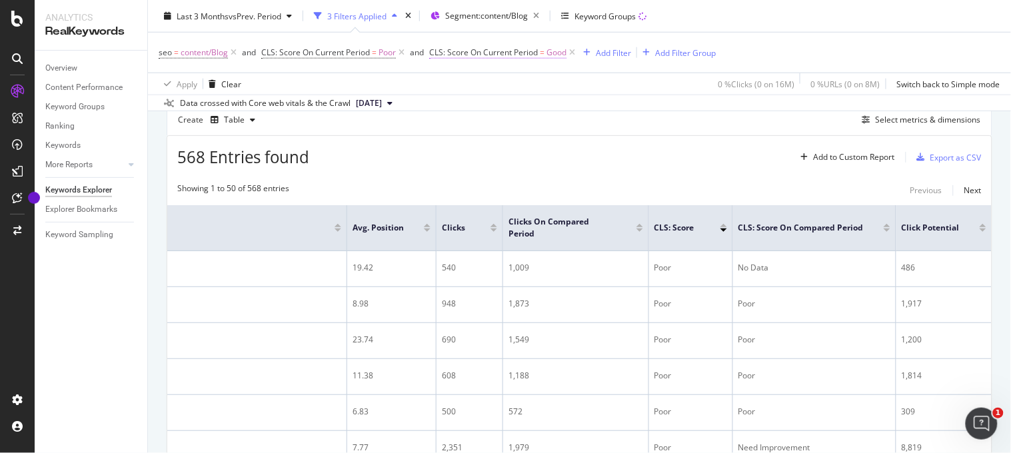
click at [465, 55] on span "CLS: Score On Current Period" at bounding box center [483, 52] width 109 height 11
click at [477, 89] on span "On Current Period" at bounding box center [476, 84] width 67 height 11
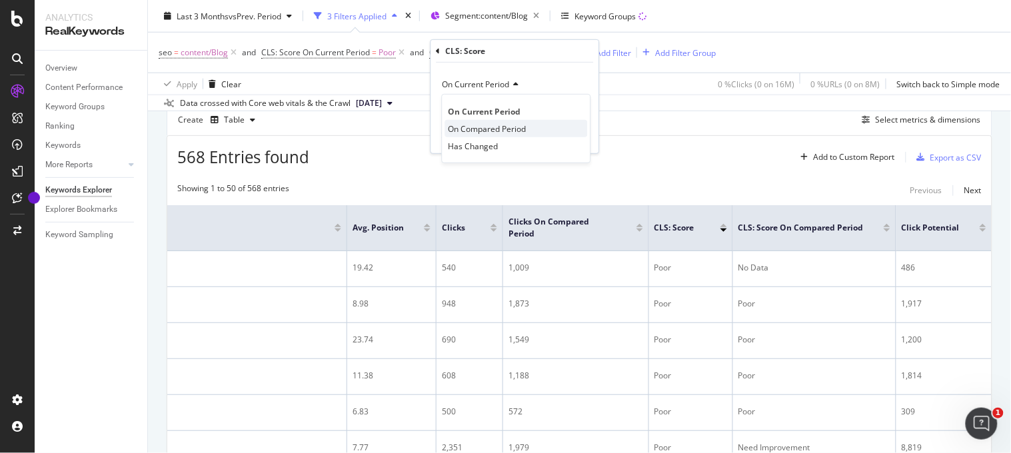
scroll to position [303, 0]
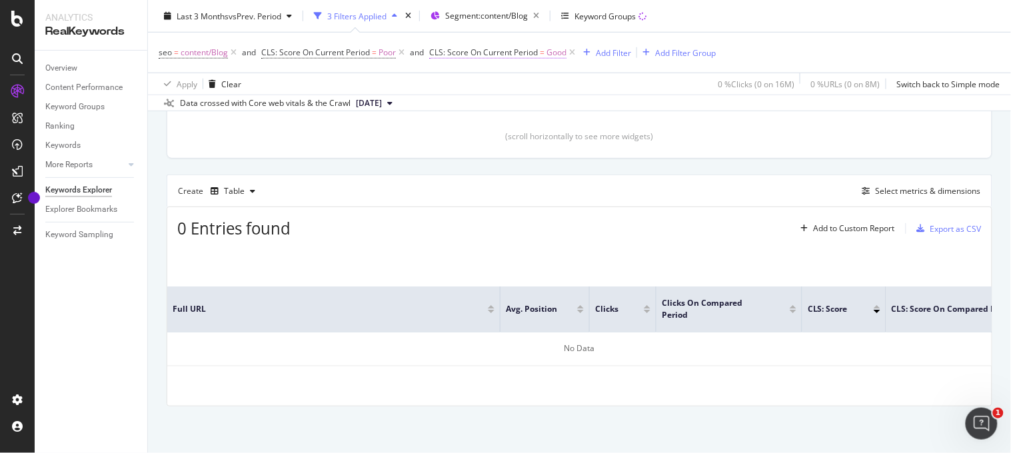
click at [536, 55] on span "CLS: Score On Current Period" at bounding box center [483, 52] width 109 height 11
click at [461, 103] on span "Good" at bounding box center [453, 108] width 20 height 11
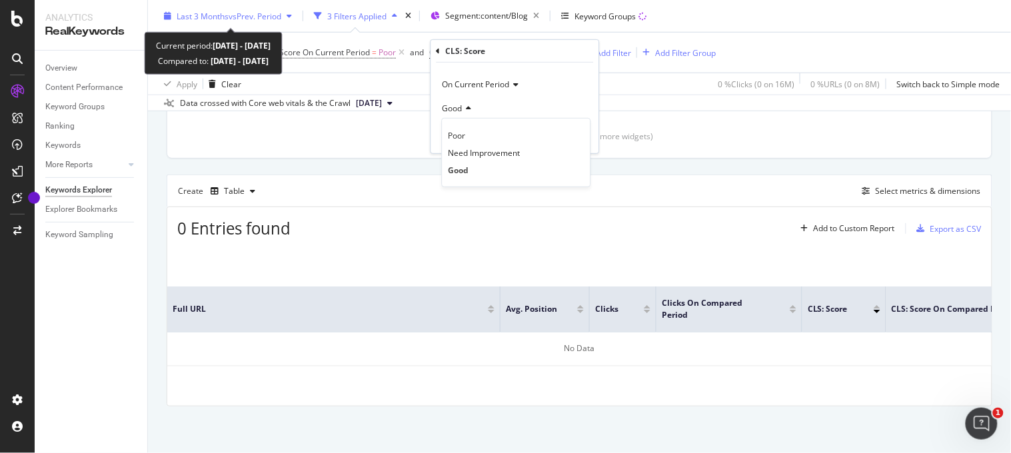
click at [285, 14] on div "button" at bounding box center [289, 16] width 16 height 8
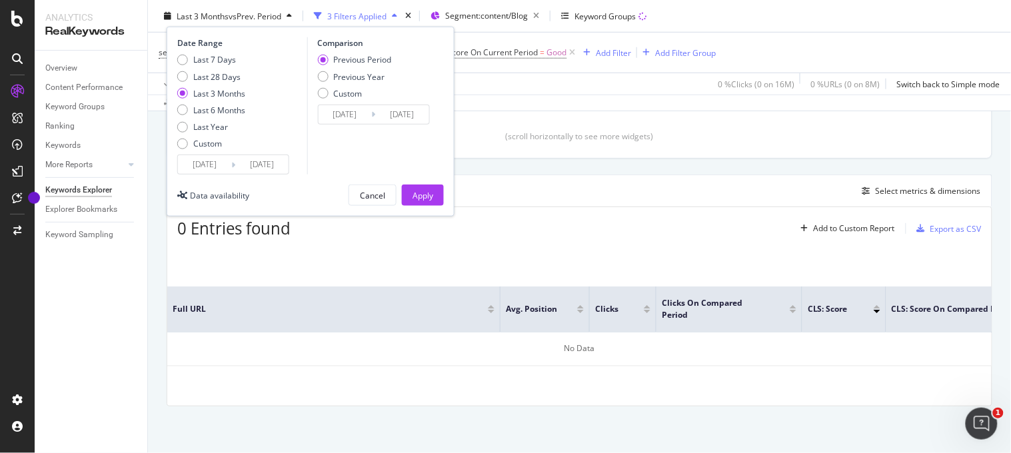
click at [231, 83] on div "Last 7 Days Last 28 Days Last 3 Months Last 6 Months Last Year Custom" at bounding box center [211, 104] width 68 height 101
click at [229, 81] on div "Last 28 Days" at bounding box center [216, 76] width 47 height 11
type input "[DATE]"
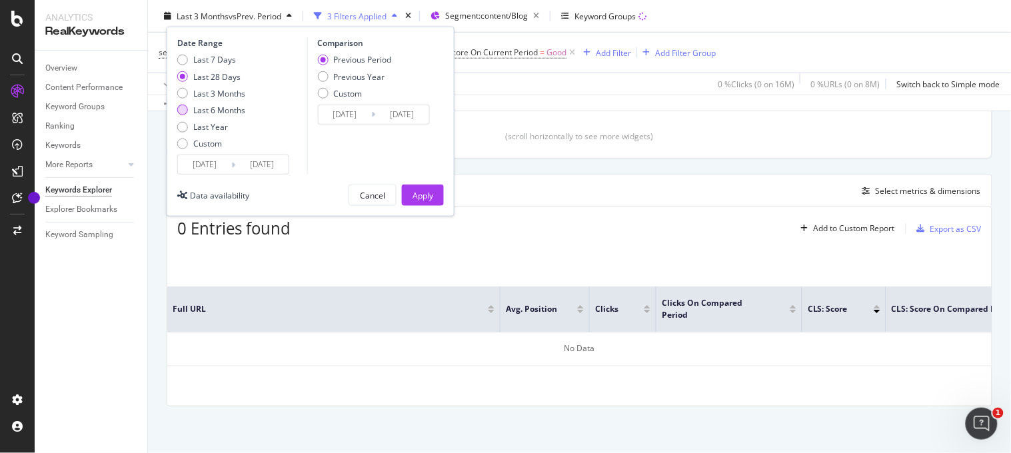
click at [209, 115] on div "Last 6 Months" at bounding box center [219, 110] width 52 height 11
type input "[DATE]"
click at [435, 198] on button "Apply" at bounding box center [423, 195] width 42 height 21
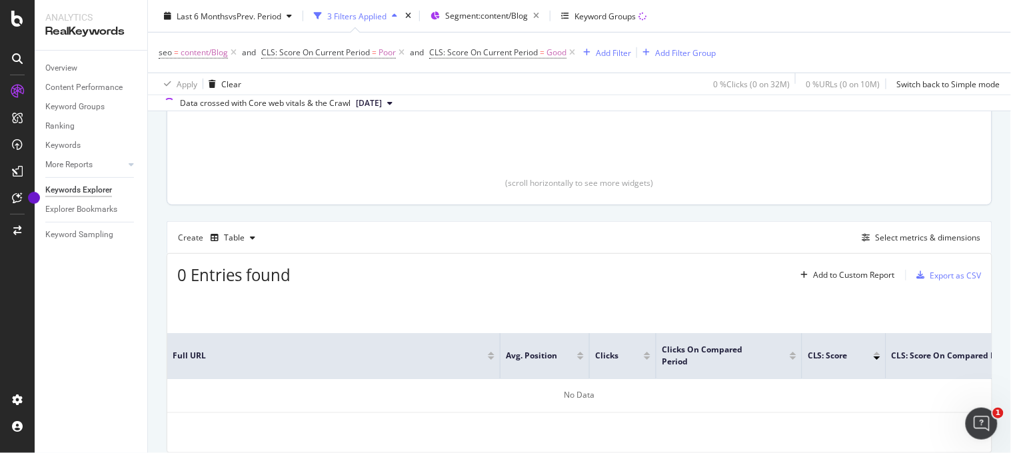
scroll to position [303, 0]
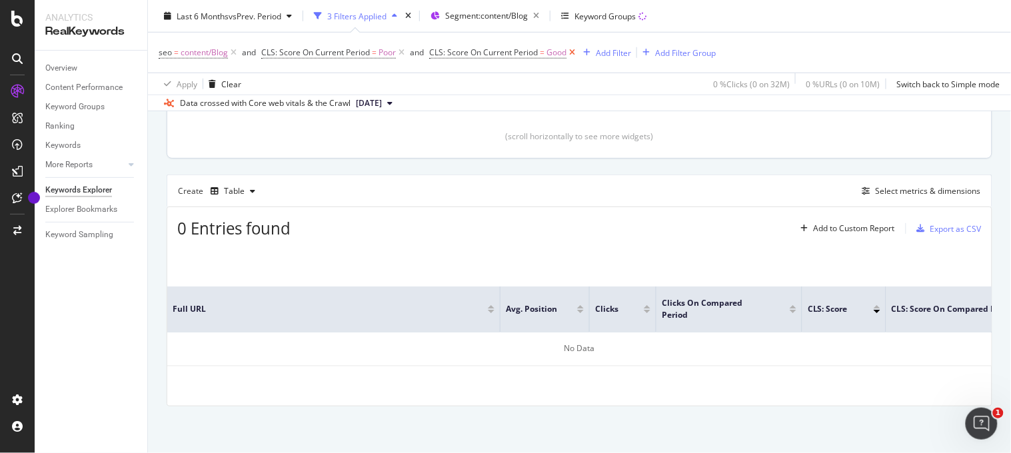
click at [574, 56] on icon at bounding box center [572, 52] width 11 height 13
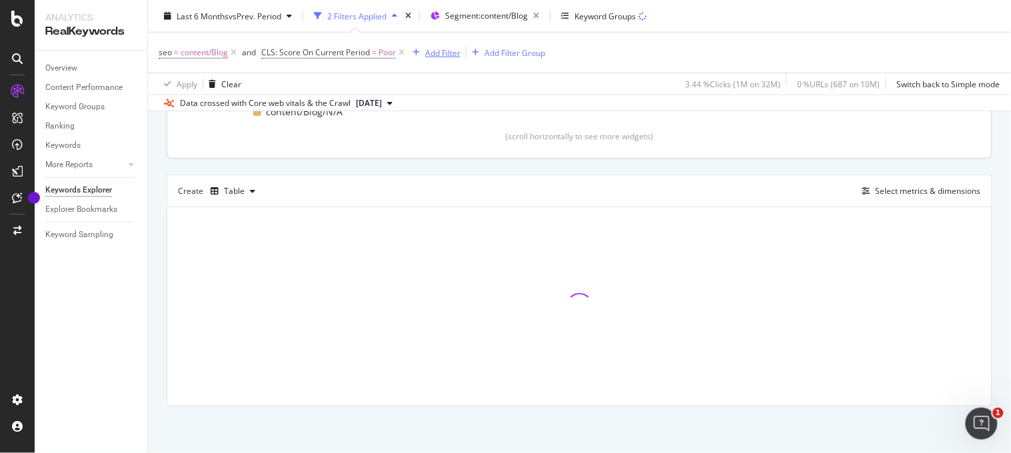
click at [429, 60] on div "Add Filter" at bounding box center [433, 52] width 53 height 15
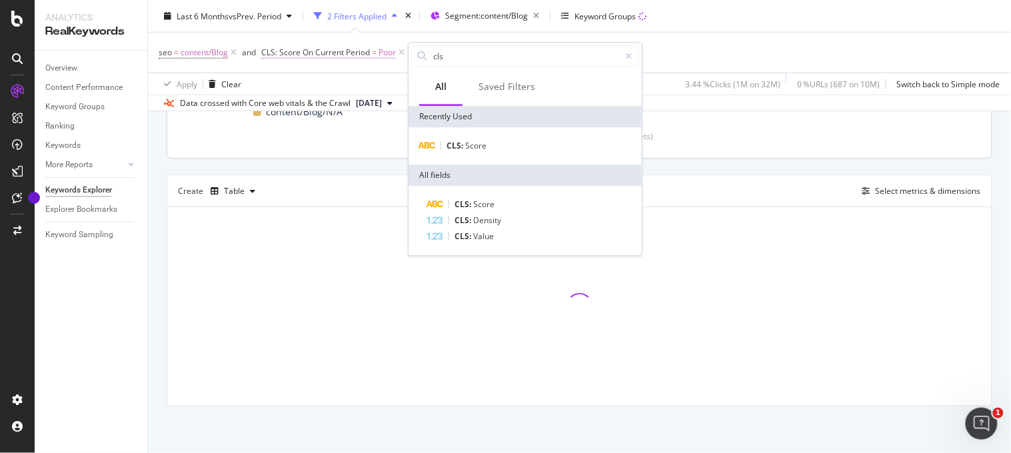
click at [385, 54] on span "Poor" at bounding box center [387, 52] width 17 height 19
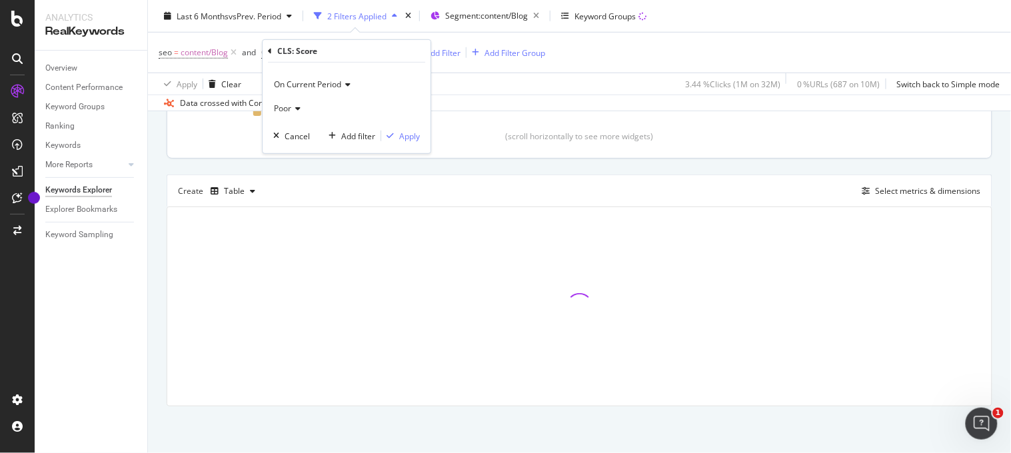
click at [284, 111] on span "Poor" at bounding box center [282, 108] width 17 height 11
click at [305, 155] on span "Need Improvement" at bounding box center [316, 152] width 72 height 11
click at [408, 141] on div "Apply" at bounding box center [409, 135] width 21 height 11
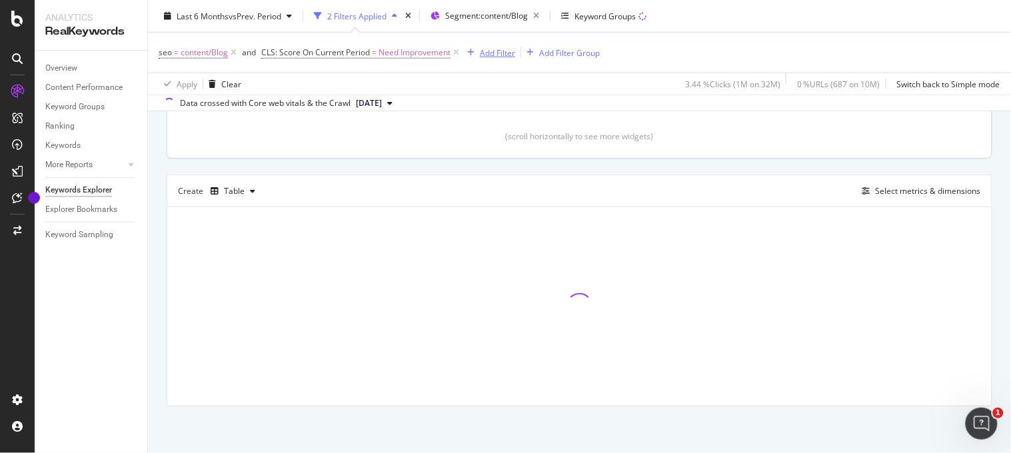
click at [483, 45] on button "Add Filter" at bounding box center [488, 53] width 53 height 16
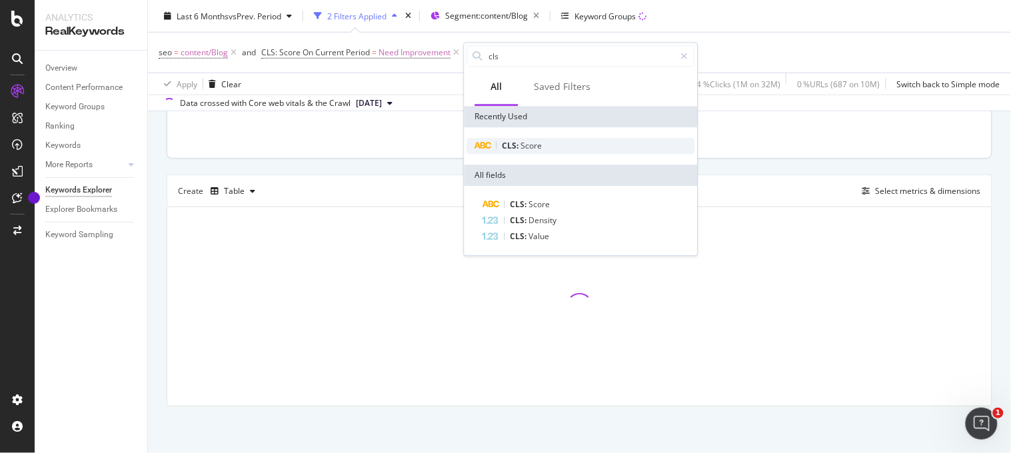
click at [528, 138] on div "CLS: Score" at bounding box center [581, 146] width 228 height 16
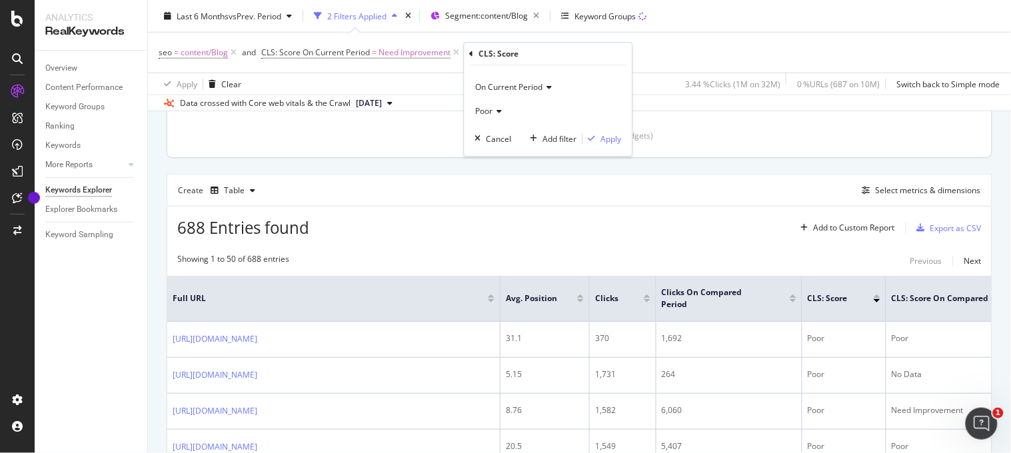
click at [483, 115] on span "Poor" at bounding box center [484, 110] width 17 height 11
click at [500, 179] on div "Good" at bounding box center [550, 172] width 143 height 17
click at [497, 110] on icon at bounding box center [500, 111] width 9 height 8
click at [538, 115] on div "Good" at bounding box center [548, 110] width 147 height 21
click at [523, 89] on span "On Current Period" at bounding box center [509, 86] width 67 height 11
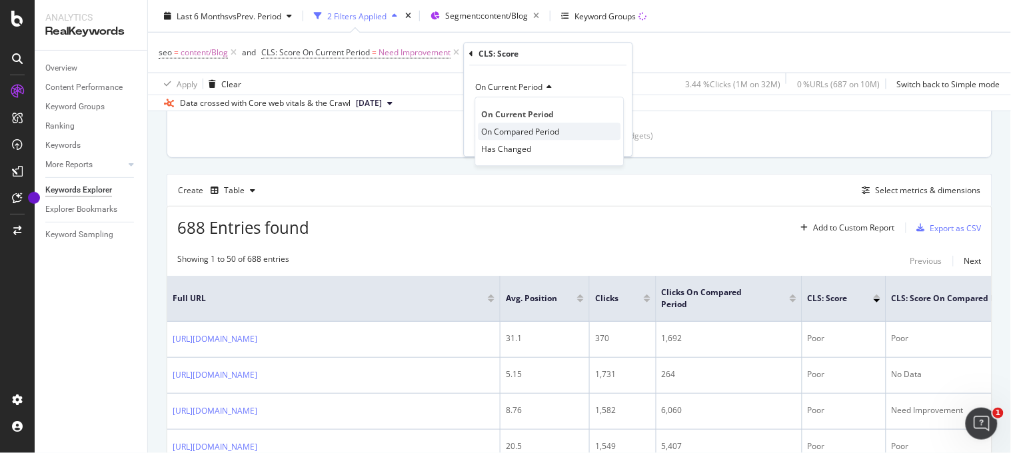
click at [519, 131] on span "On Compared Period" at bounding box center [521, 131] width 78 height 11
click at [494, 107] on span "Good" at bounding box center [486, 110] width 20 height 11
click at [601, 117] on div "Good" at bounding box center [548, 110] width 147 height 21
click at [615, 149] on div "On Compared Period Good Cancel Add filter Apply" at bounding box center [549, 110] width 168 height 91
click at [615, 141] on div "Apply" at bounding box center [611, 138] width 21 height 11
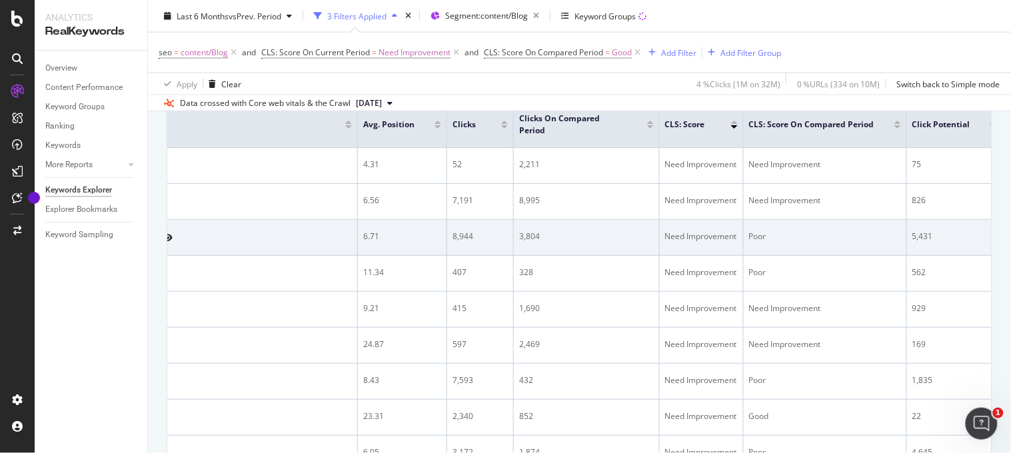
scroll to position [0, 163]
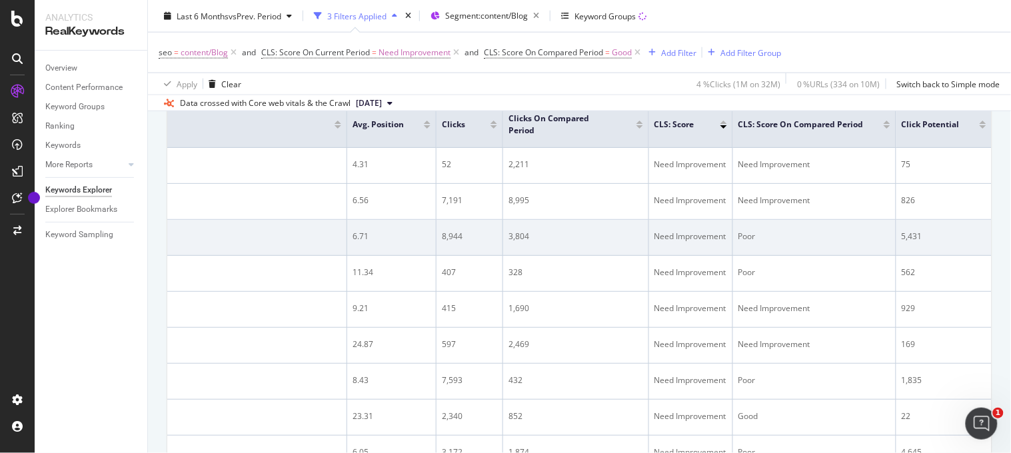
click at [517, 243] on div "3,804" at bounding box center [576, 237] width 135 height 12
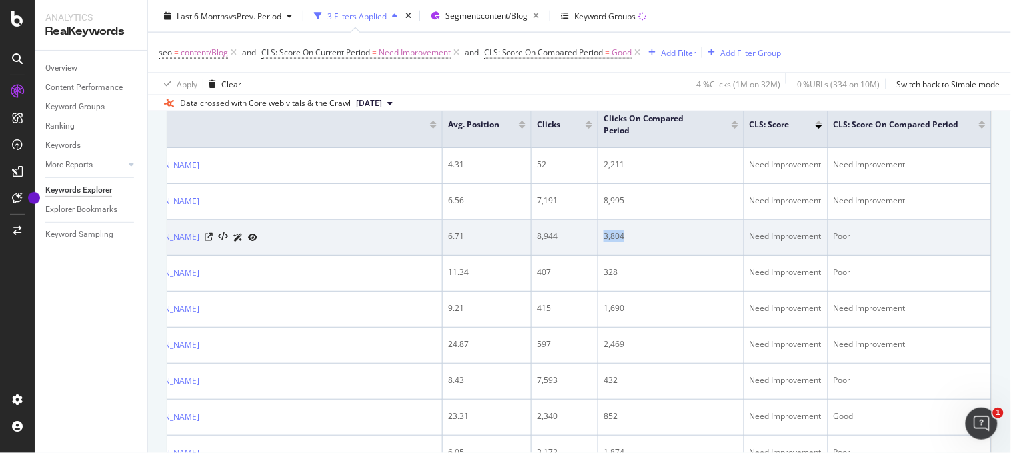
scroll to position [0, 56]
click at [553, 243] on div "8,944" at bounding box center [566, 237] width 55 height 12
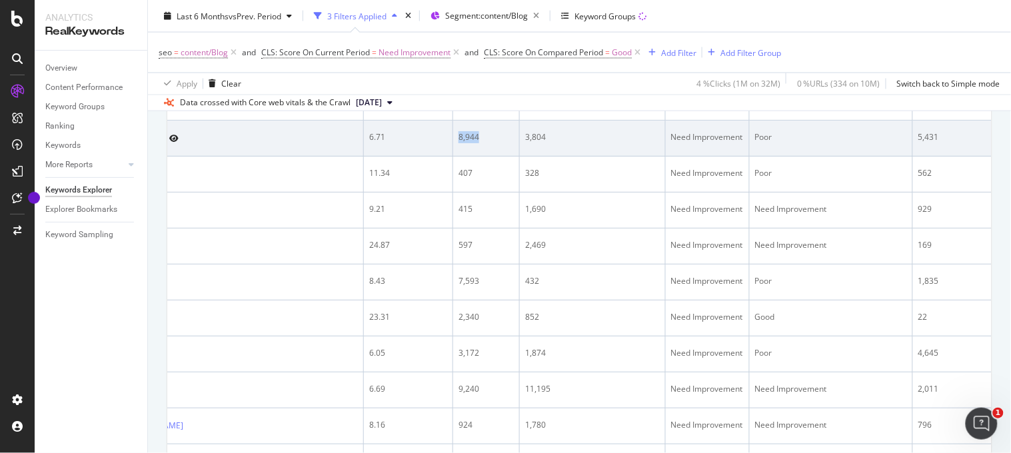
scroll to position [0, 0]
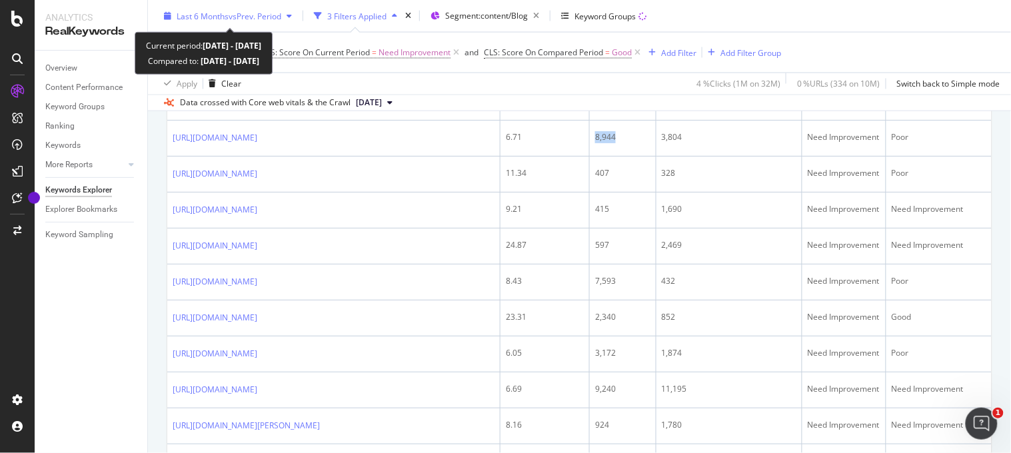
click at [260, 18] on span "vs Prev. Period" at bounding box center [255, 15] width 53 height 11
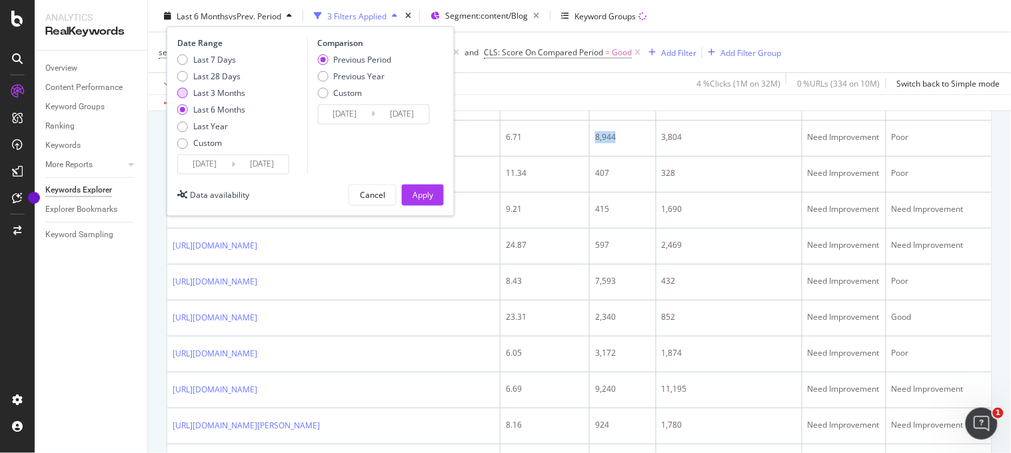
click at [184, 95] on div "Last 3 Months" at bounding box center [182, 93] width 11 height 11
type input "[DATE]"
click at [428, 191] on div "Apply" at bounding box center [423, 194] width 21 height 11
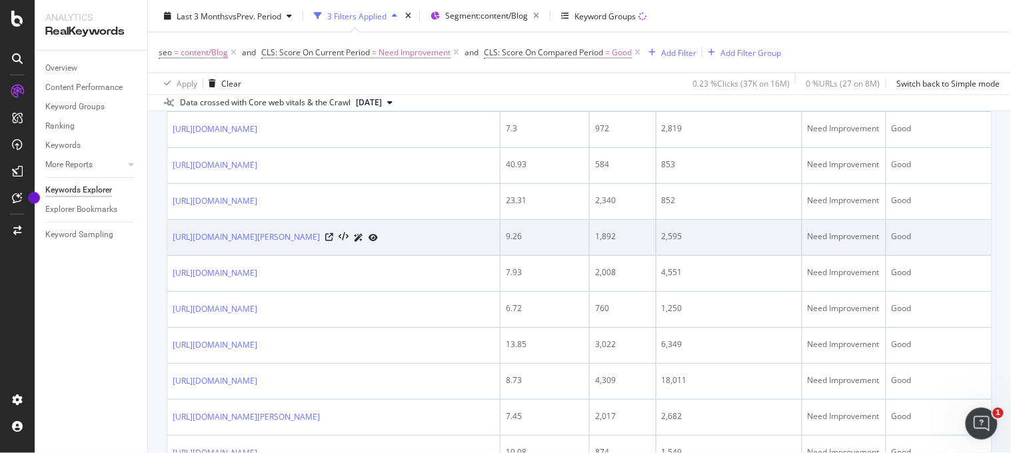
scroll to position [591, 0]
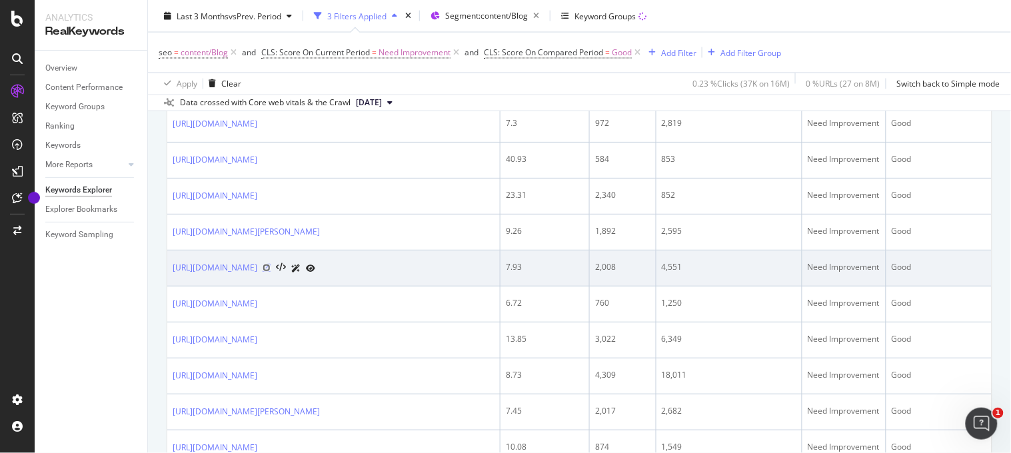
click at [271, 272] on icon at bounding box center [267, 268] width 8 height 8
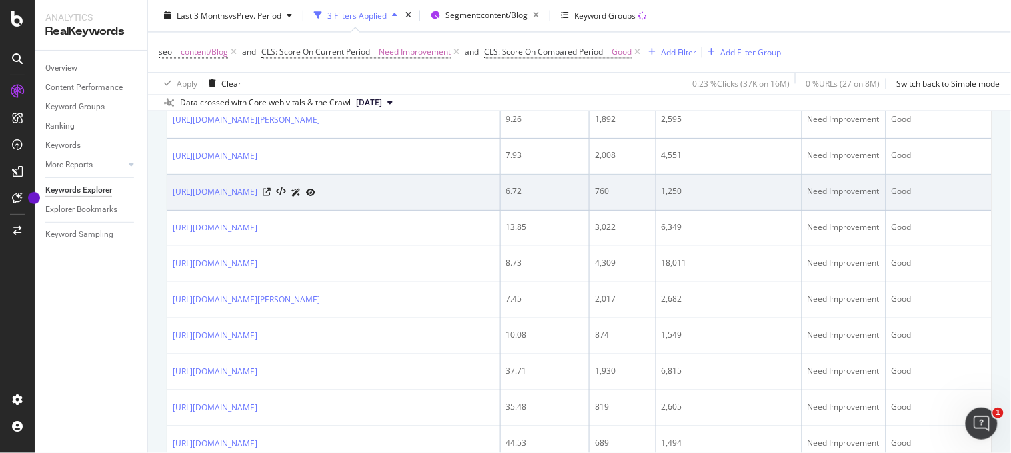
scroll to position [705, 0]
click at [271, 194] on icon at bounding box center [267, 190] width 8 height 8
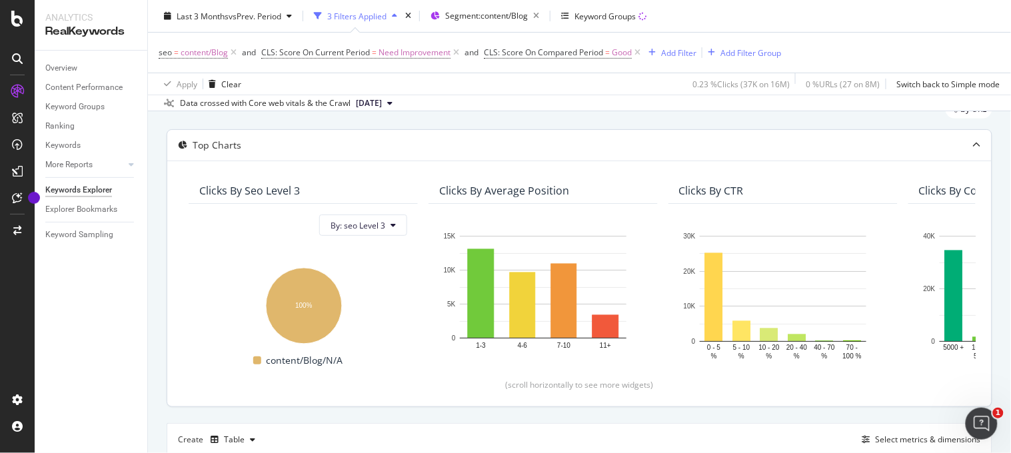
scroll to position [0, 0]
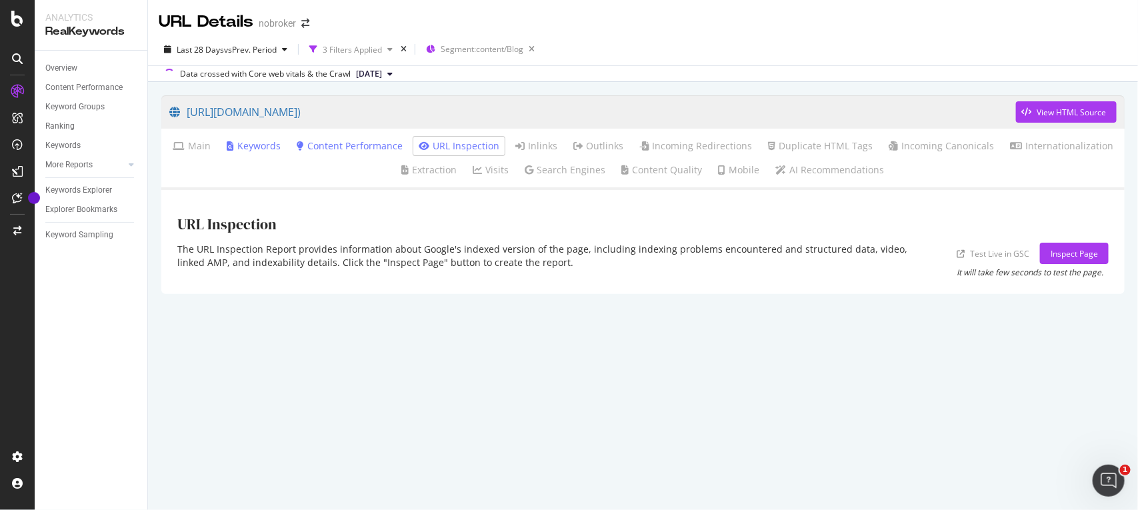
click at [245, 140] on link "Keywords" at bounding box center [254, 145] width 54 height 13
